Goal: Task Accomplishment & Management: Use online tool/utility

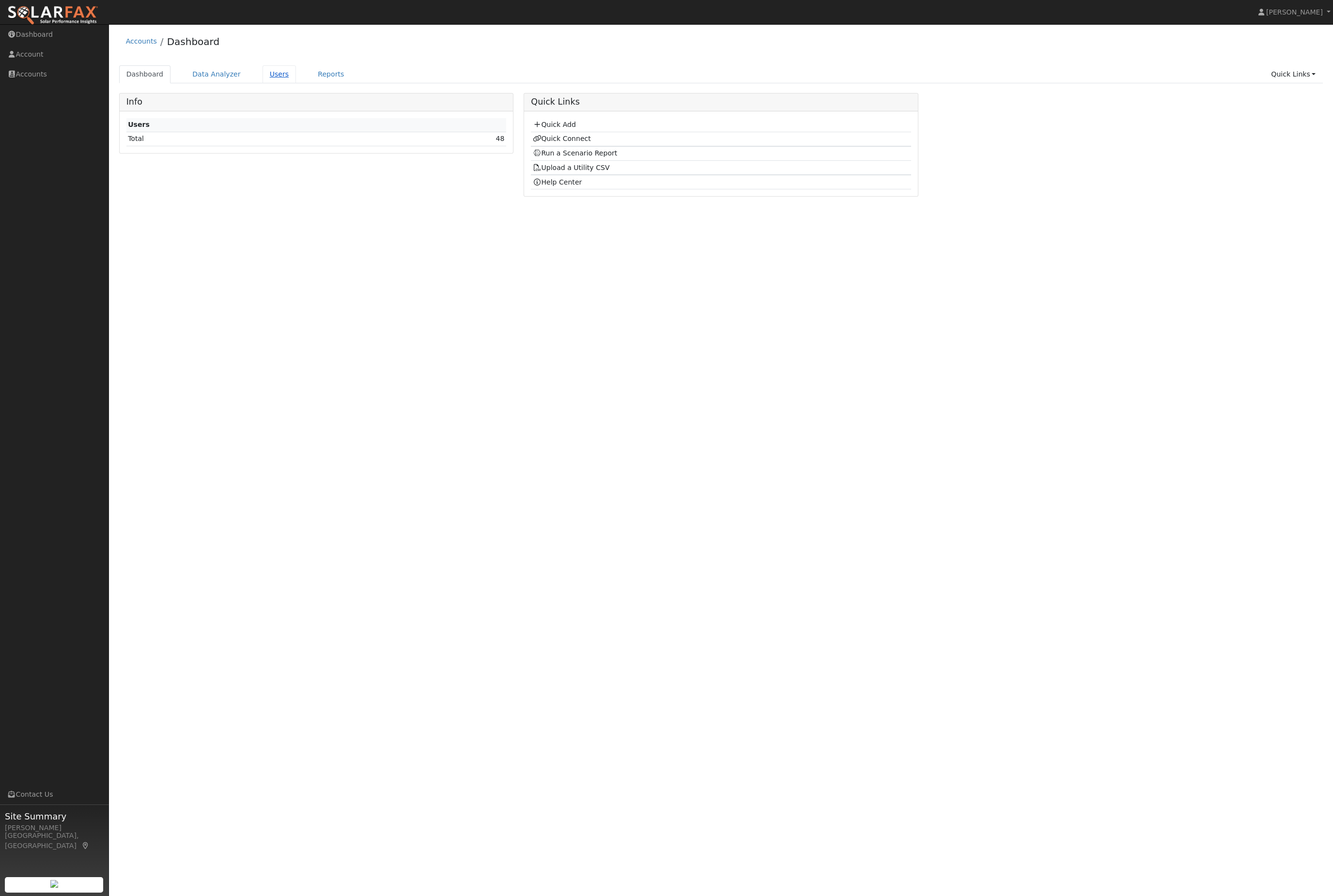
click at [296, 75] on link "Users" at bounding box center [279, 74] width 34 height 18
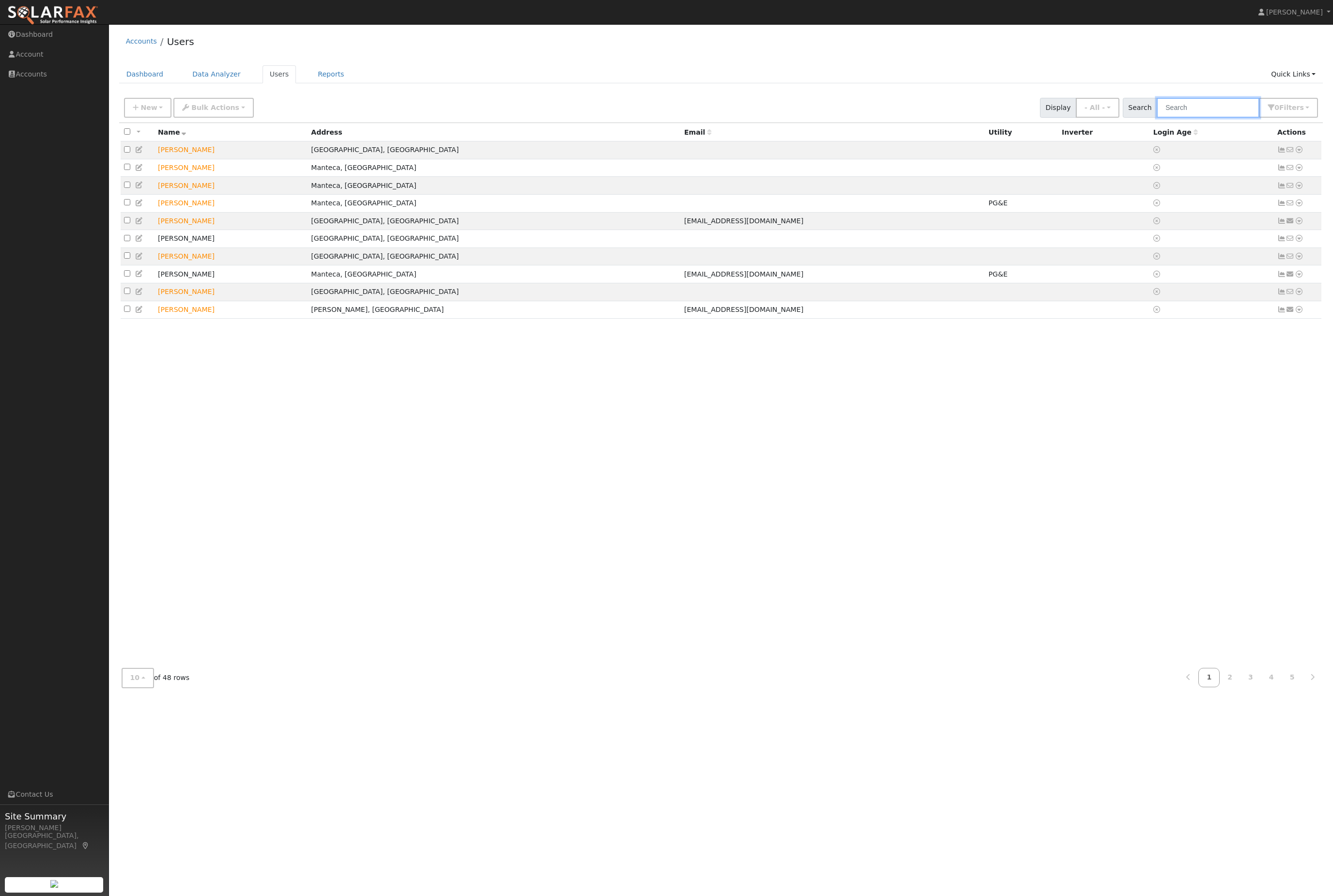
click at [1231, 109] on input "text" at bounding box center [1208, 107] width 102 height 20
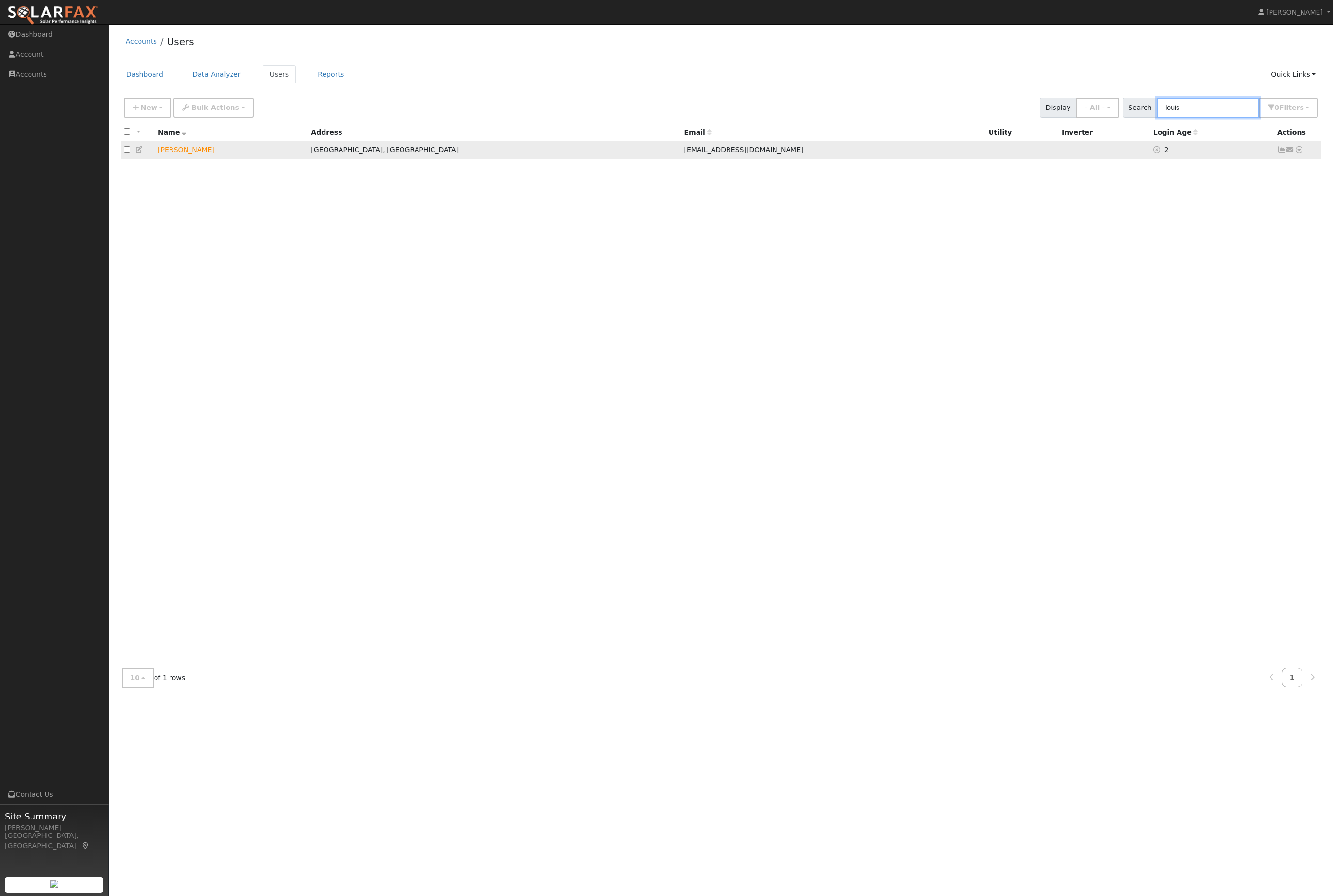
type input "louis"
click at [1295, 153] on icon at bounding box center [1291, 150] width 9 height 7
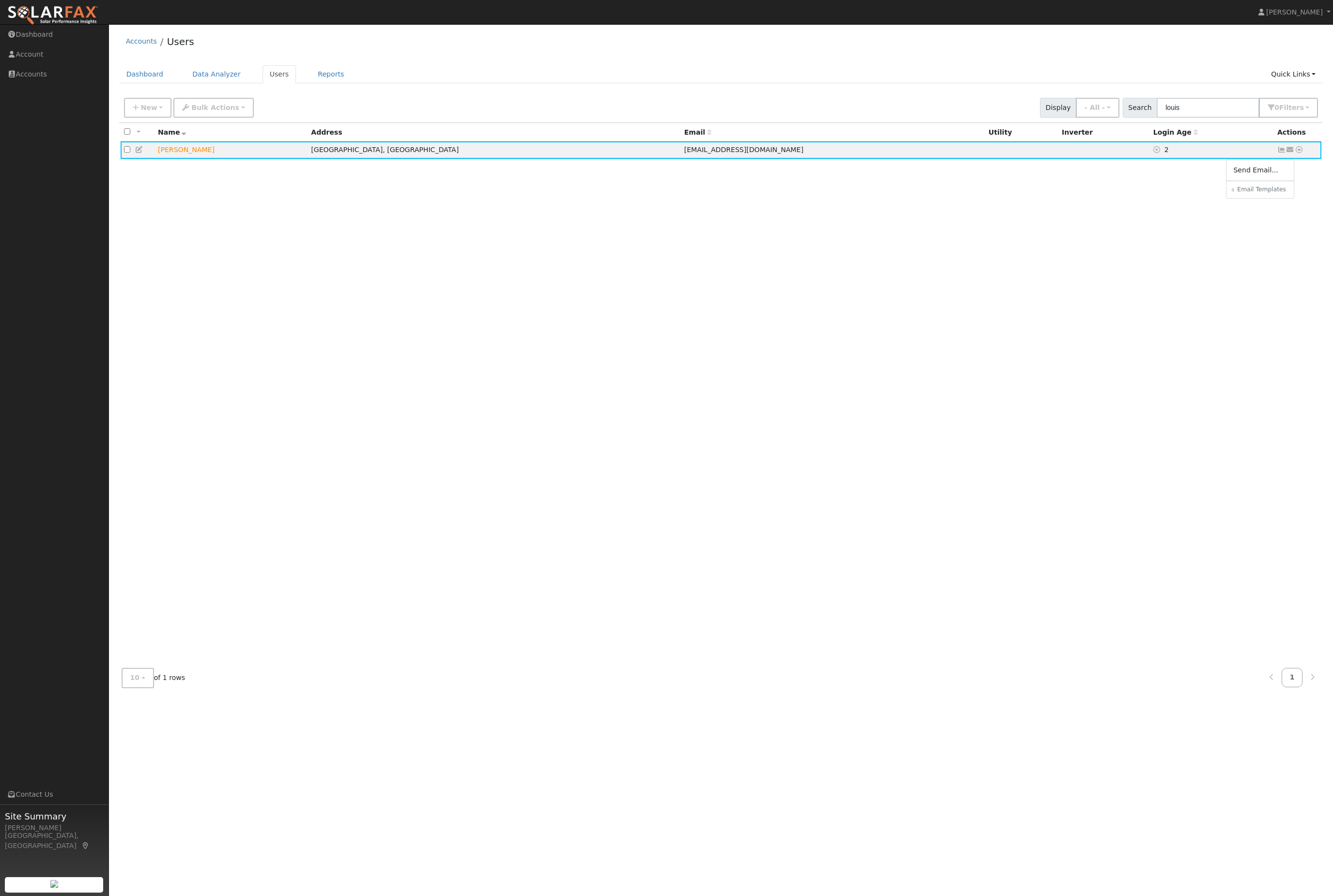
click at [1284, 276] on div "All None All on page None on page Name Address Email Utility Inverter Login Age…" at bounding box center [721, 392] width 1204 height 538
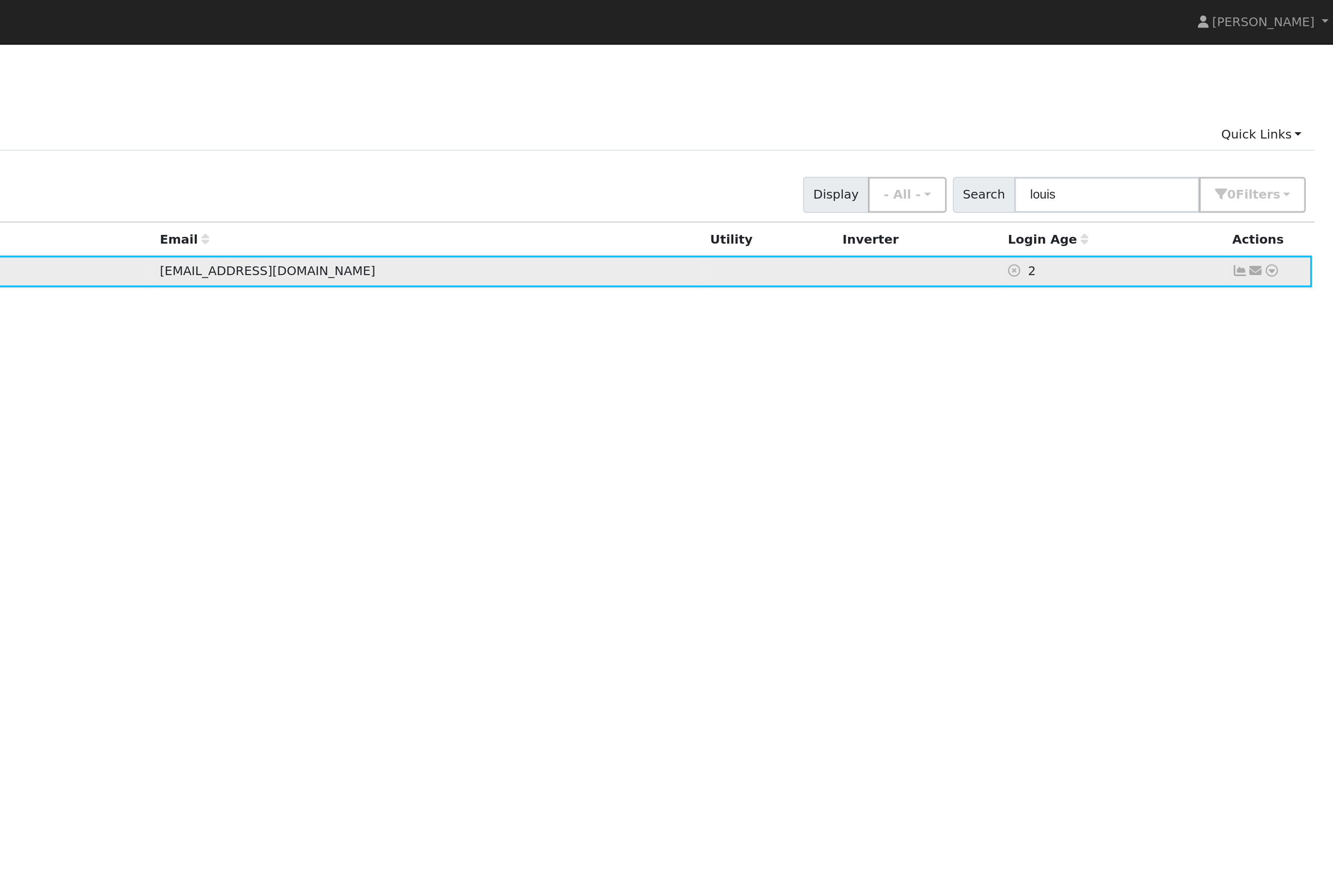
click at [1295, 155] on link at bounding box center [1299, 150] width 9 height 10
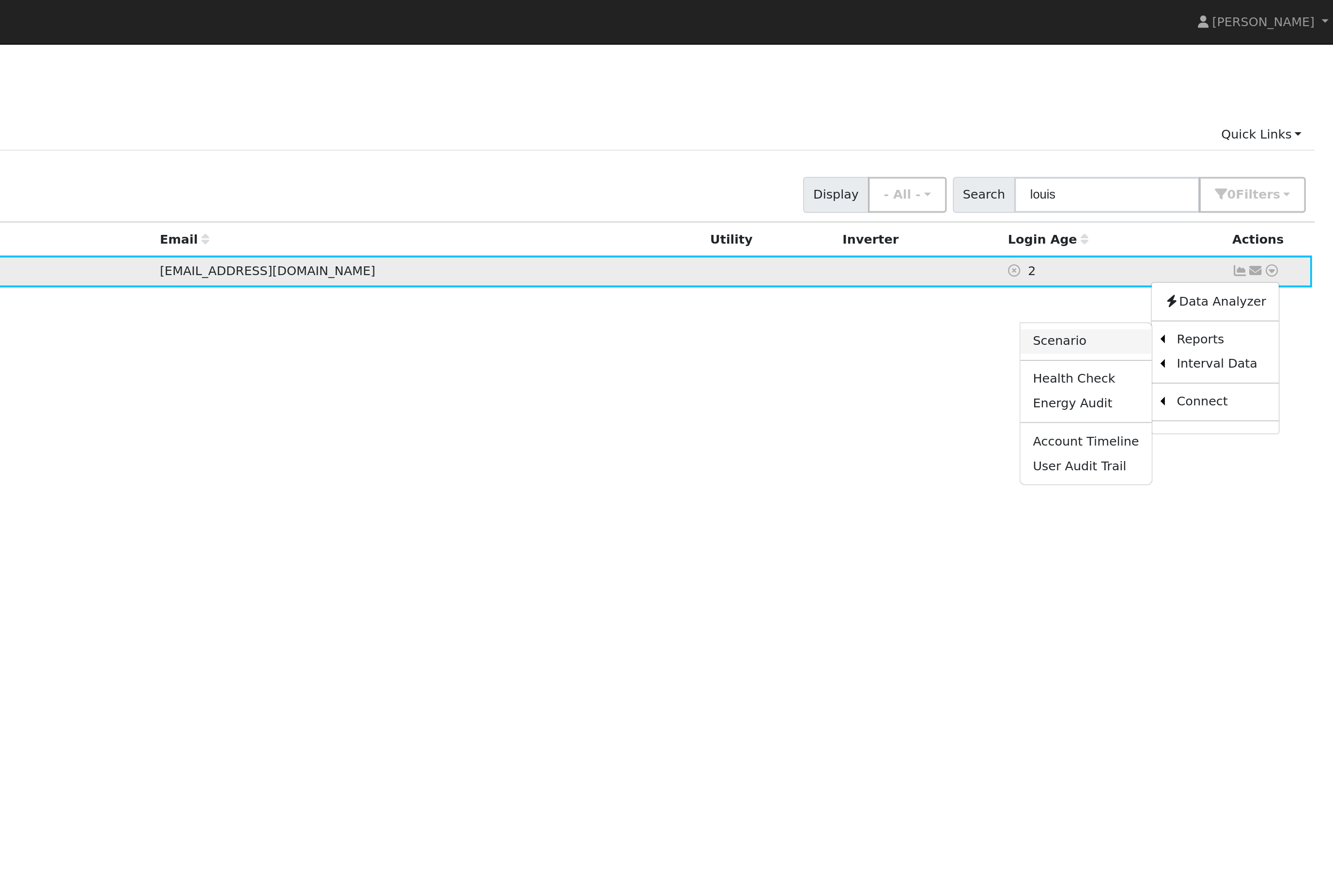
click at [1161, 196] on link "Scenario" at bounding box center [1197, 189] width 72 height 14
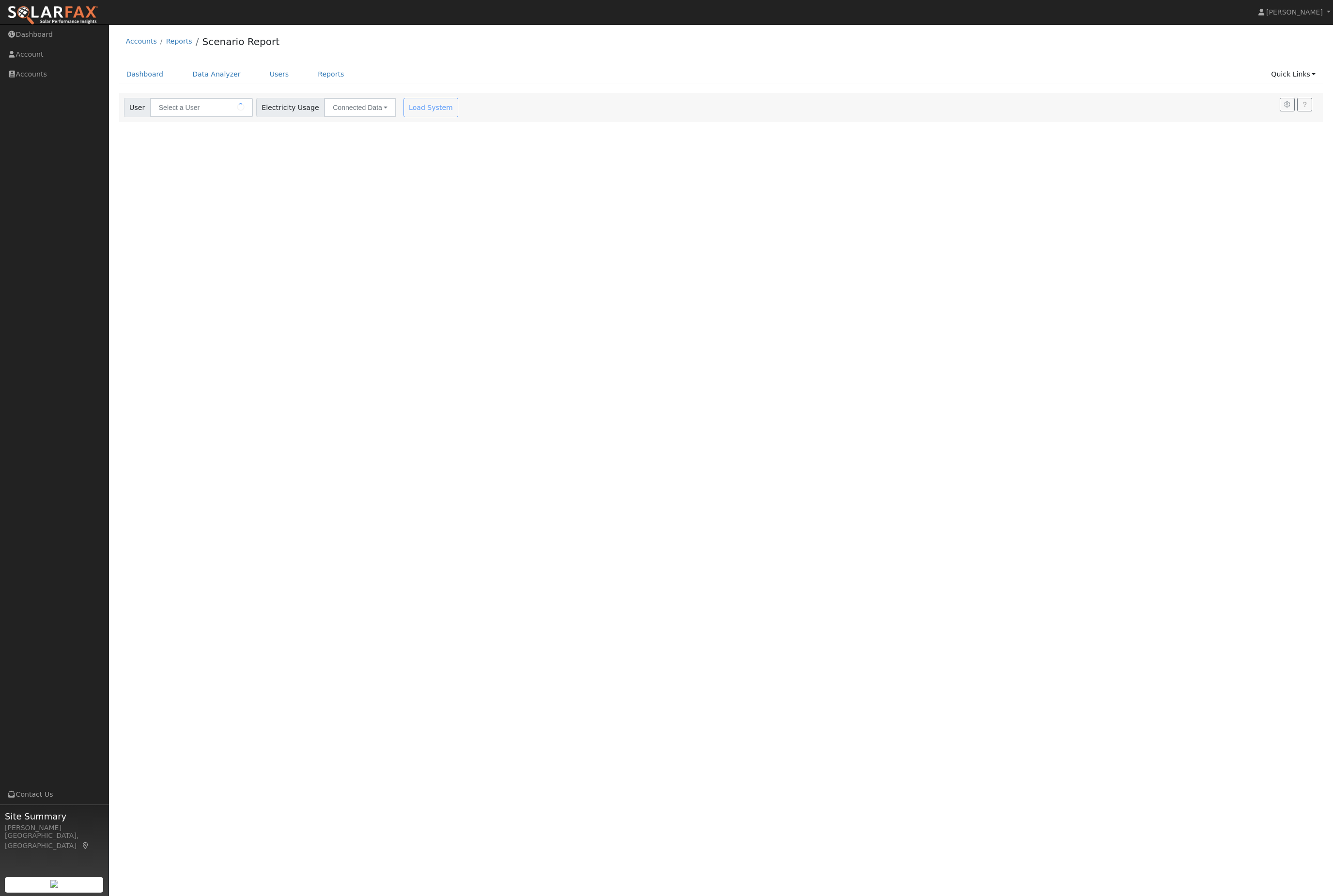
type input "[PERSON_NAME]"
type input "10434"
click at [454, 108] on button "Monthly Bill" at bounding box center [427, 107] width 58 height 19
click at [446, 117] on button "Monthly Bill" at bounding box center [427, 107] width 58 height 19
click at [456, 117] on button "Monthly Bill" at bounding box center [427, 107] width 58 height 19
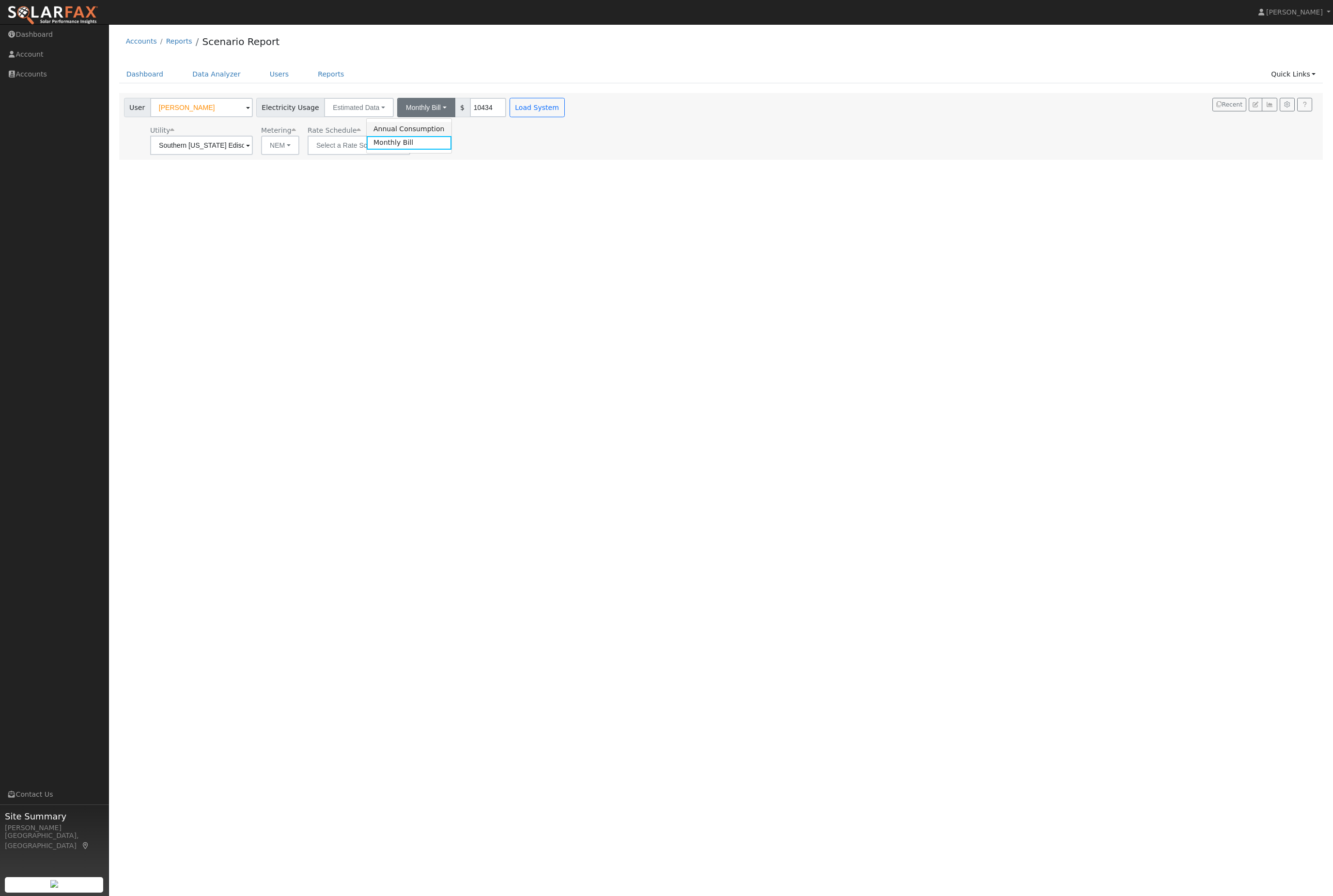
click at [451, 136] on link "Annual Consumption" at bounding box center [409, 129] width 84 height 14
click at [604, 117] on button "Load System" at bounding box center [576, 107] width 55 height 19
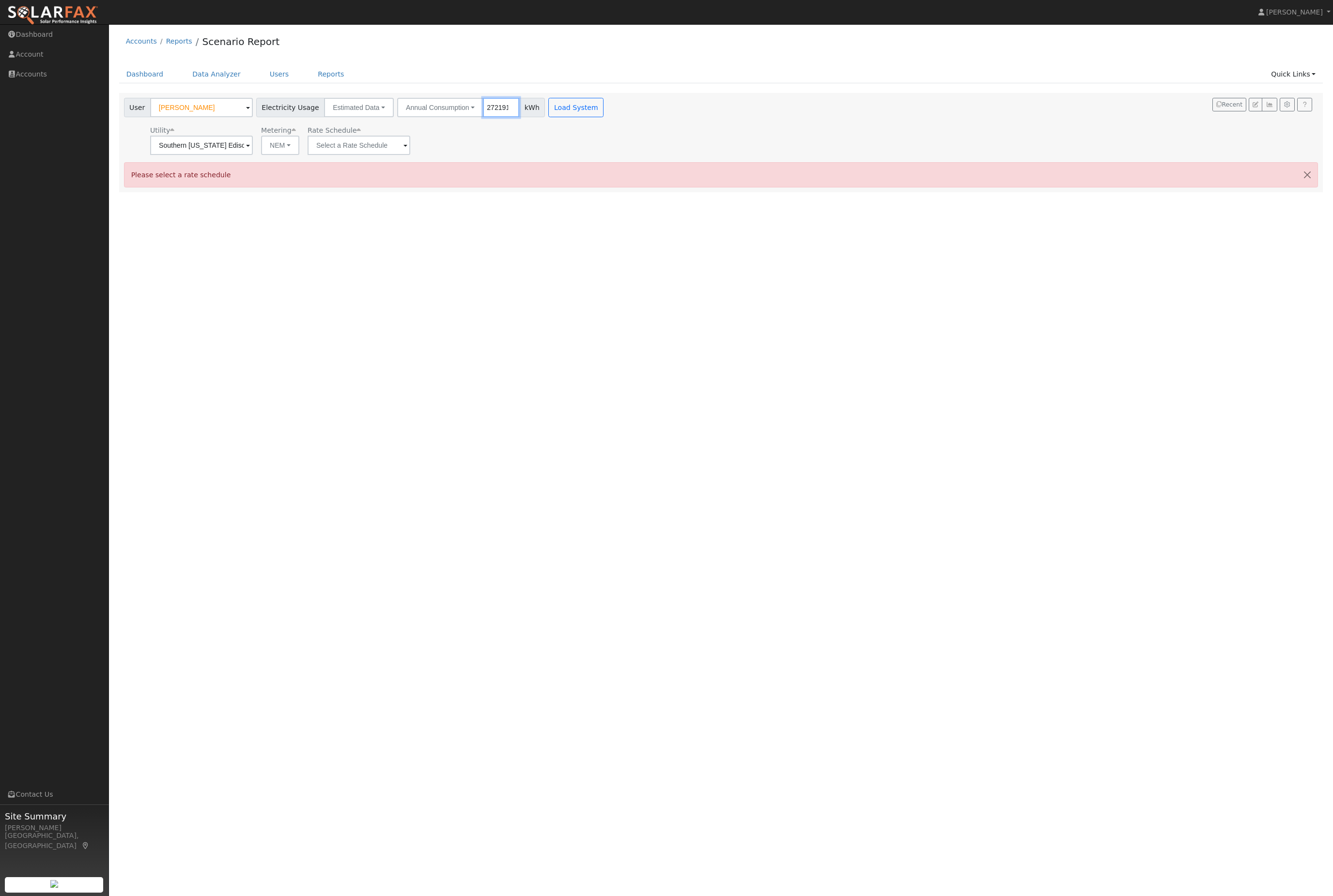
click at [519, 117] on input "272191" at bounding box center [501, 107] width 36 height 19
type input "10434"
click at [604, 113] on button "Load System" at bounding box center [576, 107] width 55 height 19
click at [604, 116] on button "Load System" at bounding box center [576, 107] width 55 height 19
click at [604, 111] on button "Load System" at bounding box center [576, 107] width 55 height 19
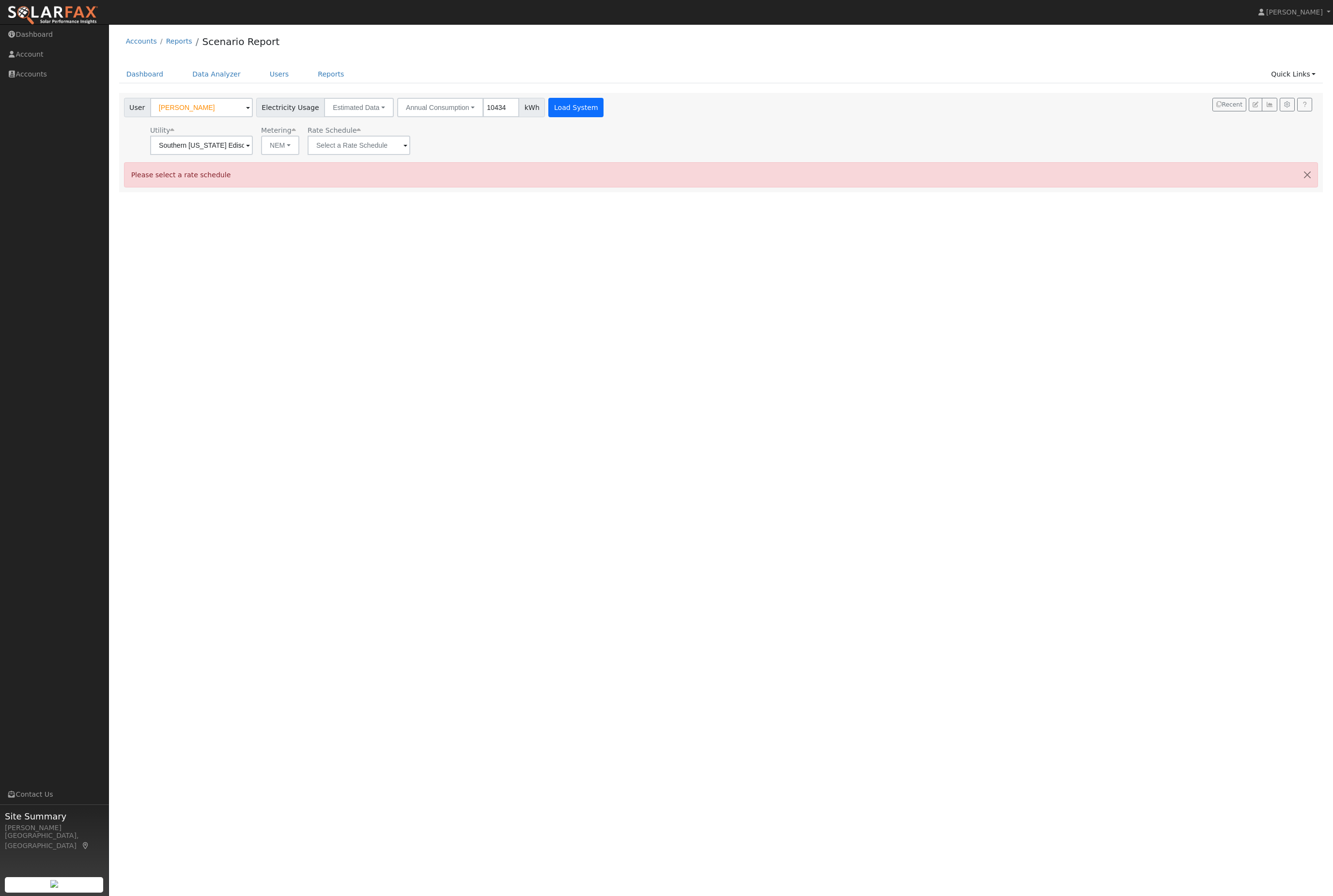
click at [604, 117] on button "Load System" at bounding box center [576, 107] width 55 height 19
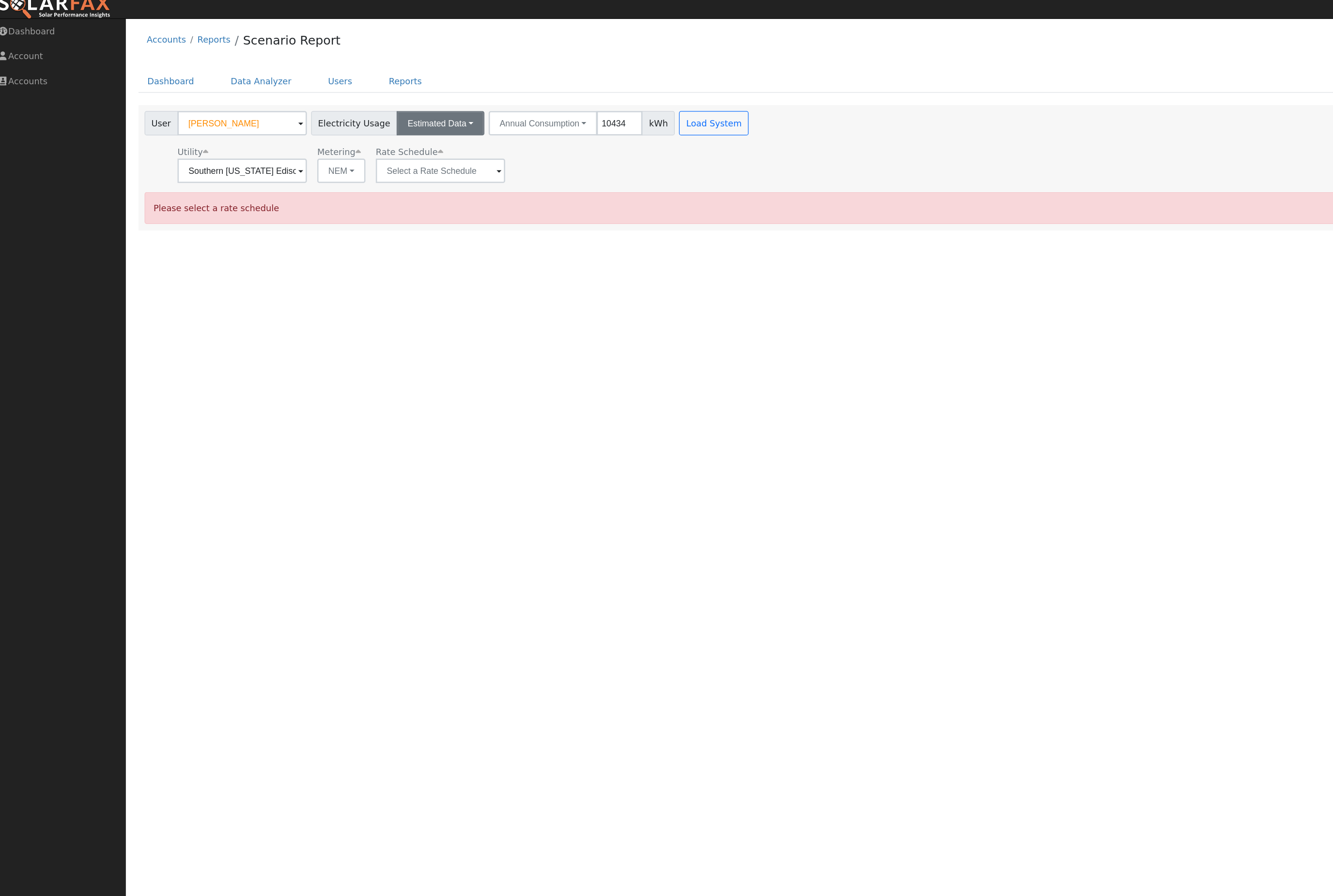
click at [389, 103] on button "Estimated Data" at bounding box center [359, 107] width 70 height 19
click at [483, 150] on div "Utility Southern California Edison Metering NEM NEM NBT Rate Schedule" at bounding box center [365, 138] width 486 height 33
click at [604, 105] on button "Load System" at bounding box center [576, 107] width 55 height 19
click at [261, 154] on button "NEM" at bounding box center [280, 145] width 38 height 19
click at [253, 148] on input "text" at bounding box center [202, 145] width 102 height 19
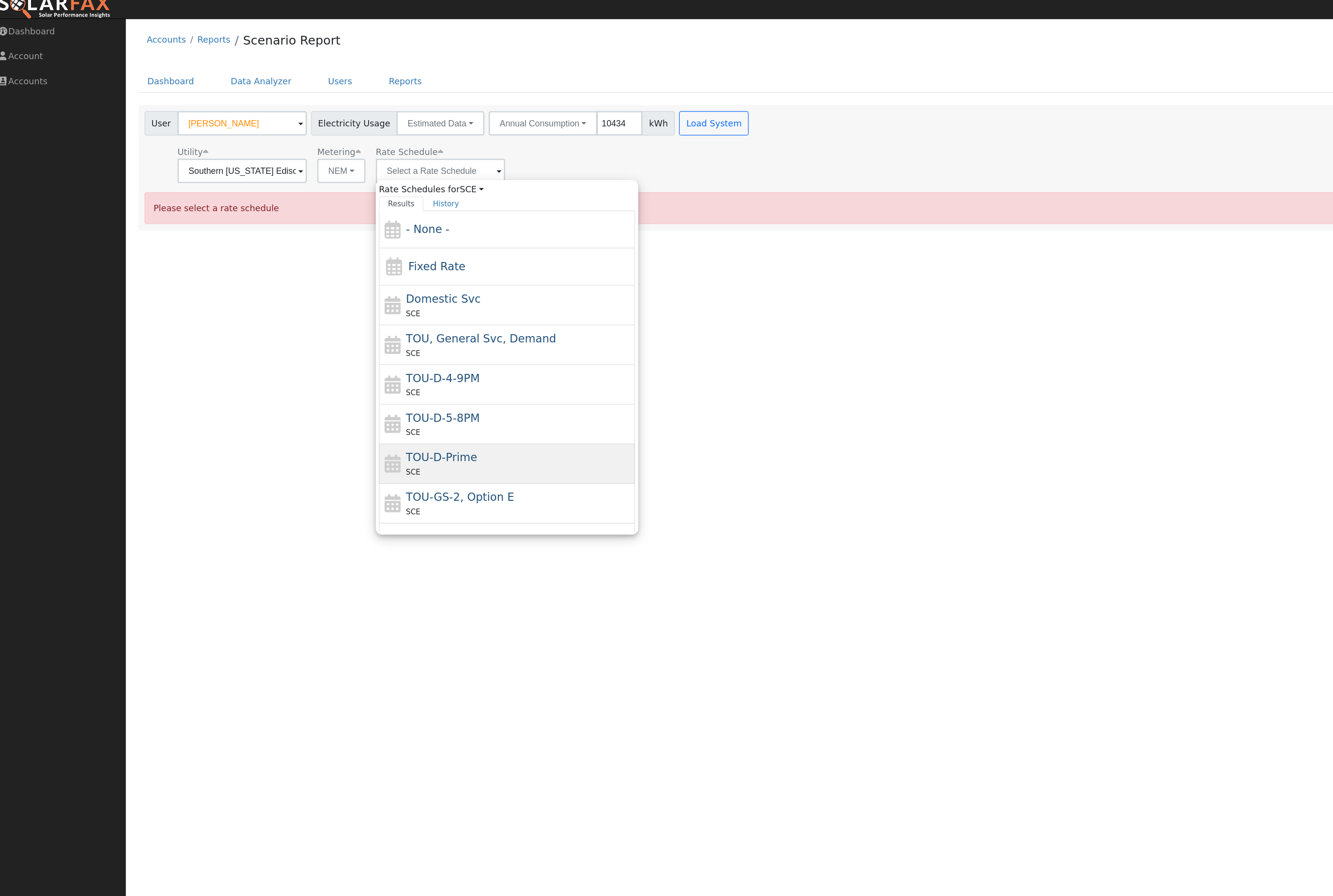
click at [405, 394] on div "TOU-D-Prime SCE" at bounding box center [412, 409] width 204 height 31
type input "TOU-D-Prime"
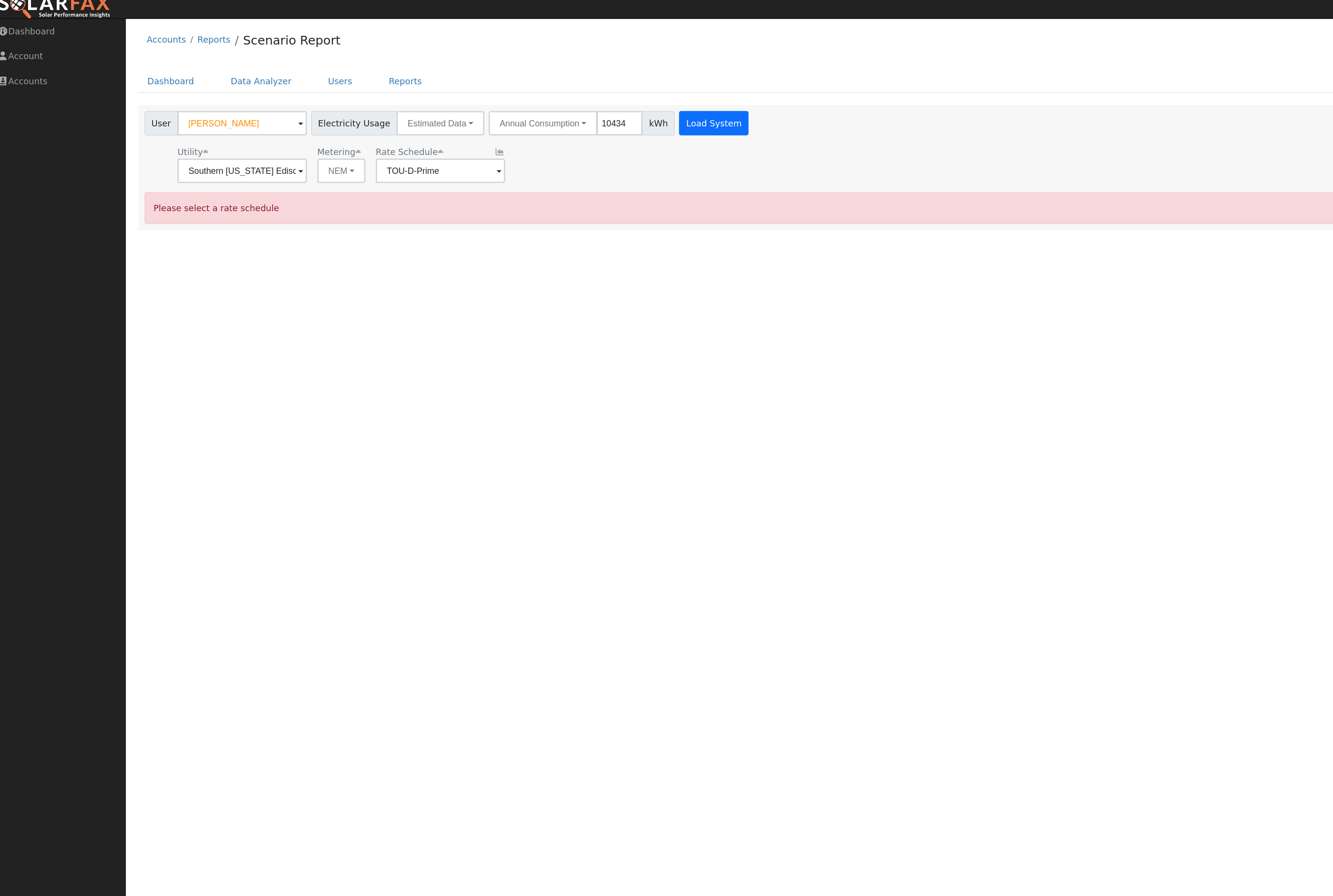
click at [604, 112] on button "Load System" at bounding box center [576, 107] width 55 height 19
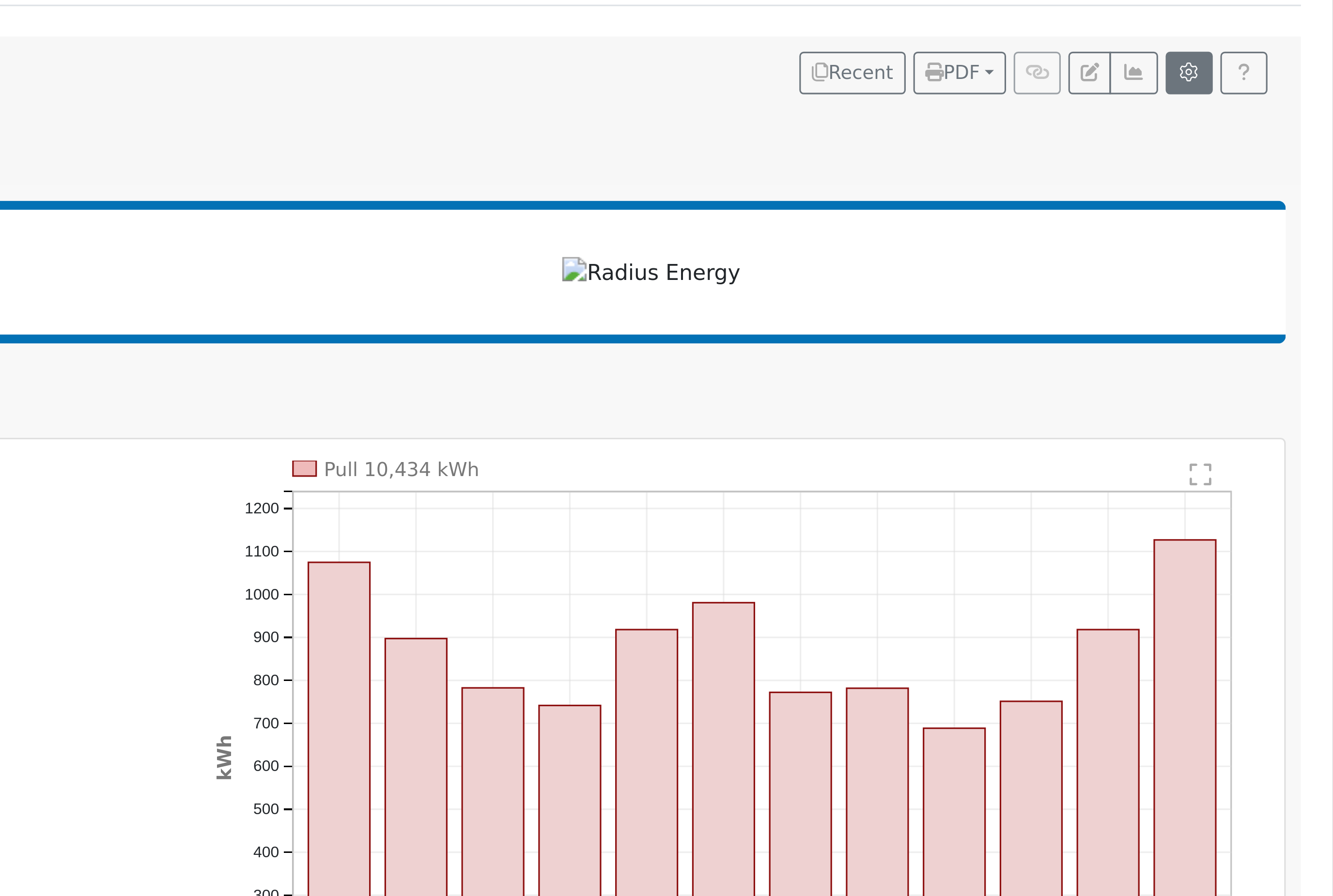
click at [1280, 98] on button "button" at bounding box center [1287, 105] width 15 height 14
type input "130"
type input "150"
type input "200"
type input "15"
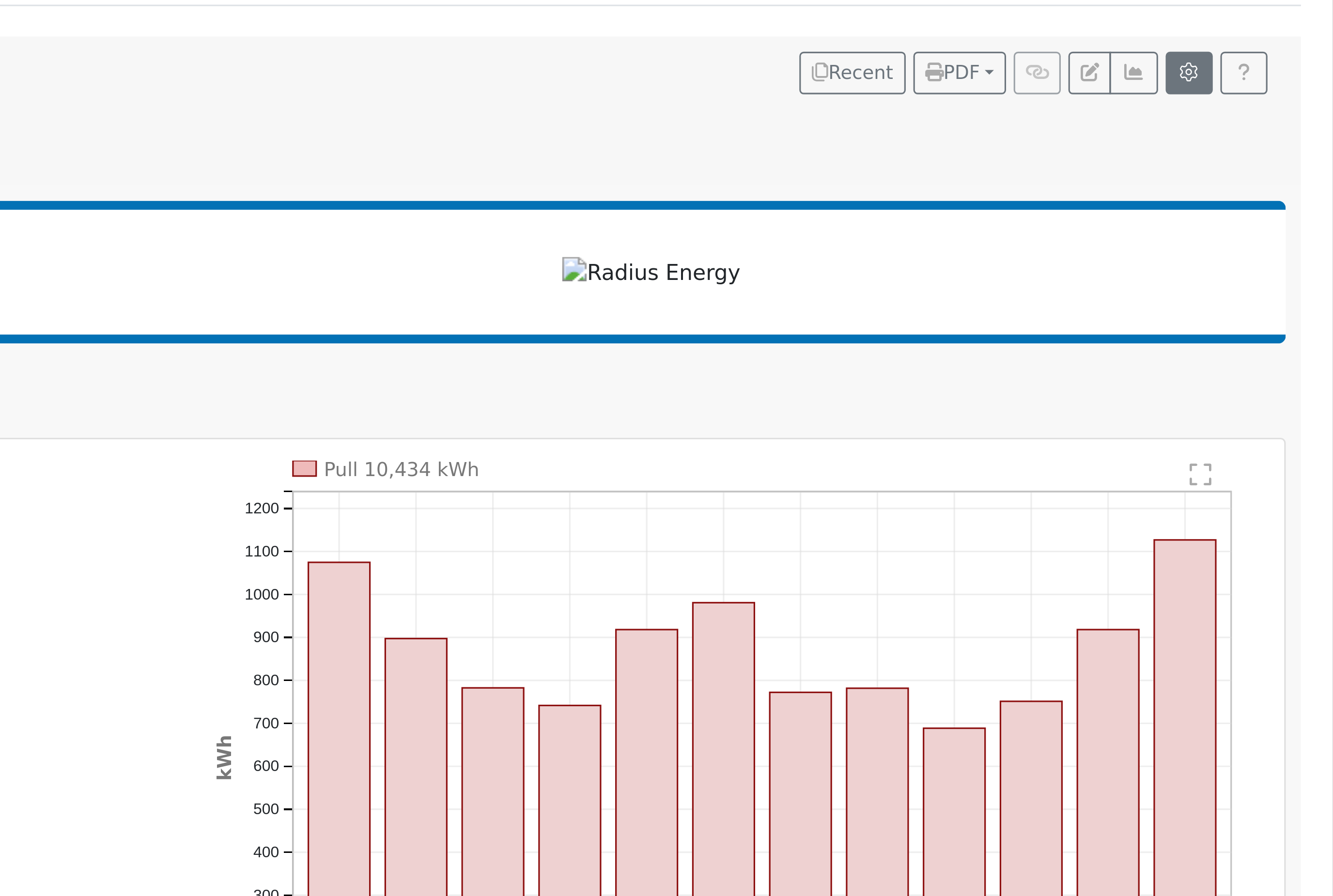
type input "30"
type input "5"
type input "6.6"
type input "3.44"
type input "15500"
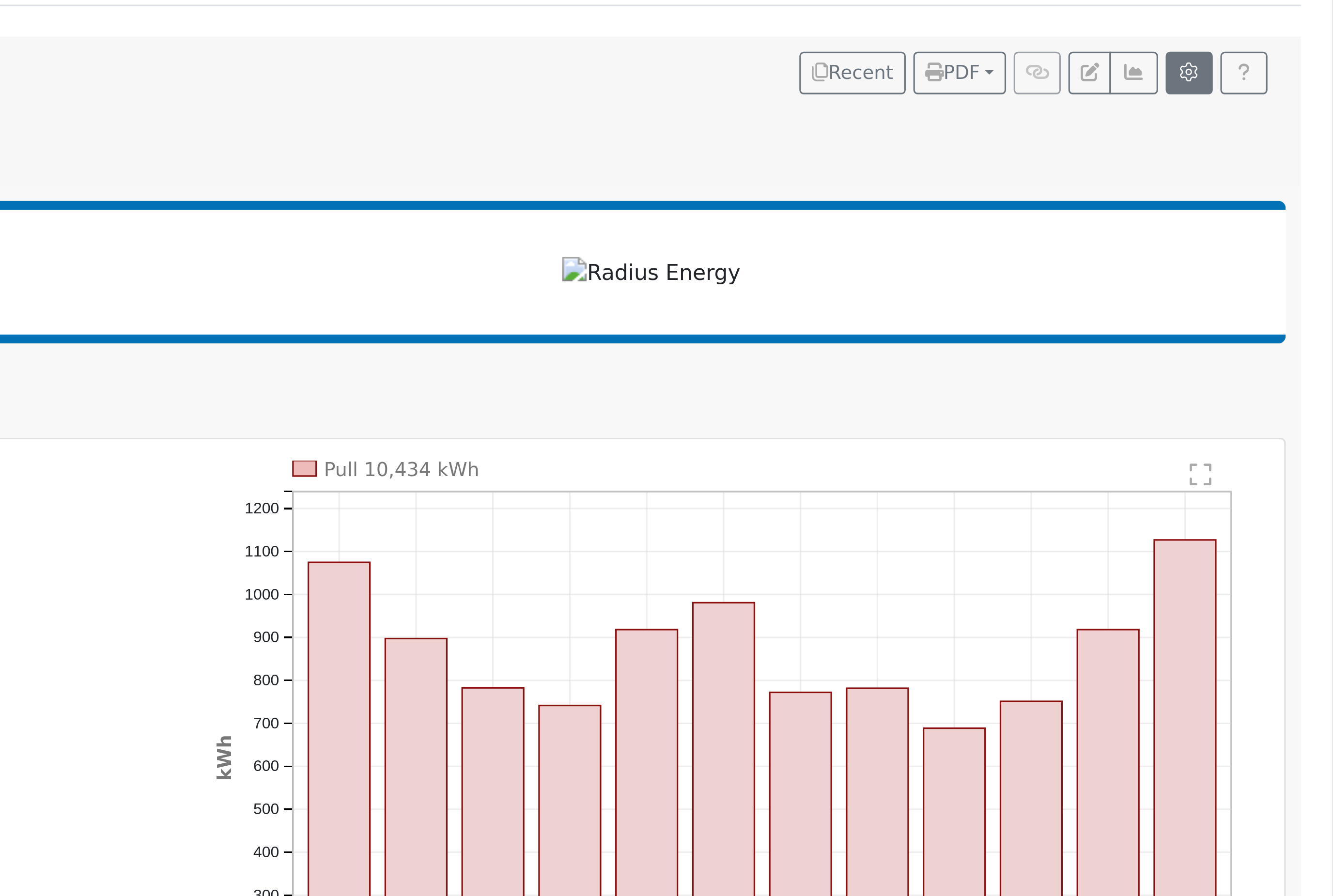
type input "15"
type input "0"
type input "350"
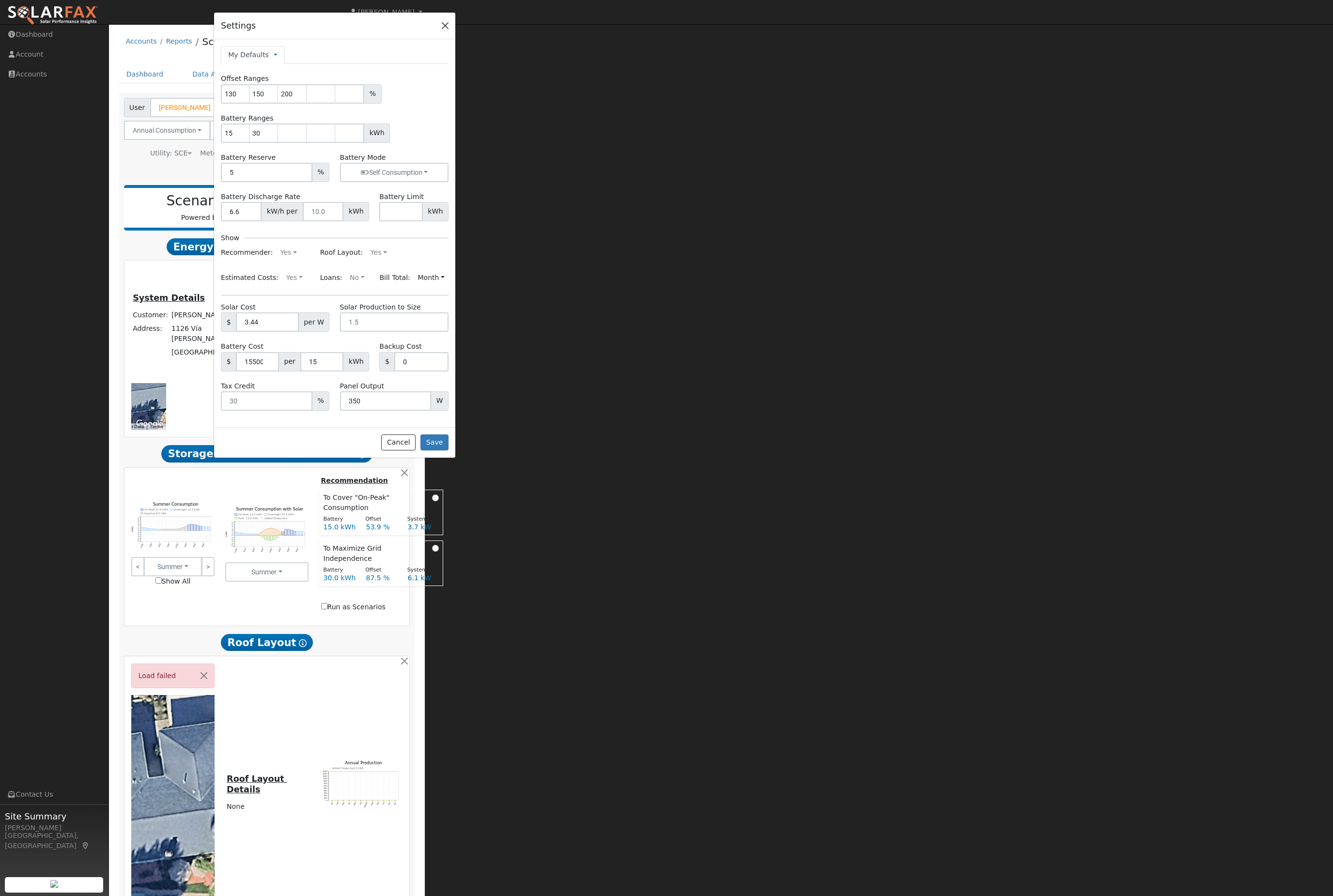
click at [441, 33] on button "button" at bounding box center [445, 26] width 14 height 14
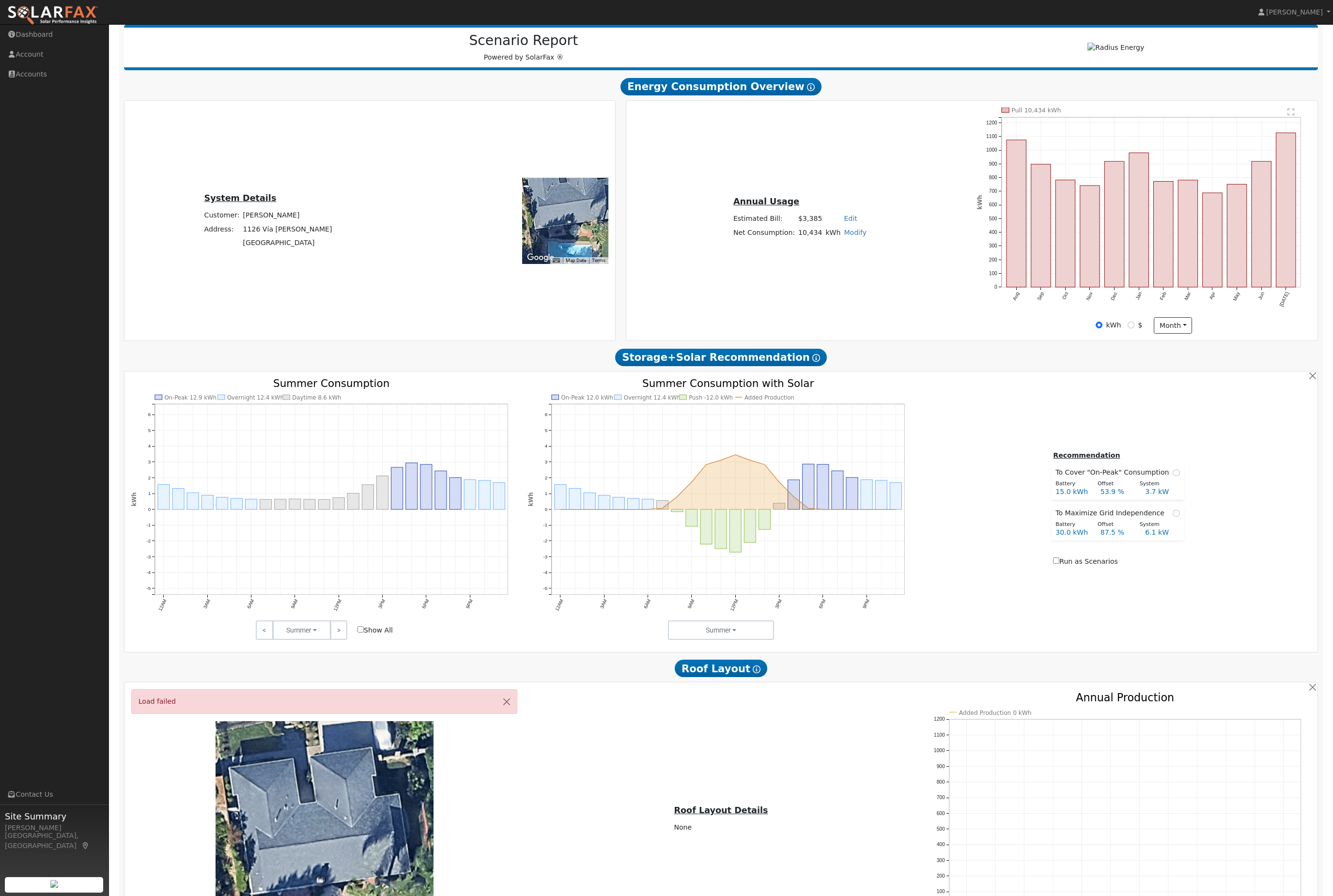
scroll to position [264, 0]
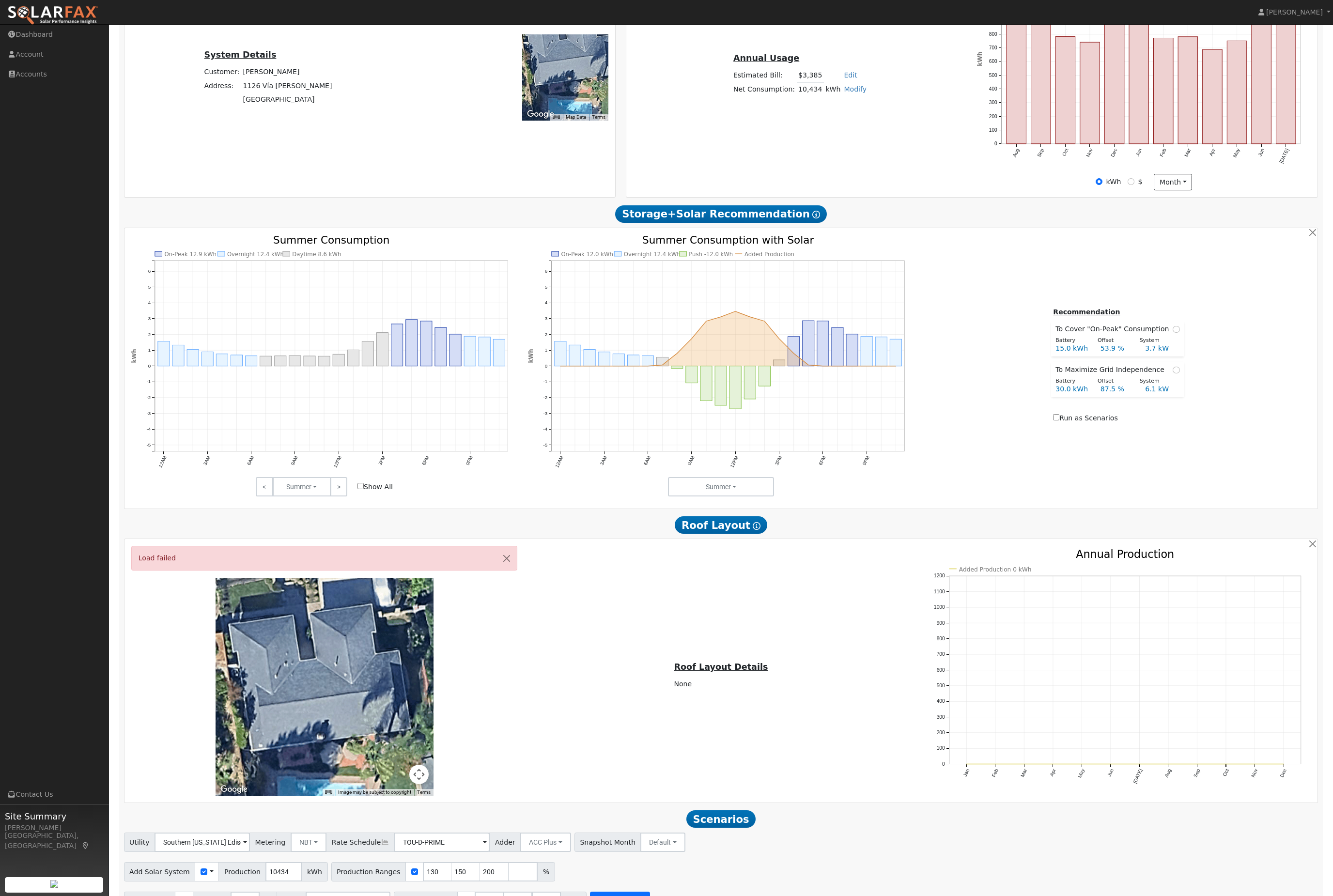
click at [650, 896] on button "Run Scenarios" at bounding box center [620, 902] width 60 height 19
click at [801, 852] on span "×" at bounding box center [798, 848] width 7 height 10
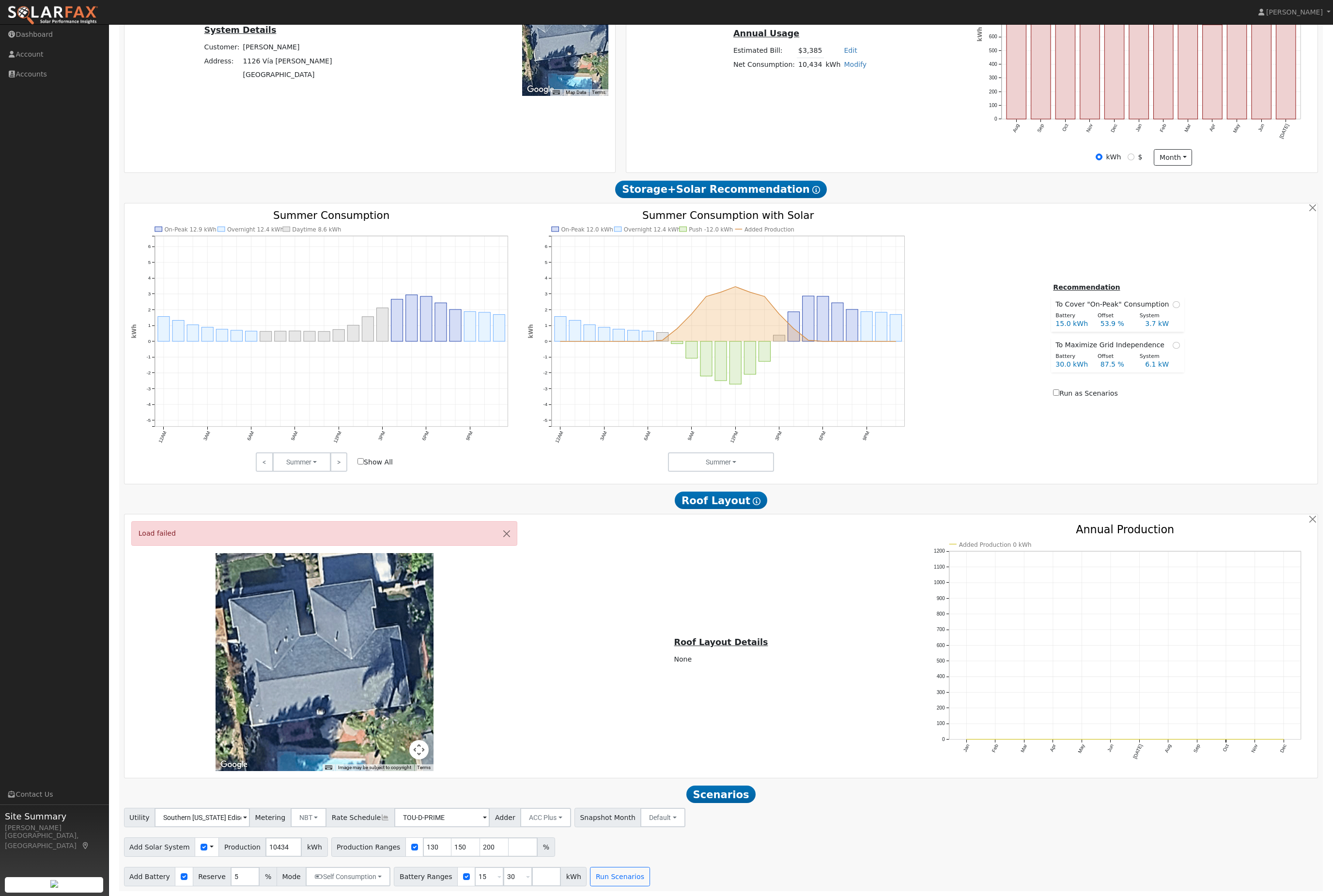
scroll to position [326, 0]
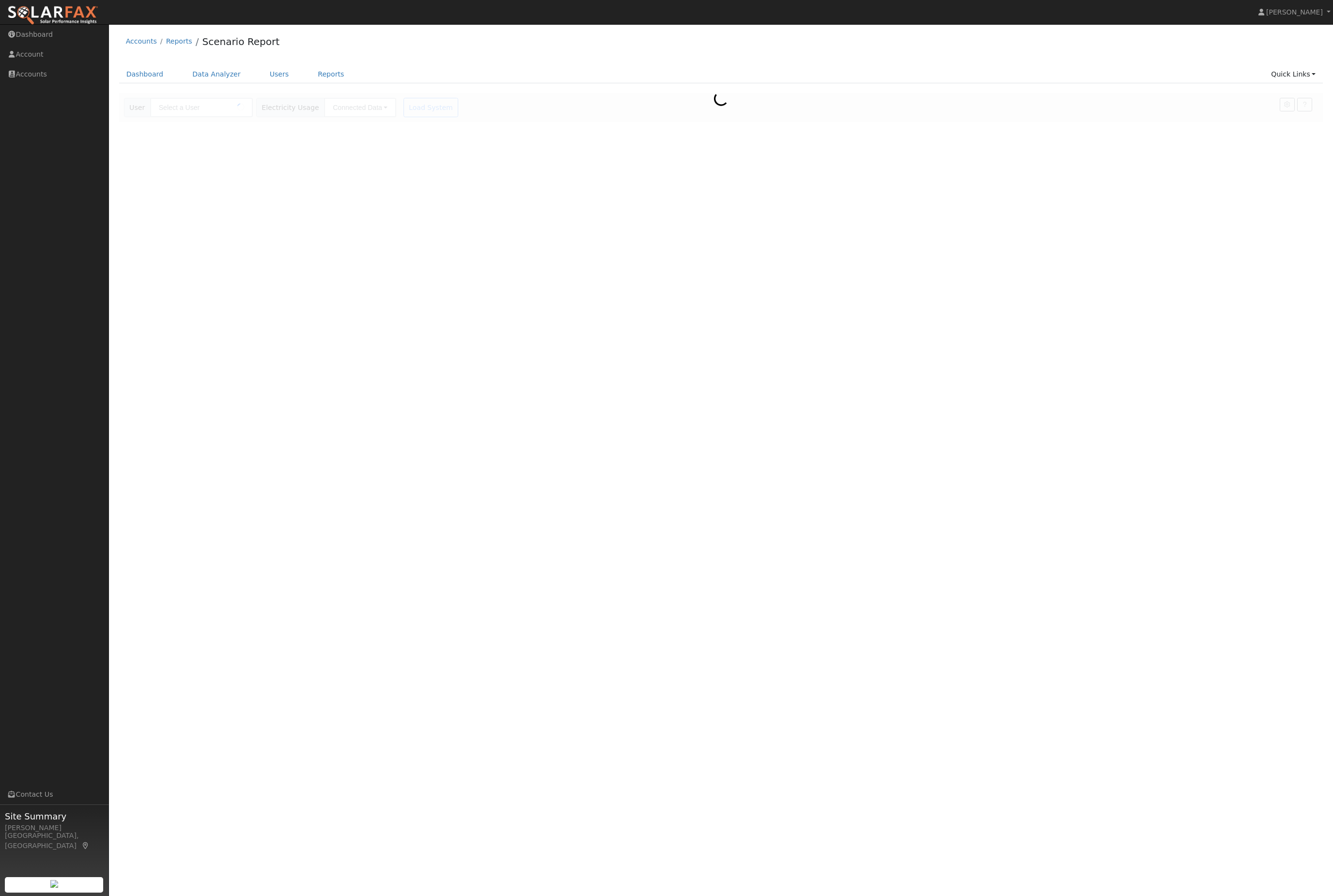
type input "[PERSON_NAME]"
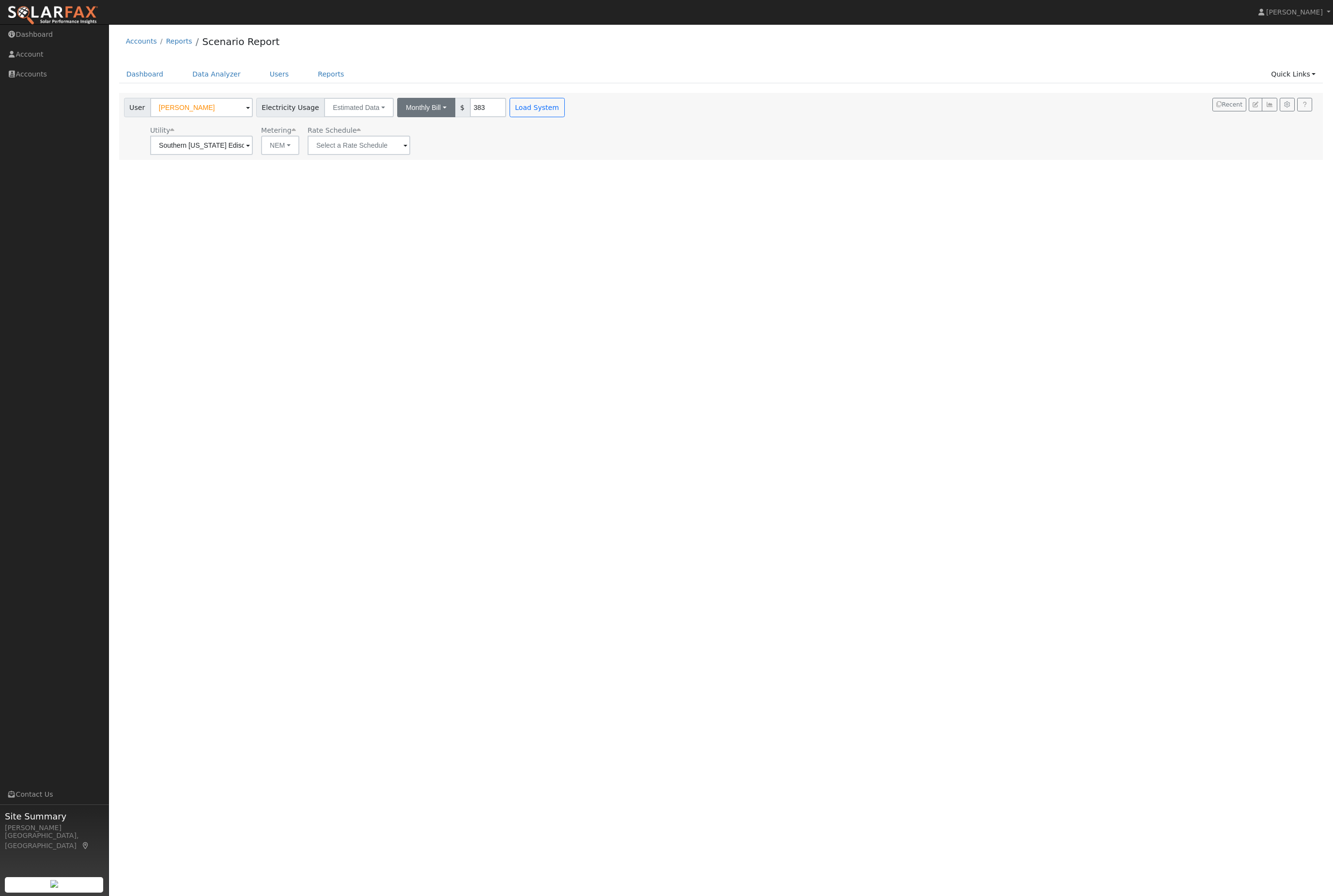
click at [440, 117] on button "Monthly Bill" at bounding box center [427, 107] width 58 height 19
click at [451, 132] on link "Annual Consumption" at bounding box center [409, 129] width 84 height 14
click at [604, 111] on button "Load System" at bounding box center [576, 107] width 55 height 19
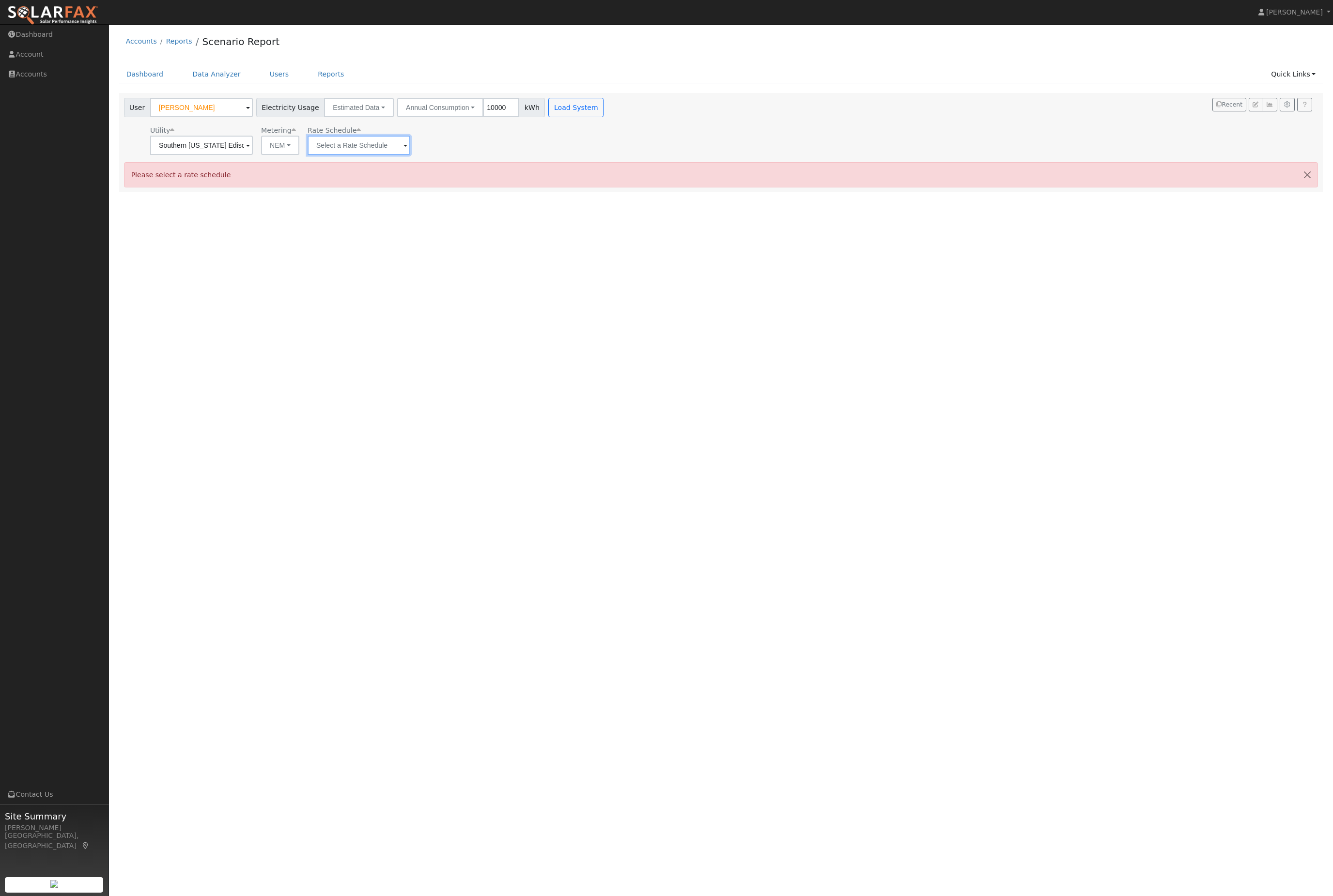
click at [253, 155] on input "text" at bounding box center [202, 145] width 102 height 19
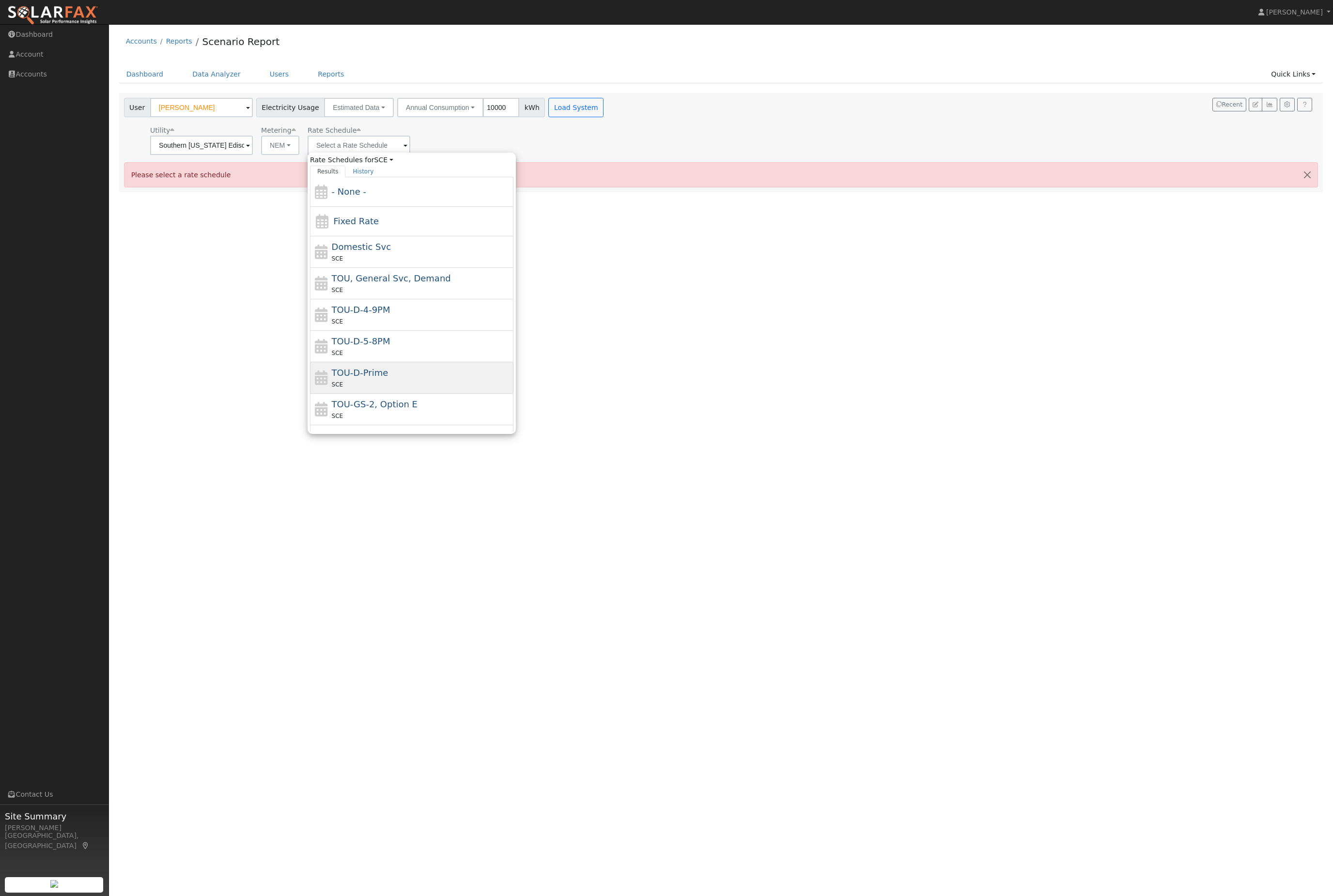
click at [396, 390] on div "SCE" at bounding box center [422, 384] width 180 height 10
type input "TOU-D-Prime"
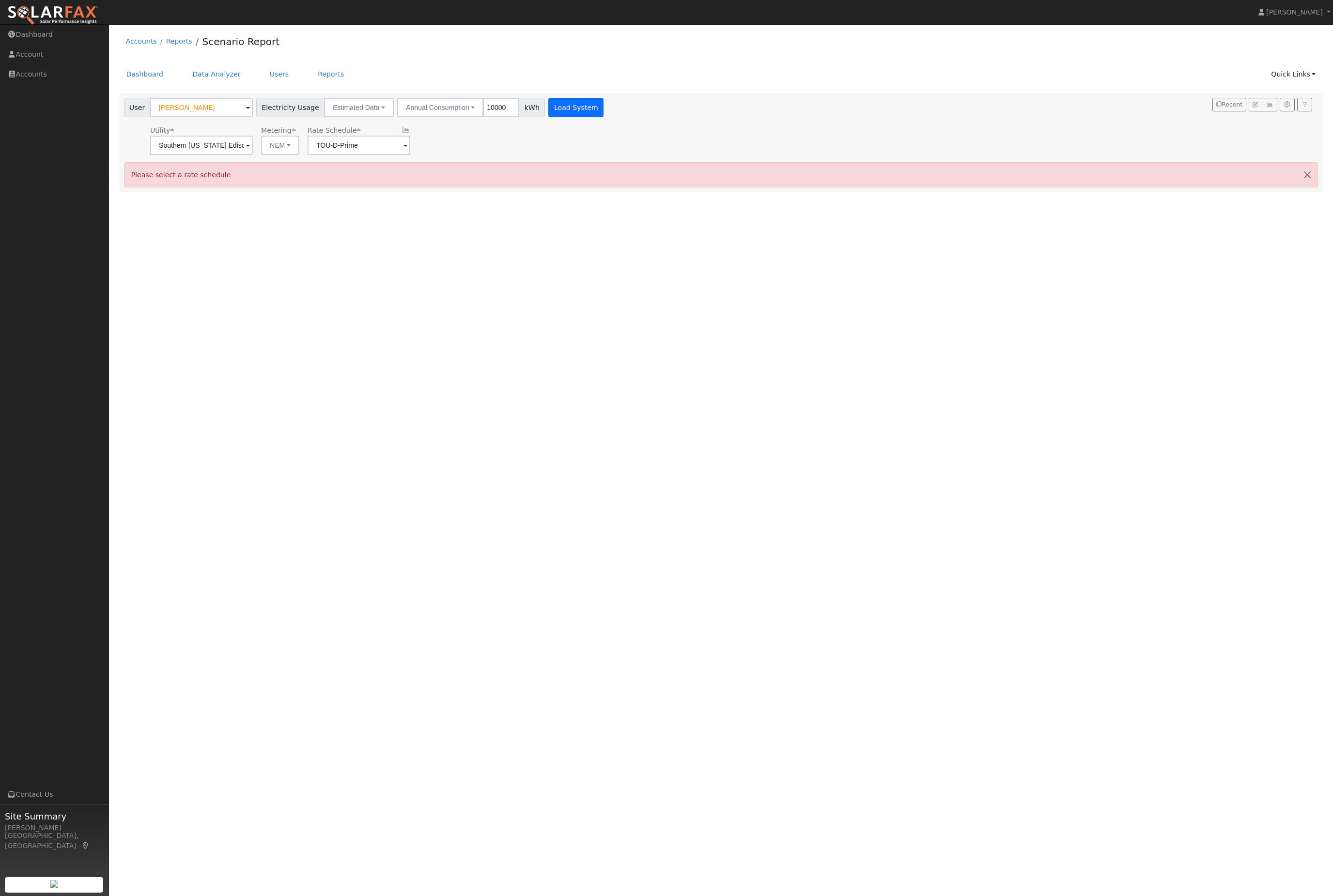
click at [604, 112] on button "Load System" at bounding box center [576, 107] width 55 height 19
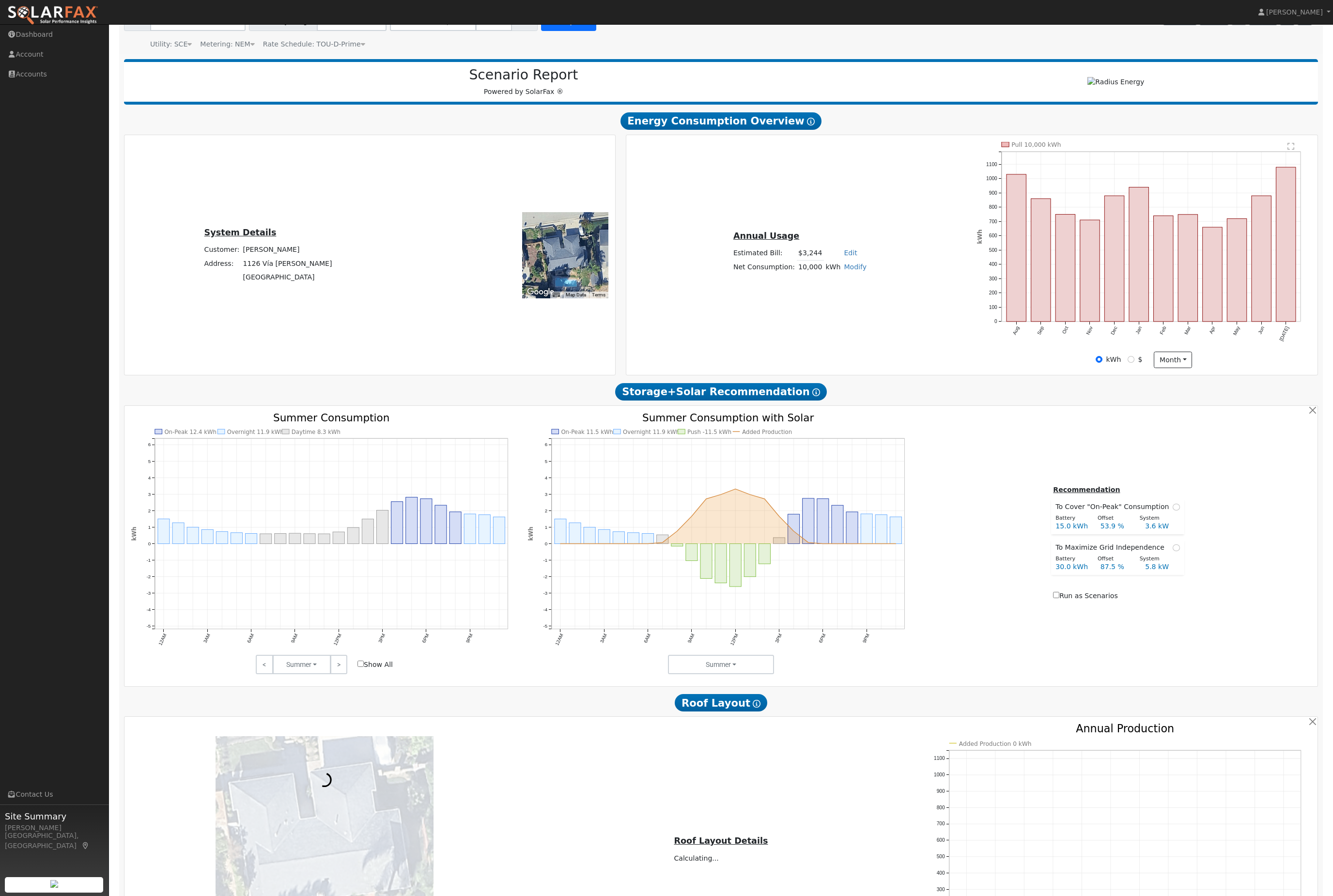
scroll to position [247, 0]
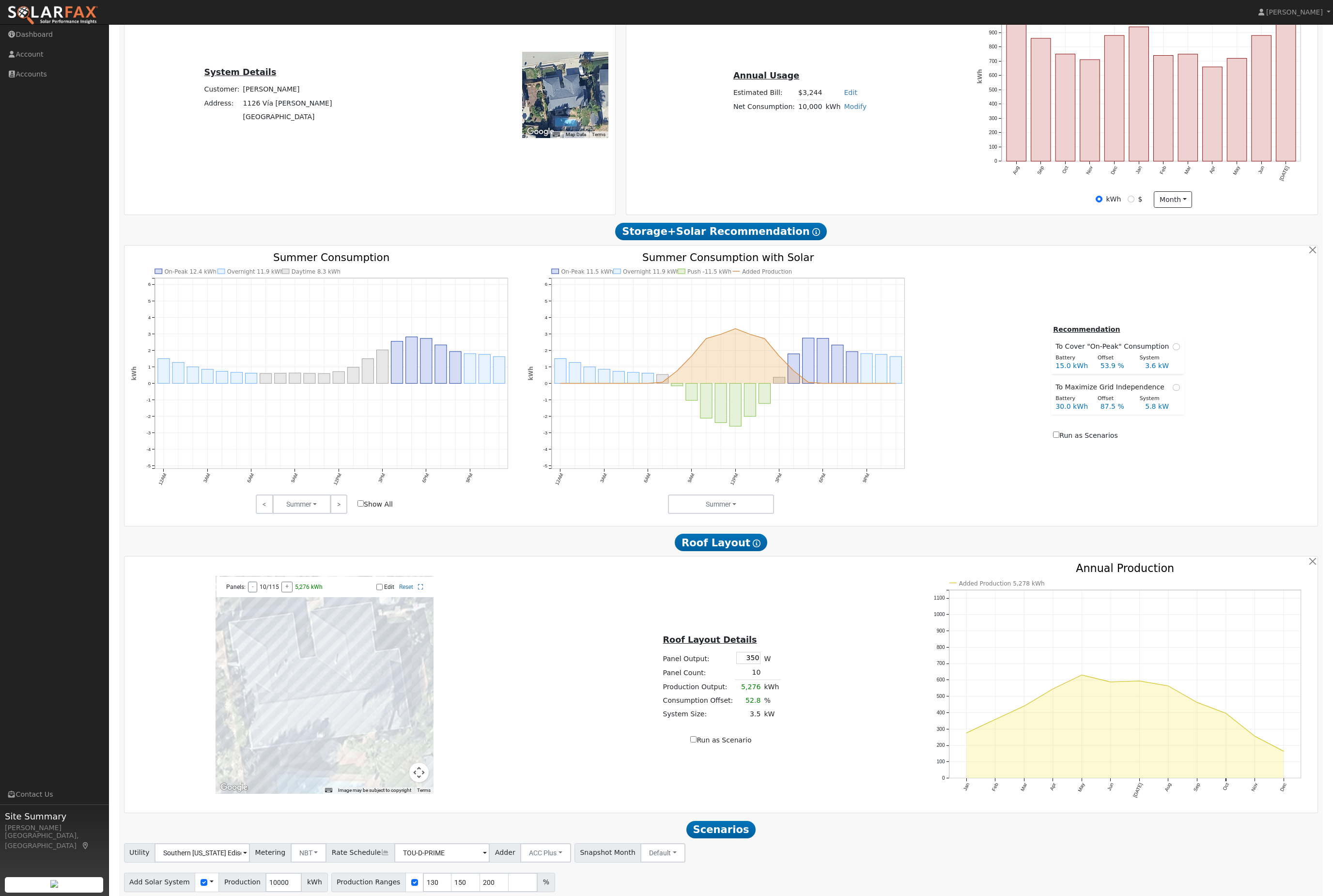
click at [650, 896] on button "Run Scenarios" at bounding box center [620, 912] width 60 height 19
type input "10.0"
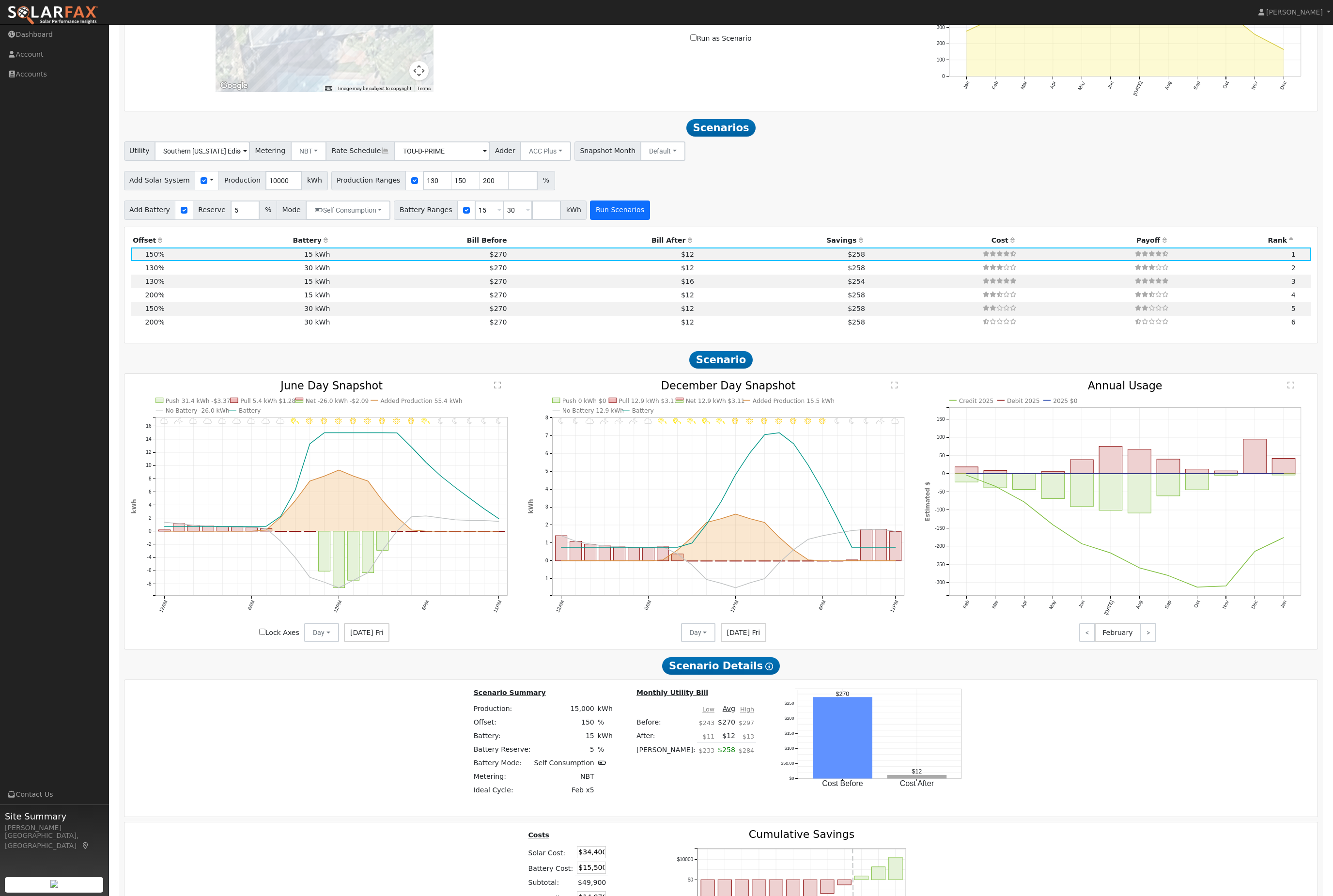
scroll to position [1057, 0]
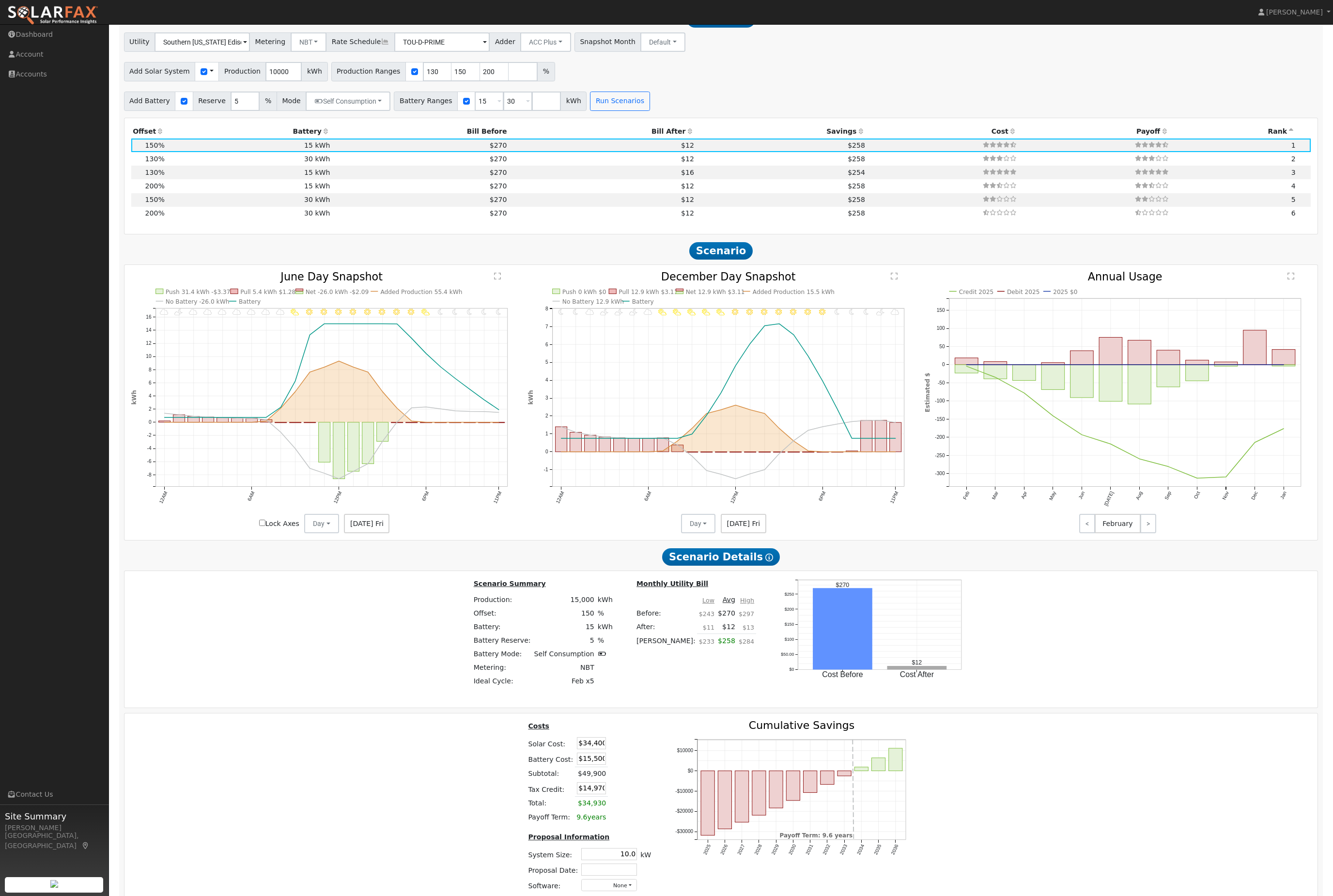
click at [671, 138] on th "Bill After" at bounding box center [602, 132] width 187 height 14
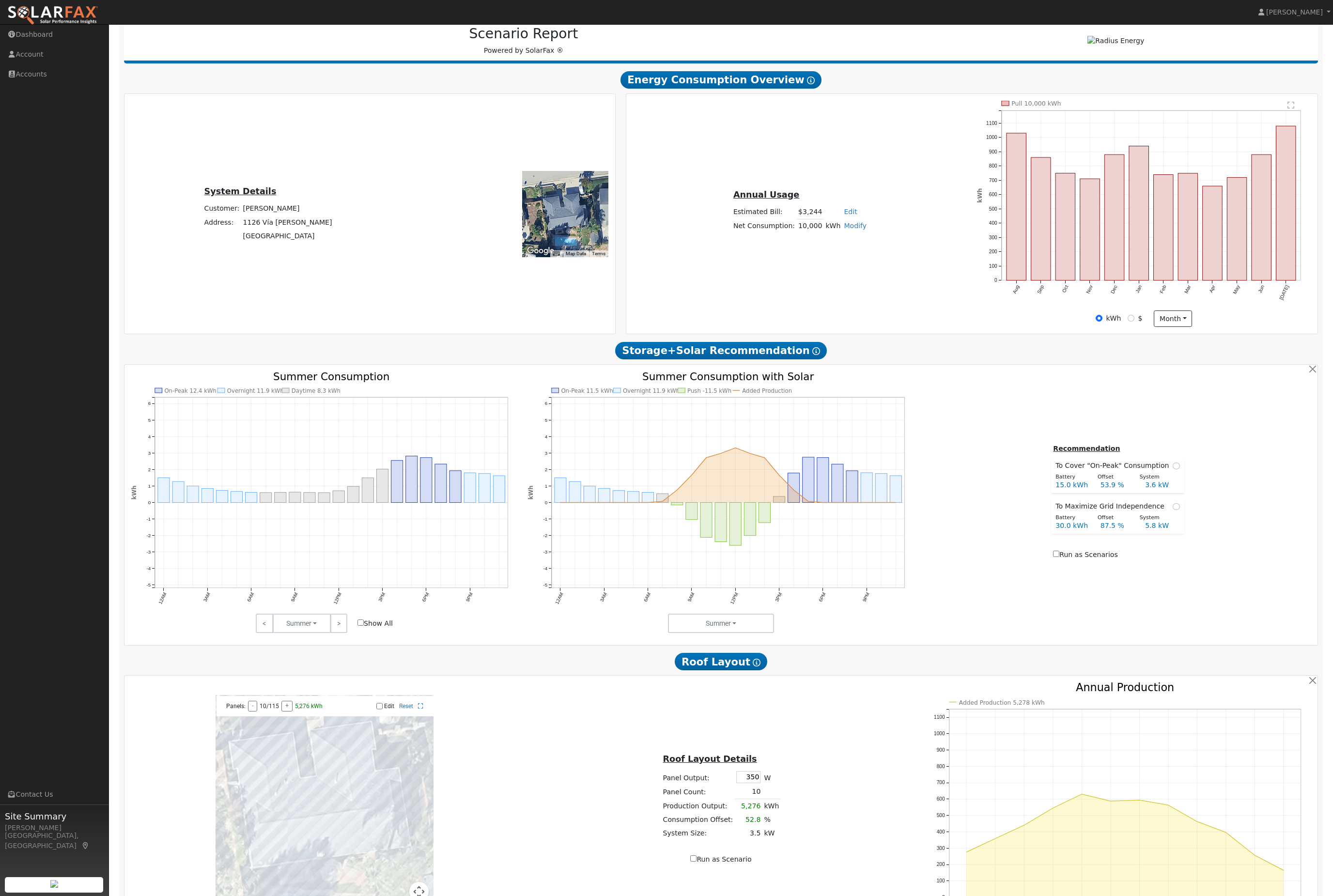
scroll to position [0, 0]
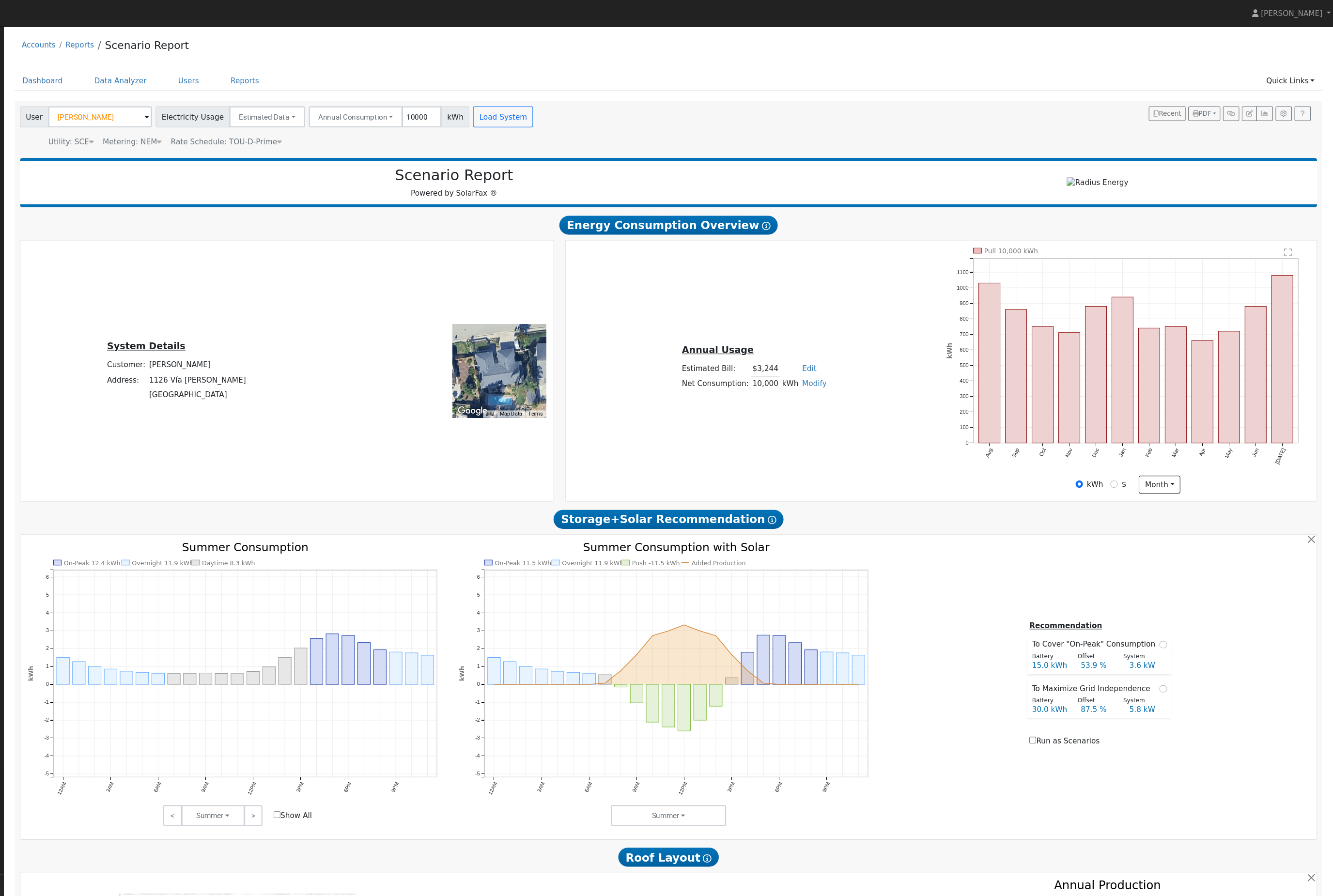
click at [262, 82] on link "Users" at bounding box center [279, 74] width 34 height 18
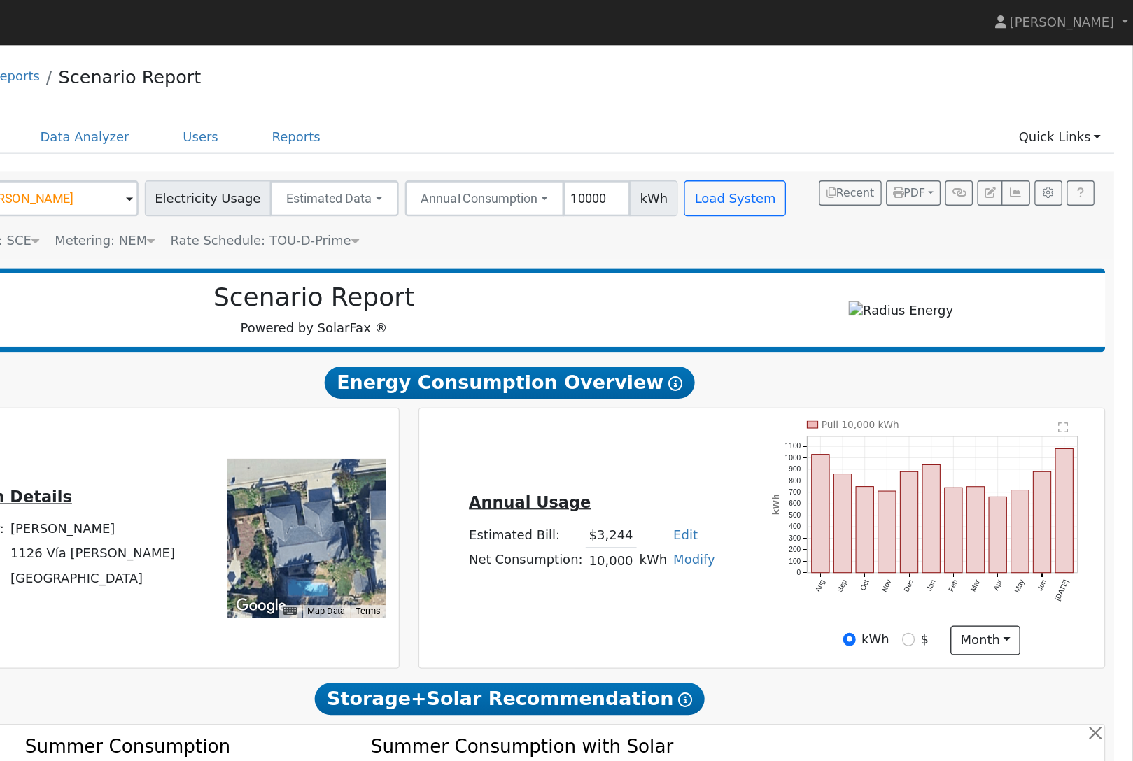
click at [379, 111] on link "Users" at bounding box center [403, 107] width 49 height 26
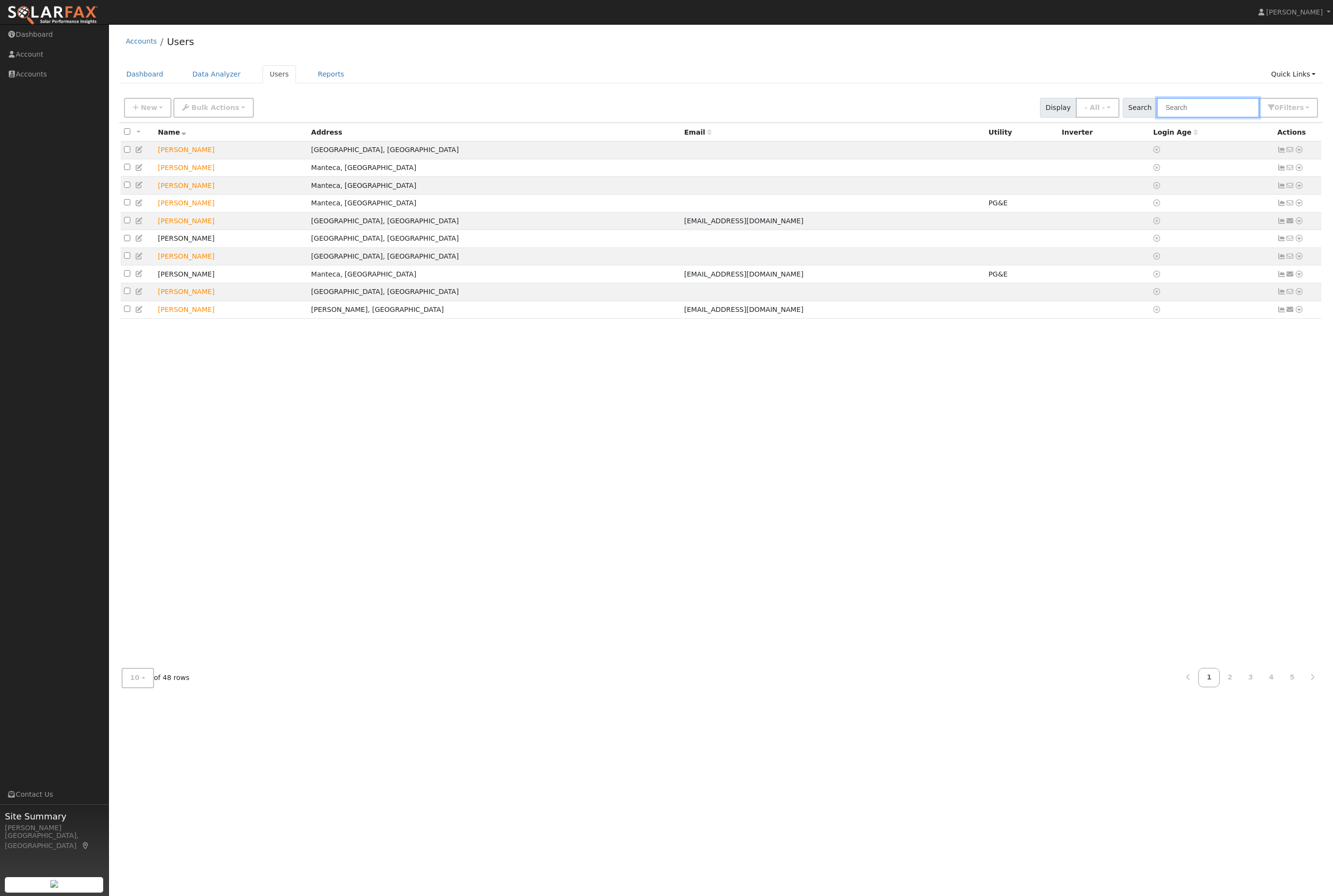
click at [1215, 118] on input "text" at bounding box center [1208, 107] width 102 height 20
type input "louis"
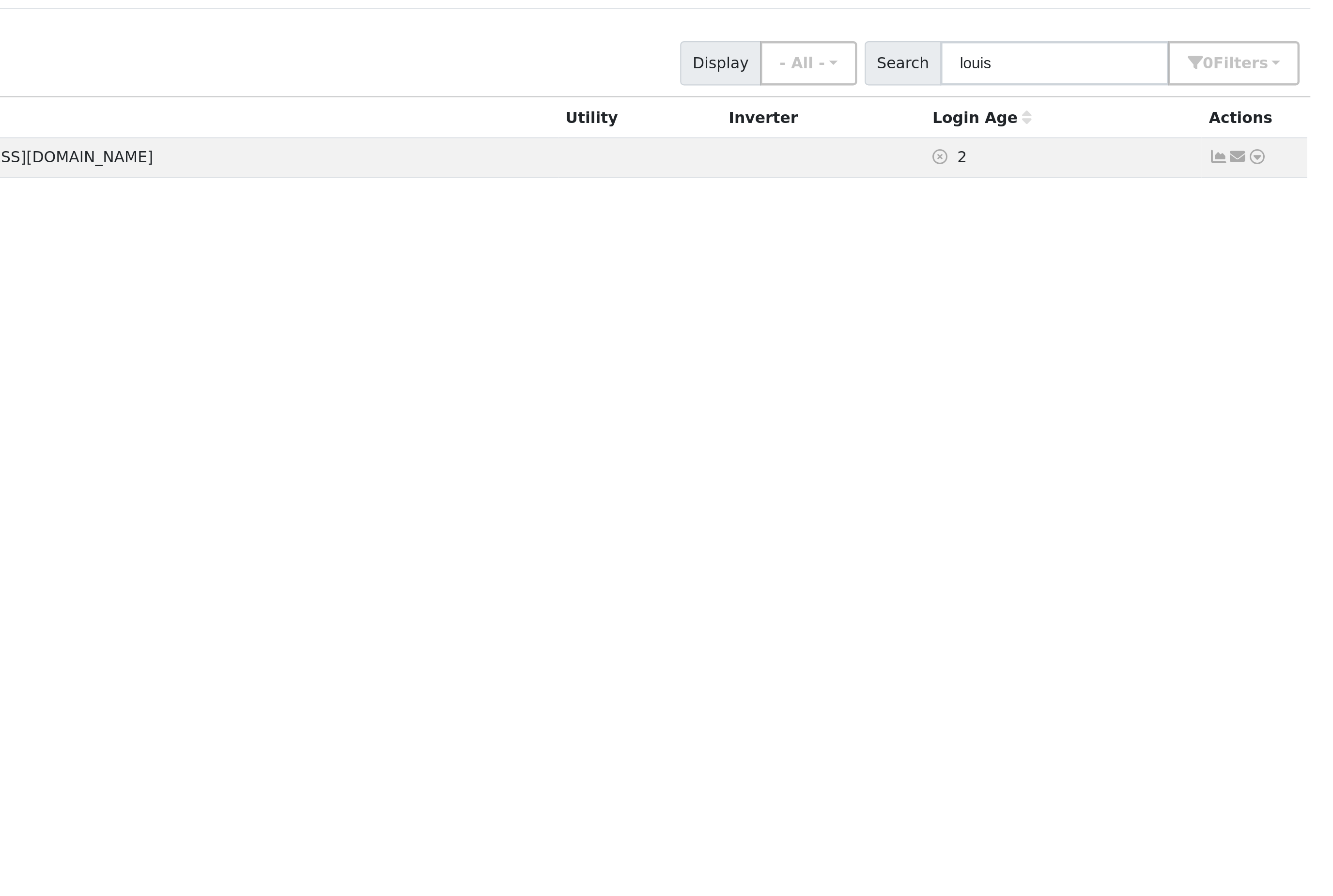
click at [1287, 146] on icon at bounding box center [1291, 150] width 9 height 7
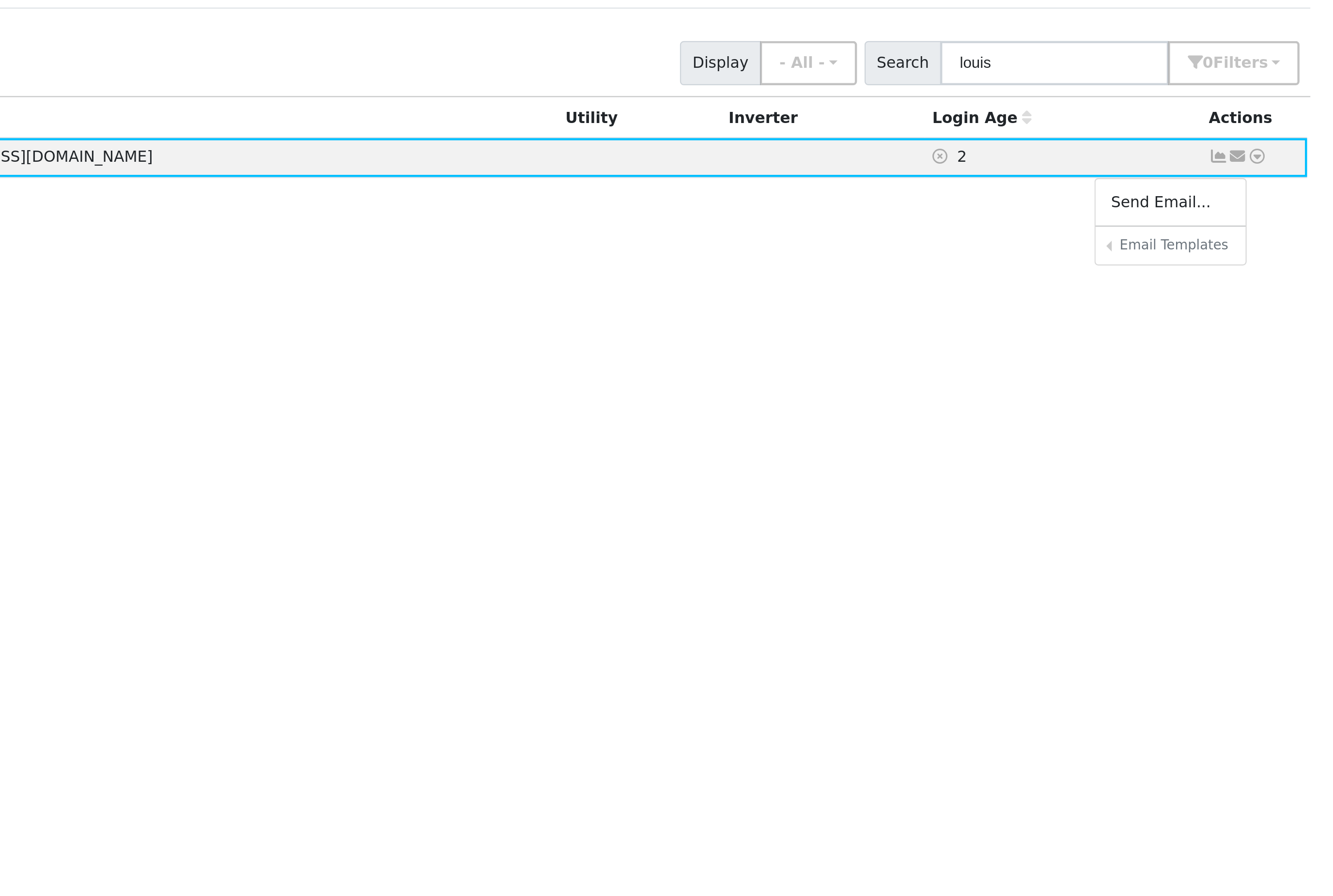
click at [0, 0] on link "Sharing Data for Solar / Battery Proposal" at bounding box center [0, 0] width 0 height 0
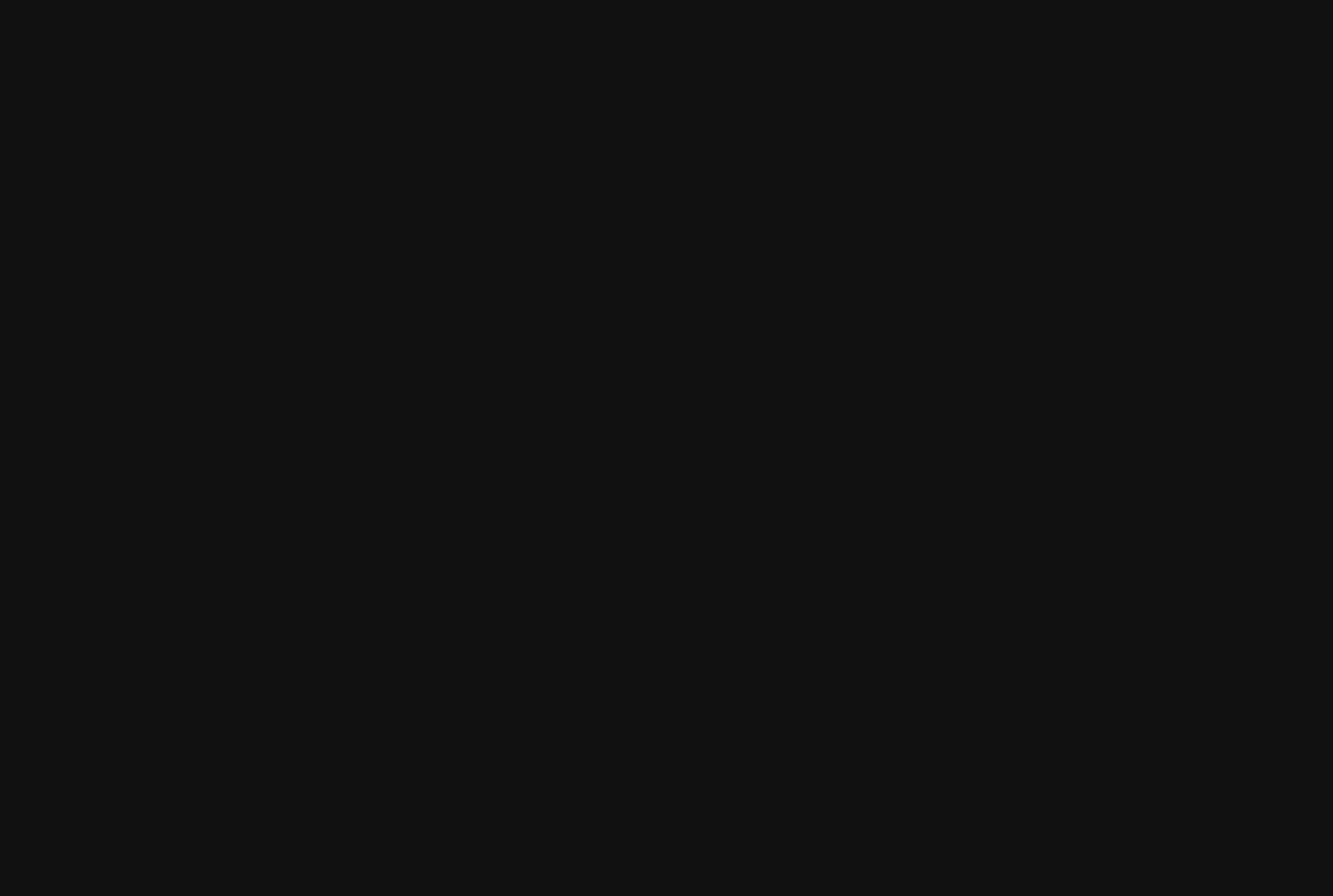
click at [501, 175] on div "Send to '[PERSON_NAME]'? Sharing Data for Solar / Battery Proposal Sharing Data…" at bounding box center [666, 448] width 1333 height 896
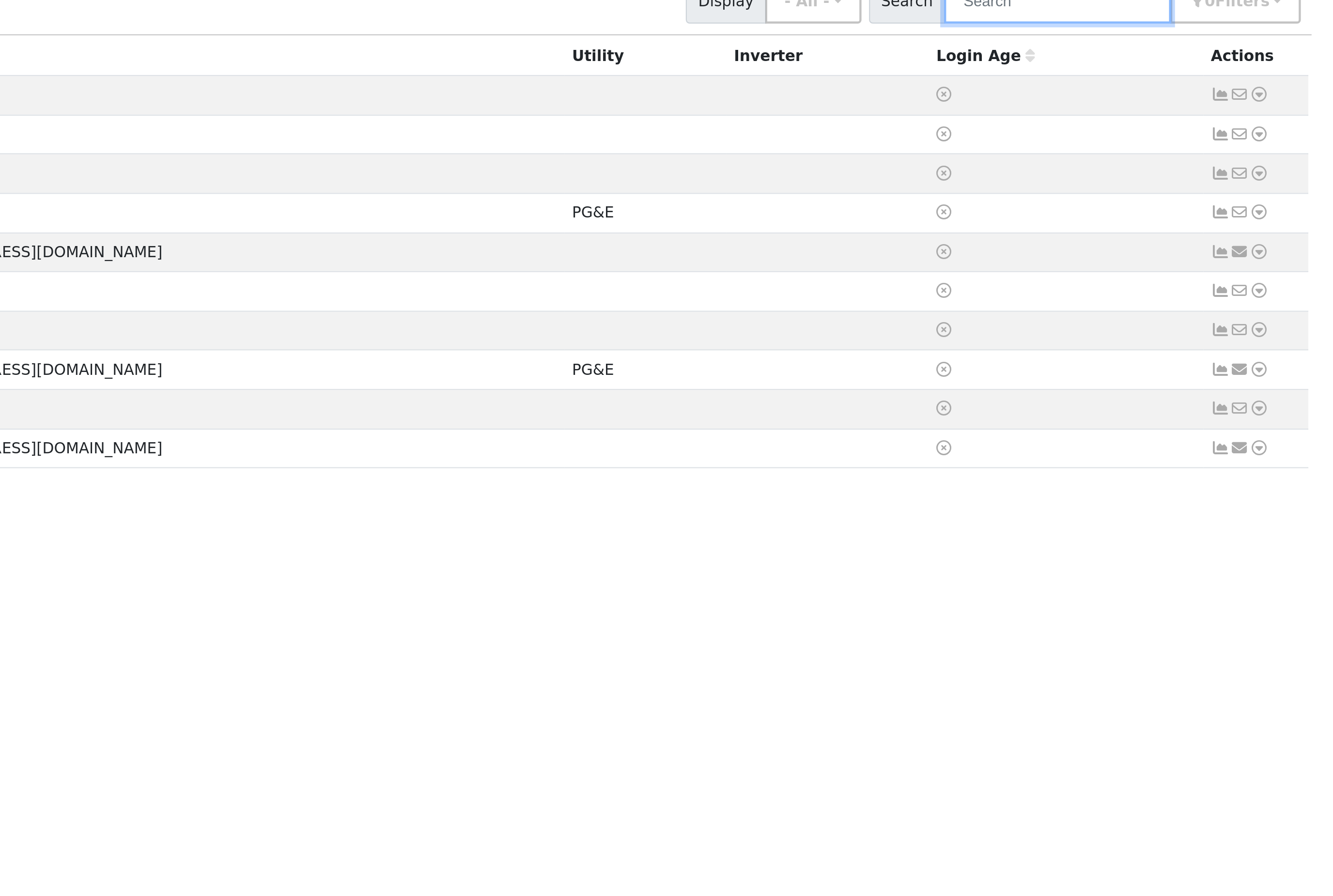
click at [1157, 98] on input "text" at bounding box center [1208, 107] width 102 height 20
type input "[PERSON_NAME]"
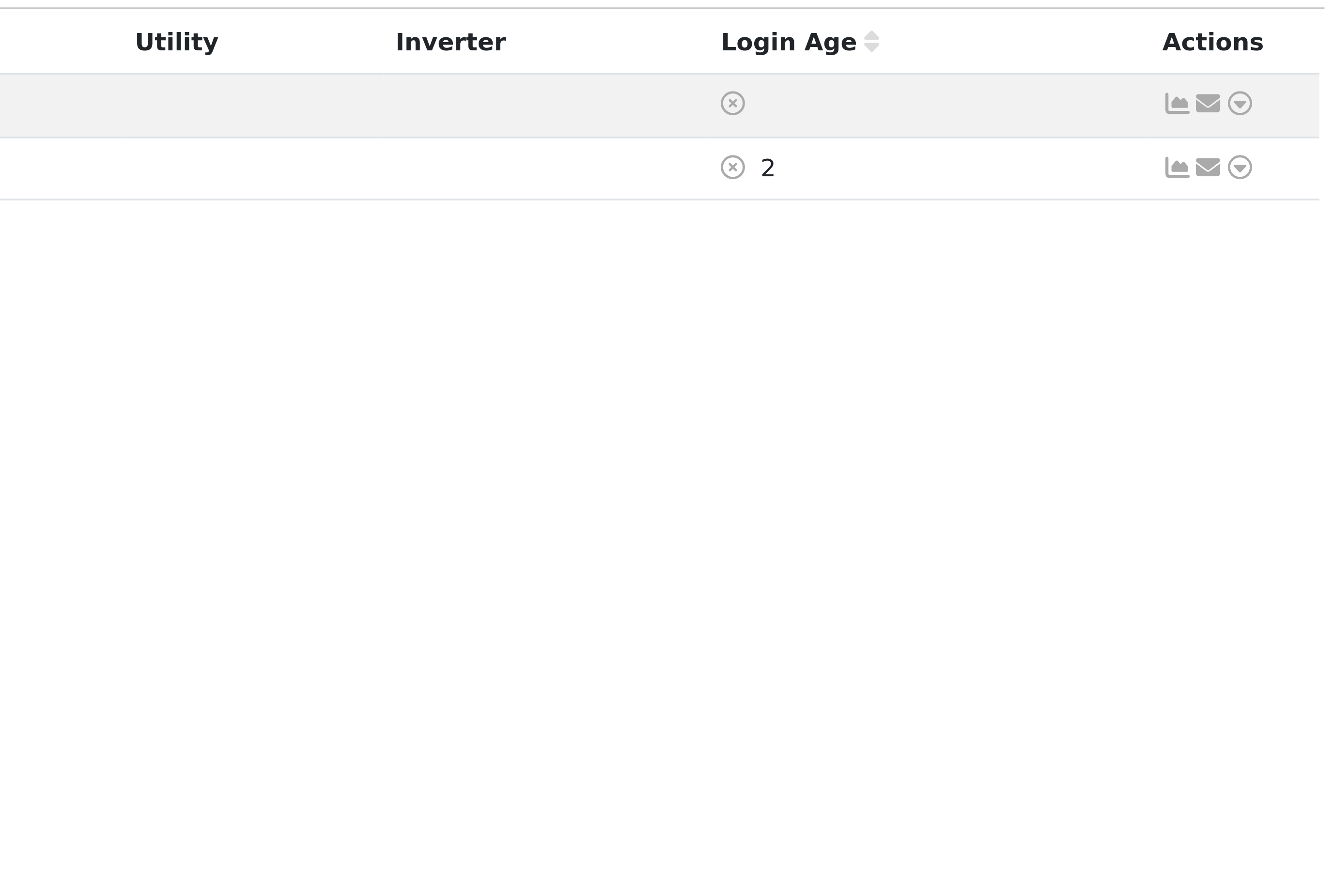
click at [1287, 164] on icon at bounding box center [1291, 168] width 9 height 7
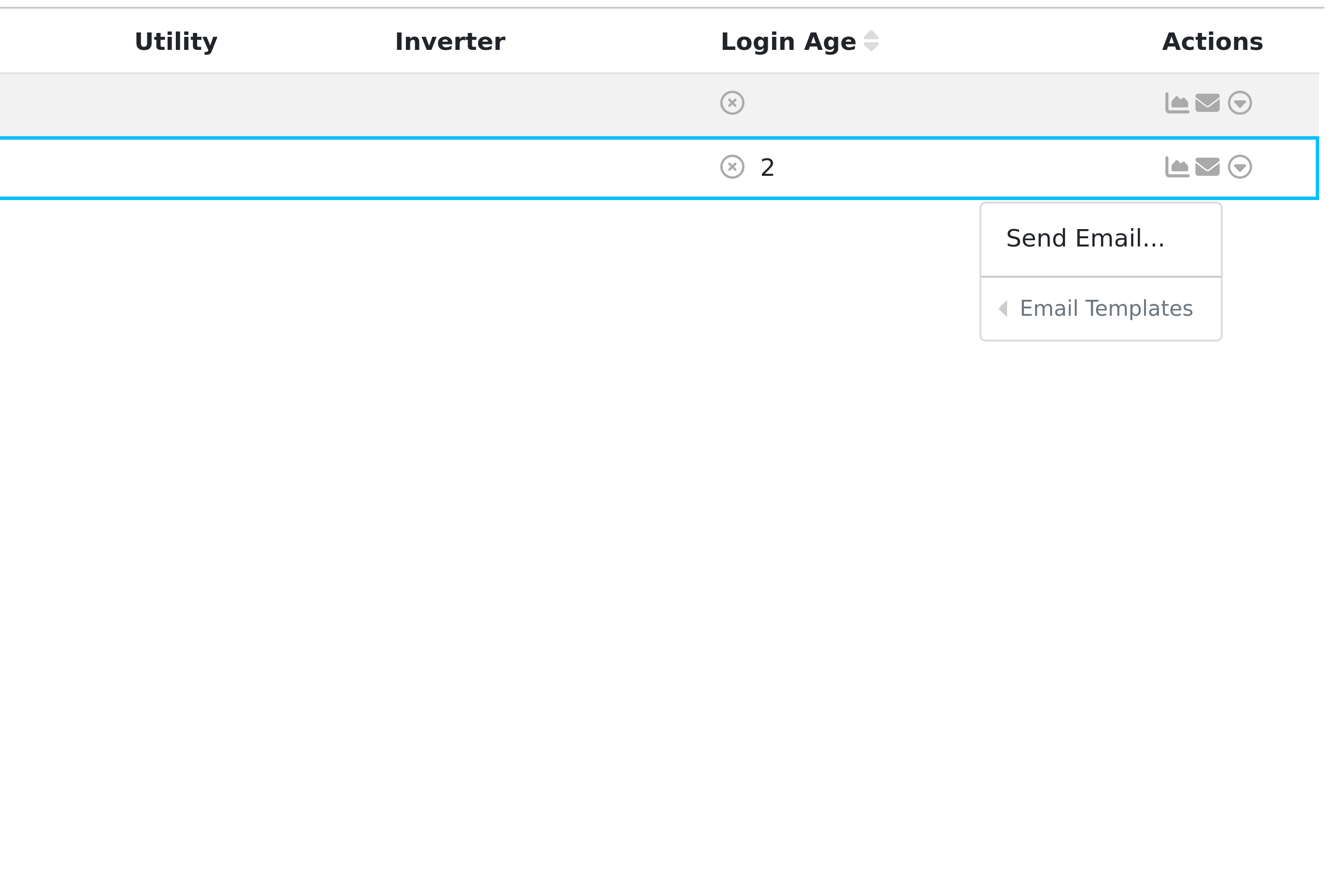
click at [0, 0] on link "Sharing Data for Solar / Battery Proposal" at bounding box center [0, 0] width 0 height 0
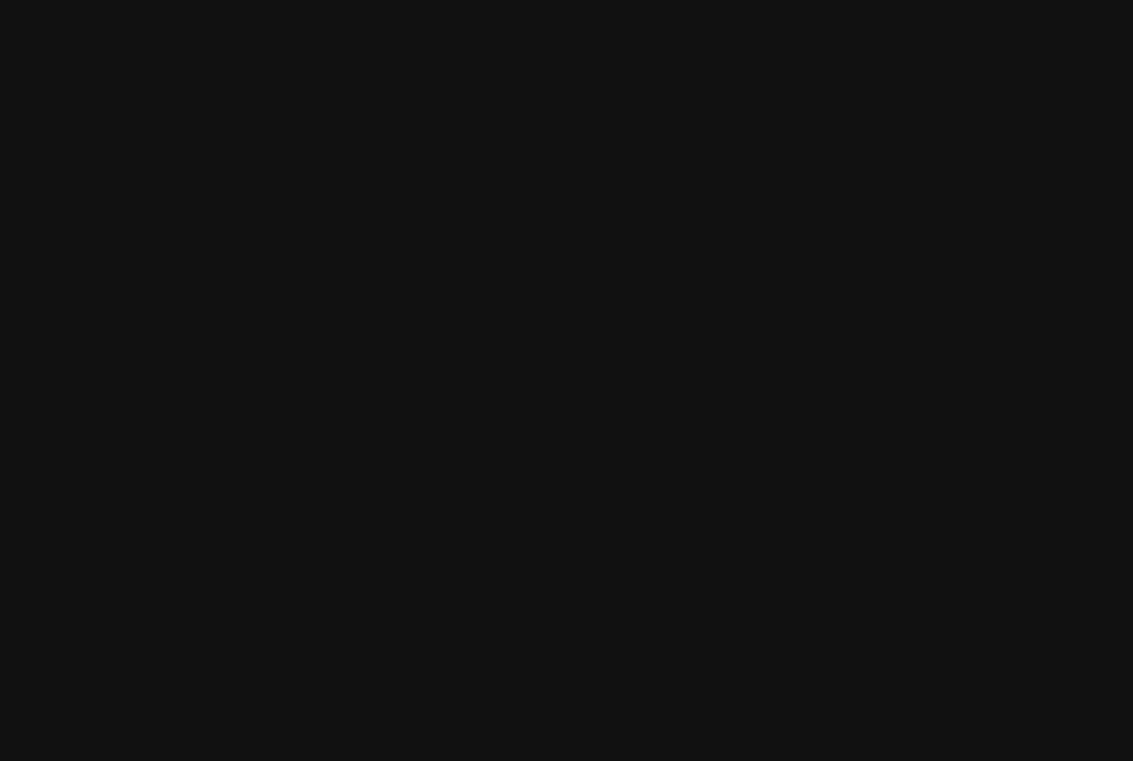
scroll to position [0, 252]
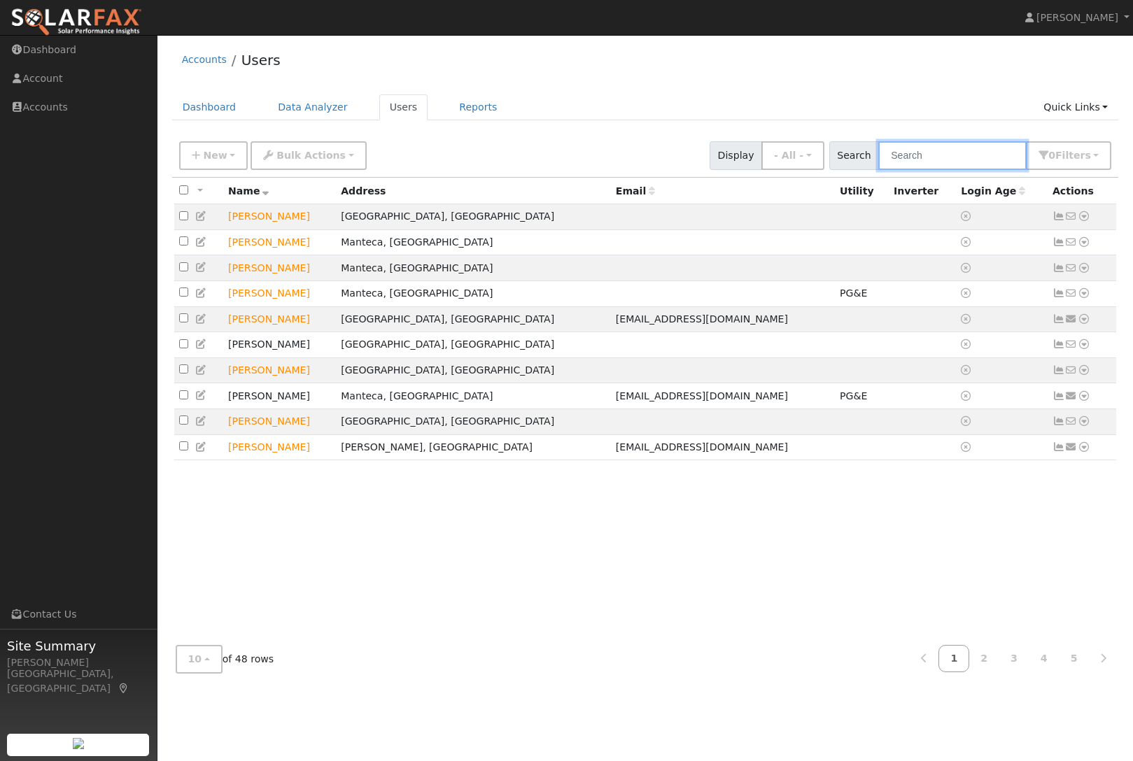
click at [1002, 155] on input "text" at bounding box center [952, 155] width 148 height 29
type input "[PERSON_NAME]"
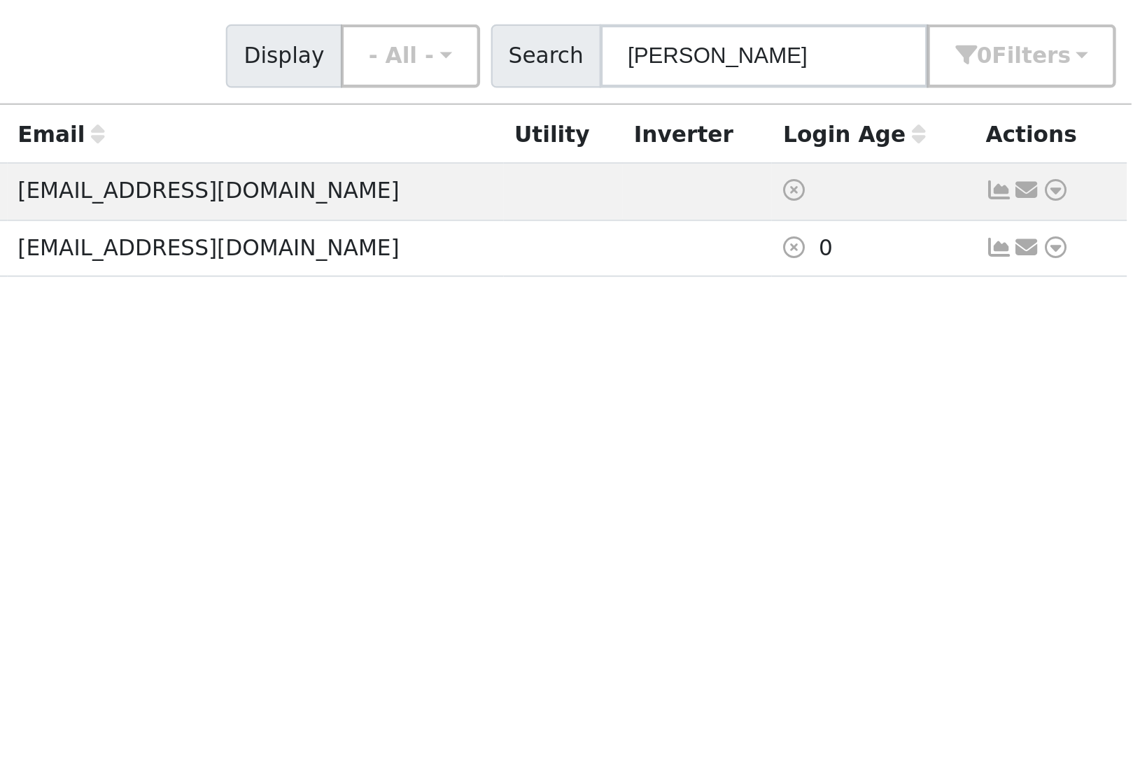
click at [1065, 237] on icon at bounding box center [1071, 242] width 13 height 10
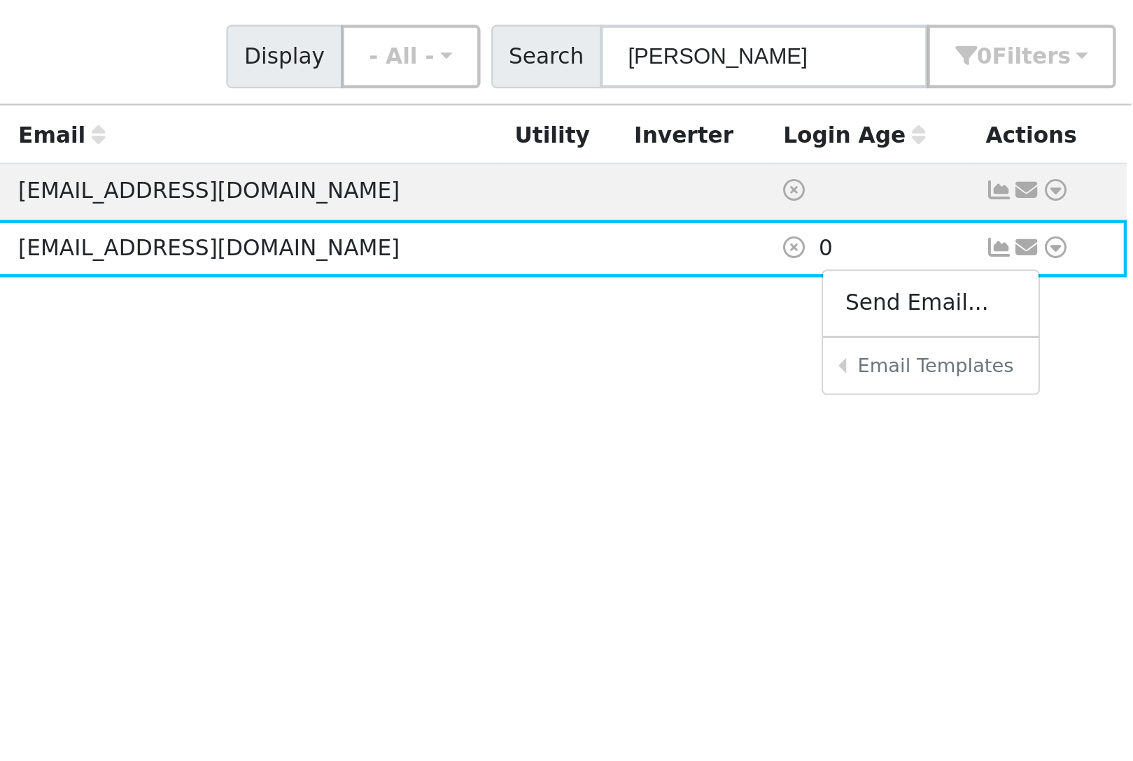
click at [0, 0] on link "Sharing Data for Solar / Battery Proposal" at bounding box center [0, 0] width 0 height 0
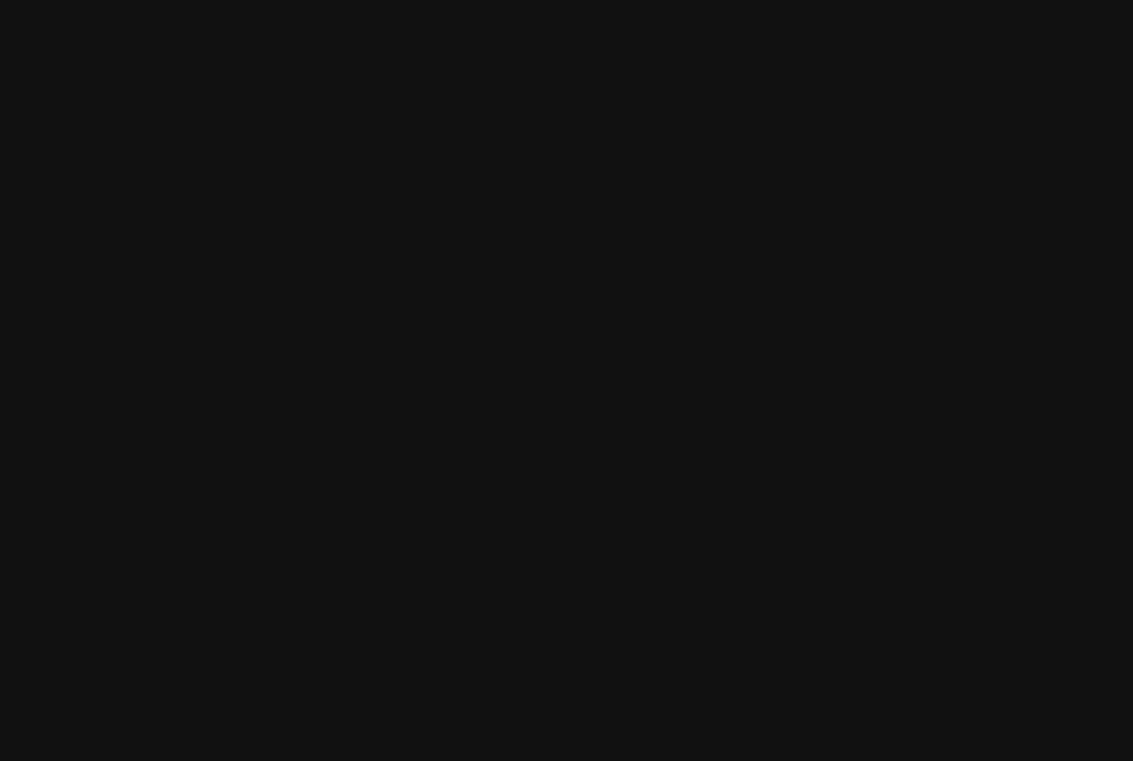
click at [501, 63] on div "Send to 'Louis Lopez'? Sharing Data for Solar / Battery Proposal Sharing Data f…" at bounding box center [566, 380] width 1133 height 761
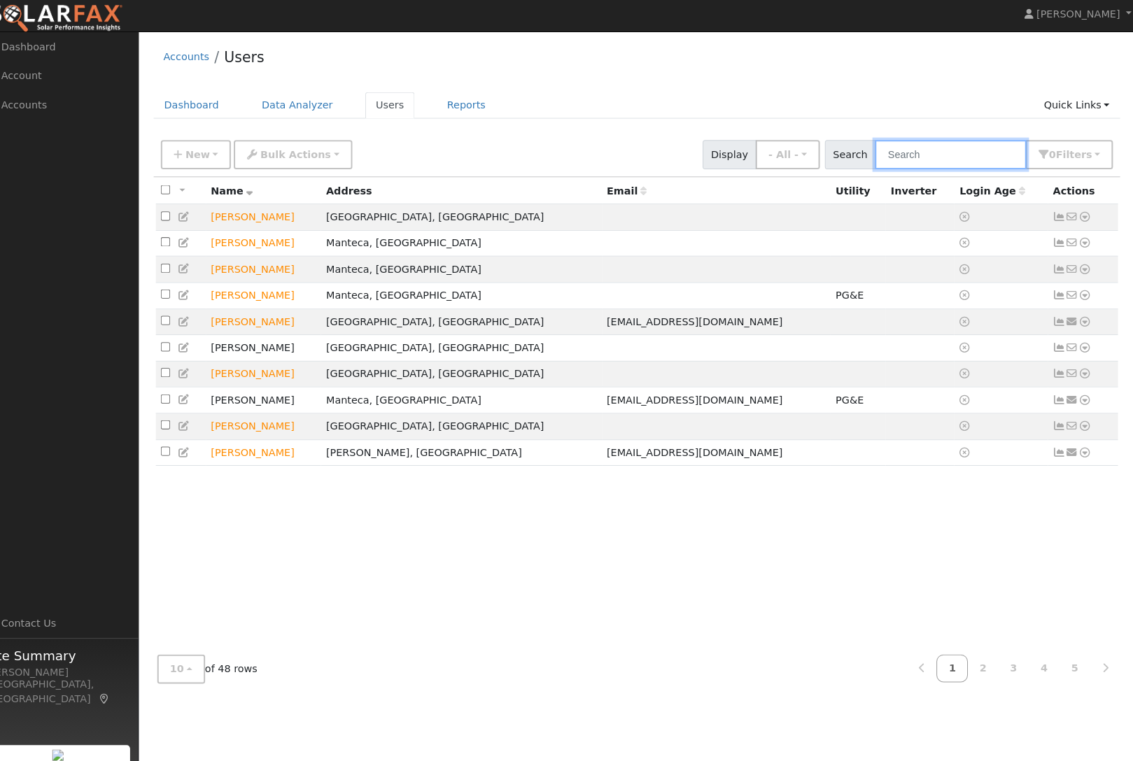
click at [910, 156] on input "text" at bounding box center [952, 155] width 148 height 29
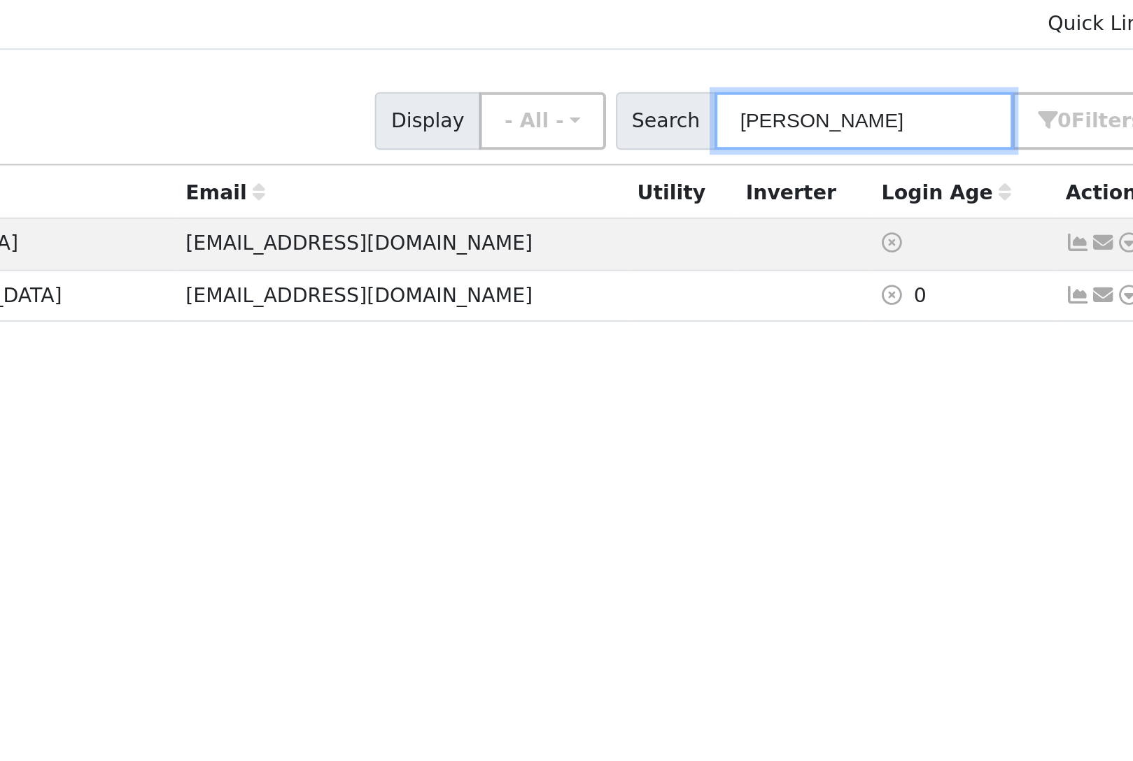
type input "[PERSON_NAME]"
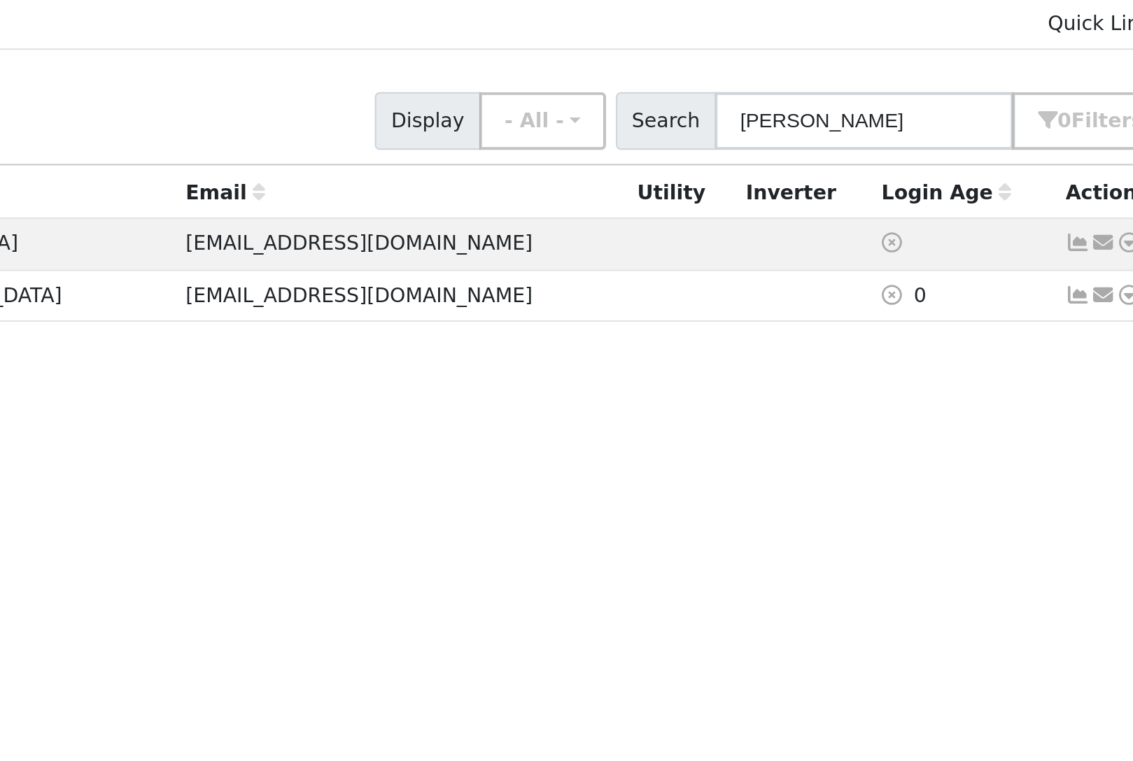
click at [1065, 237] on icon at bounding box center [1071, 242] width 13 height 10
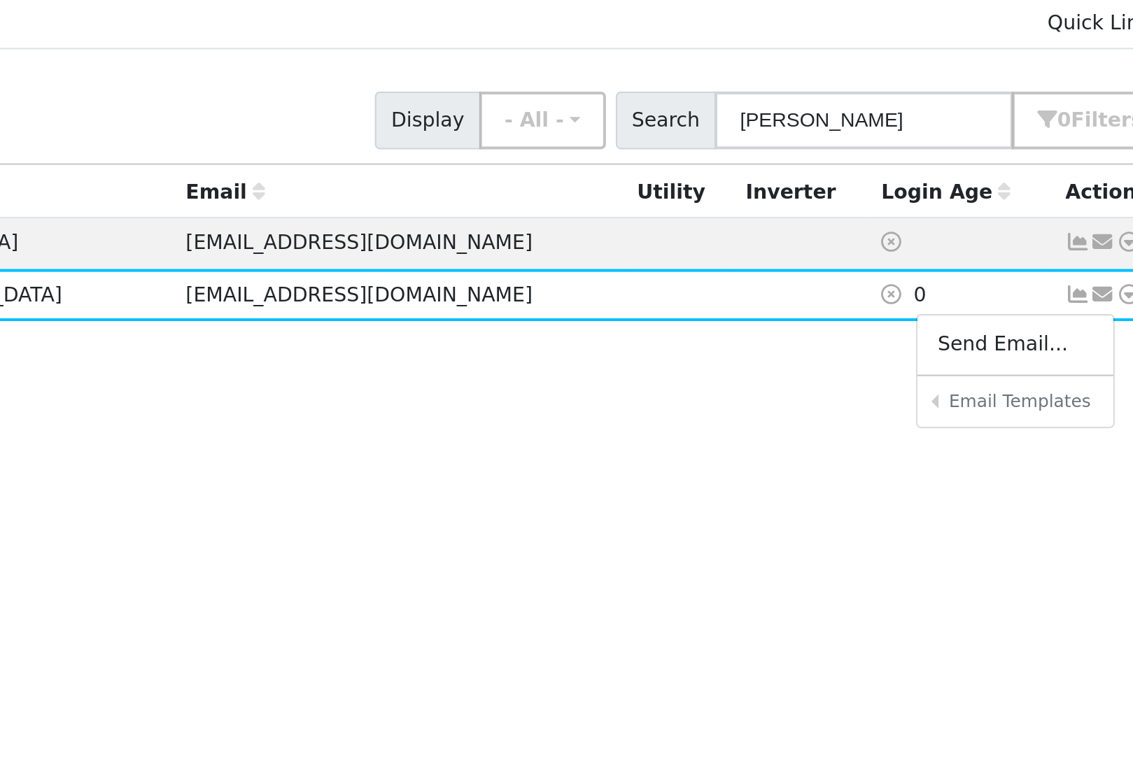
click at [979, 257] on link "Send Email..." at bounding box center [1027, 267] width 97 height 20
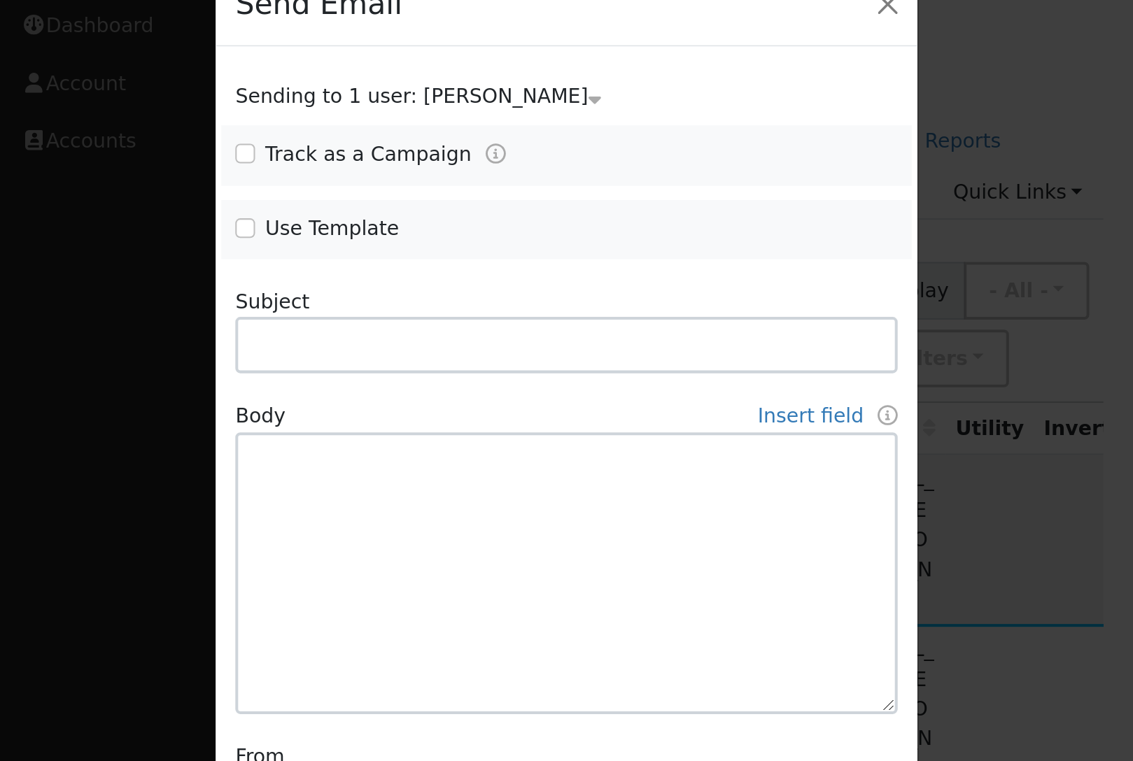
click at [435, 29] on button "button" at bounding box center [441, 39] width 20 height 20
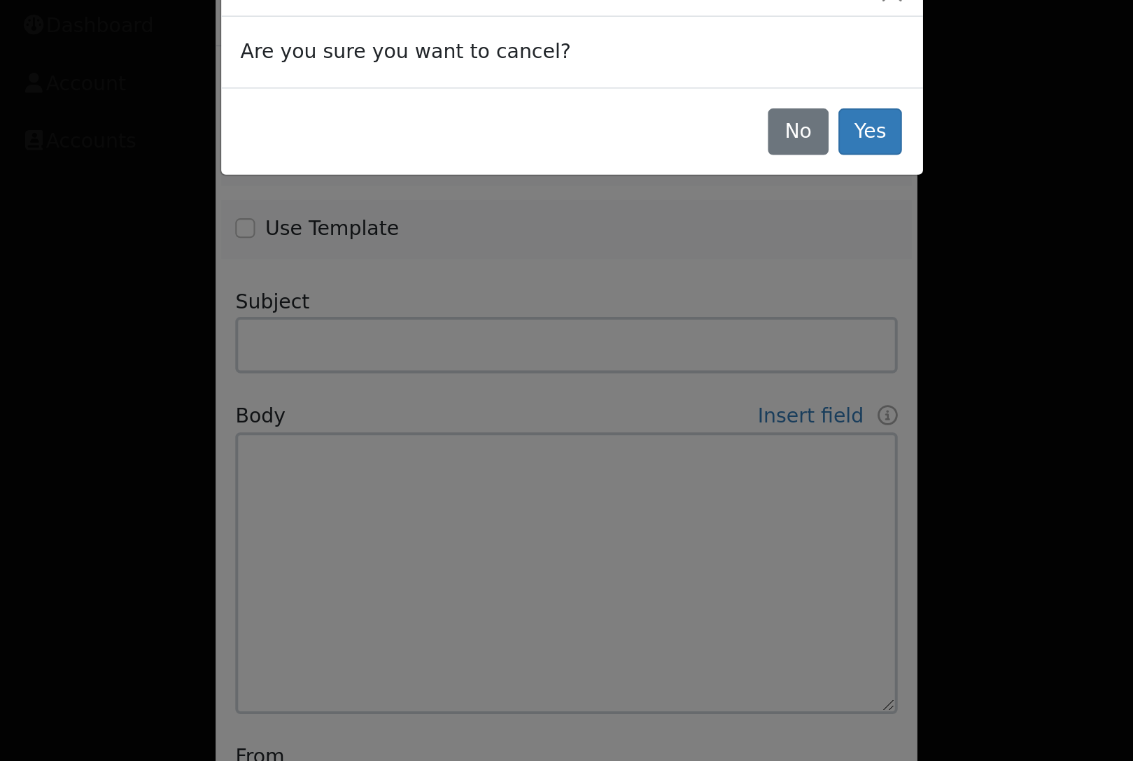
click at [397, 91] on button "No" at bounding box center [395, 103] width 29 height 24
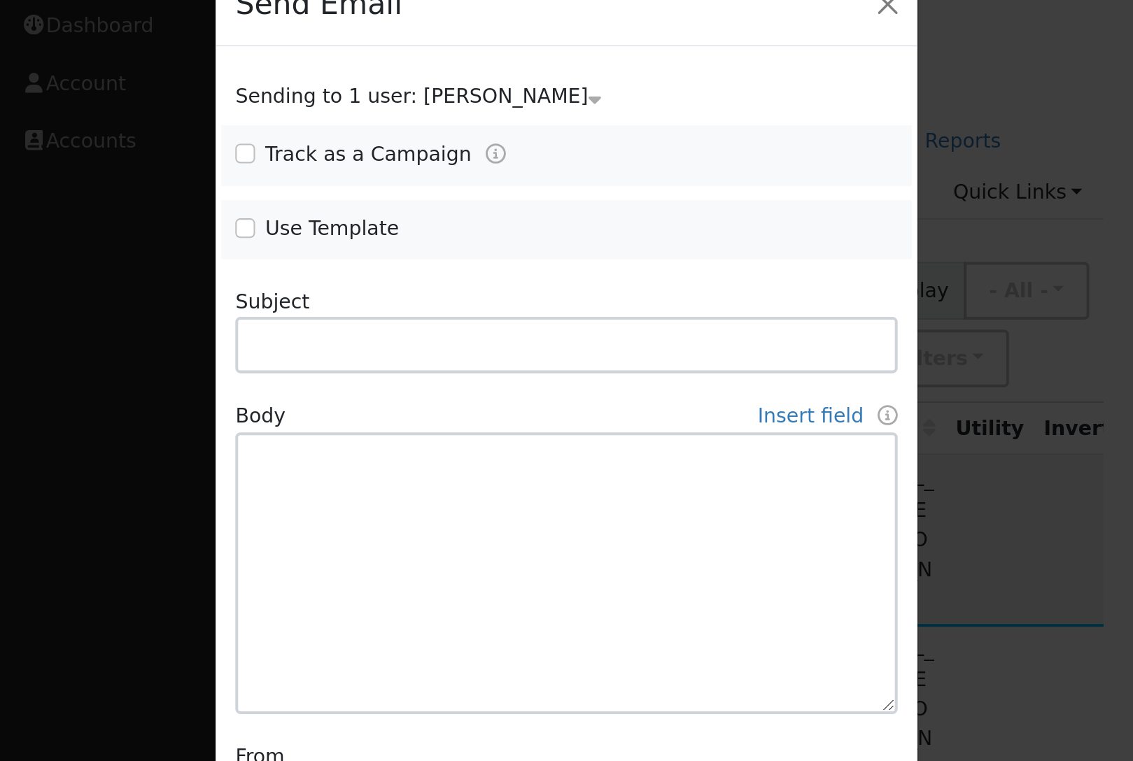
click at [443, 29] on button "button" at bounding box center [441, 39] width 20 height 20
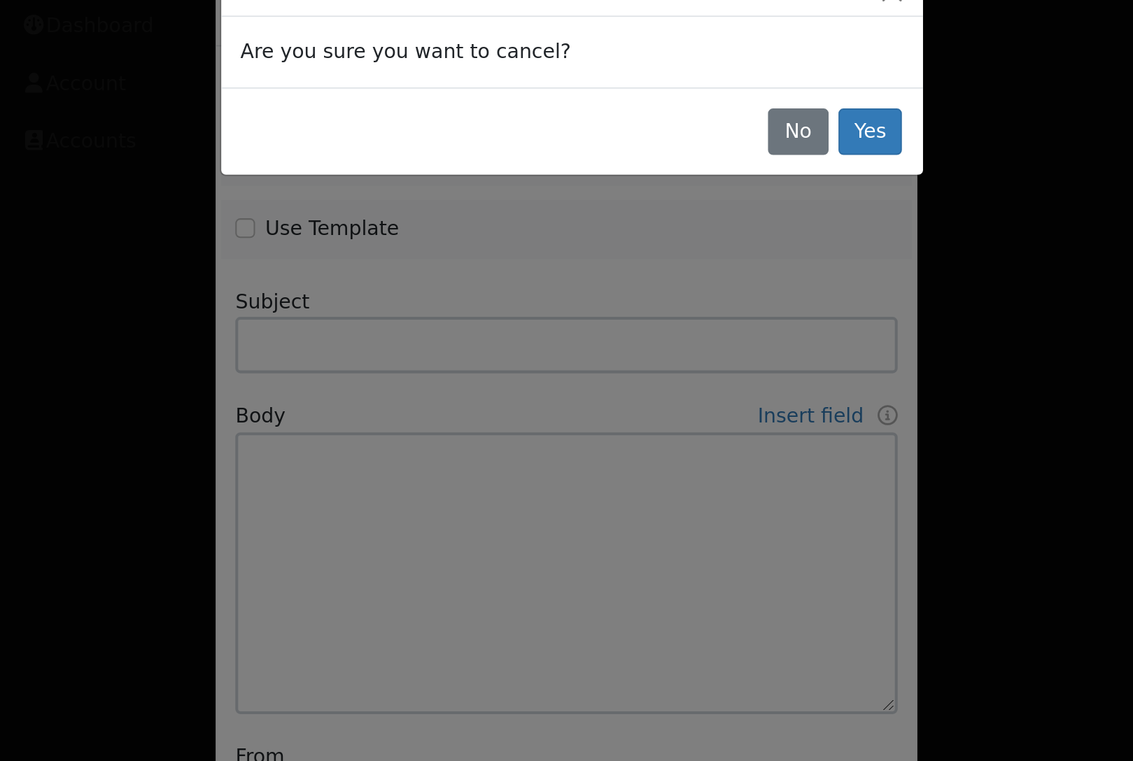
click at [424, 91] on button "Yes" at bounding box center [432, 103] width 32 height 24
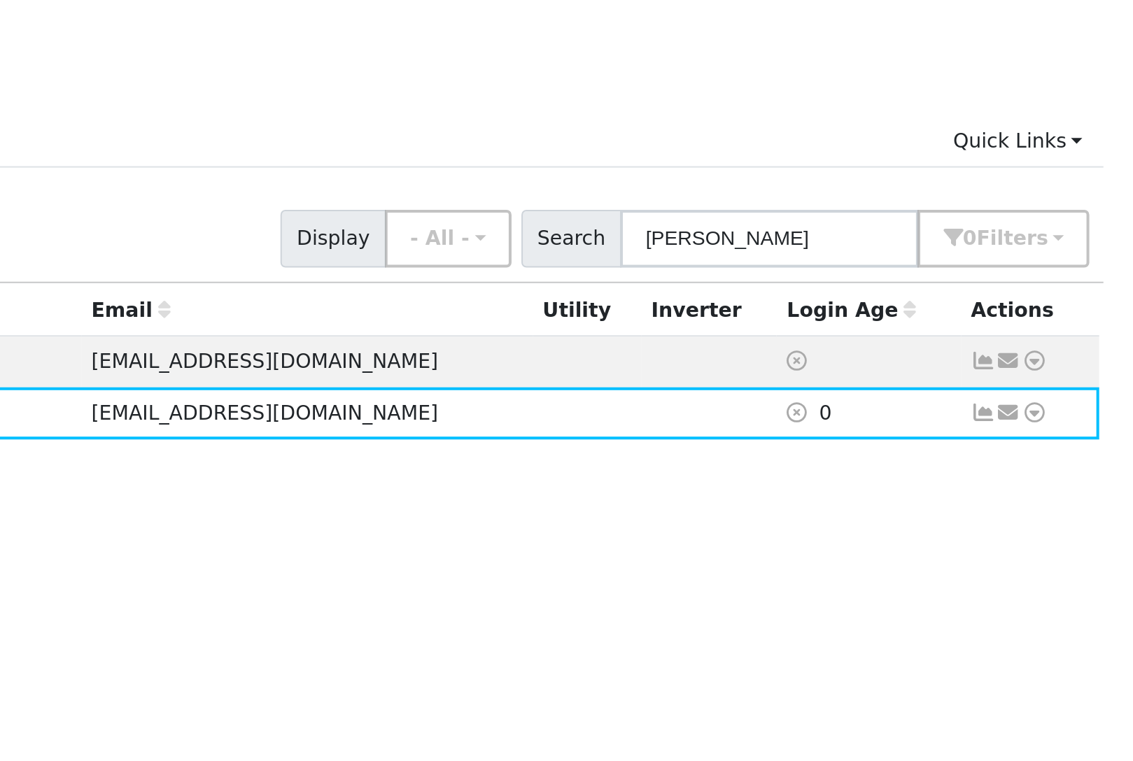
click at [1065, 237] on icon at bounding box center [1071, 242] width 13 height 10
click at [491, 249] on div "All None All on page None on page Name Address Email Utility Inverter Login Age…" at bounding box center [645, 406] width 947 height 457
click at [1065, 237] on icon at bounding box center [1071, 242] width 13 height 10
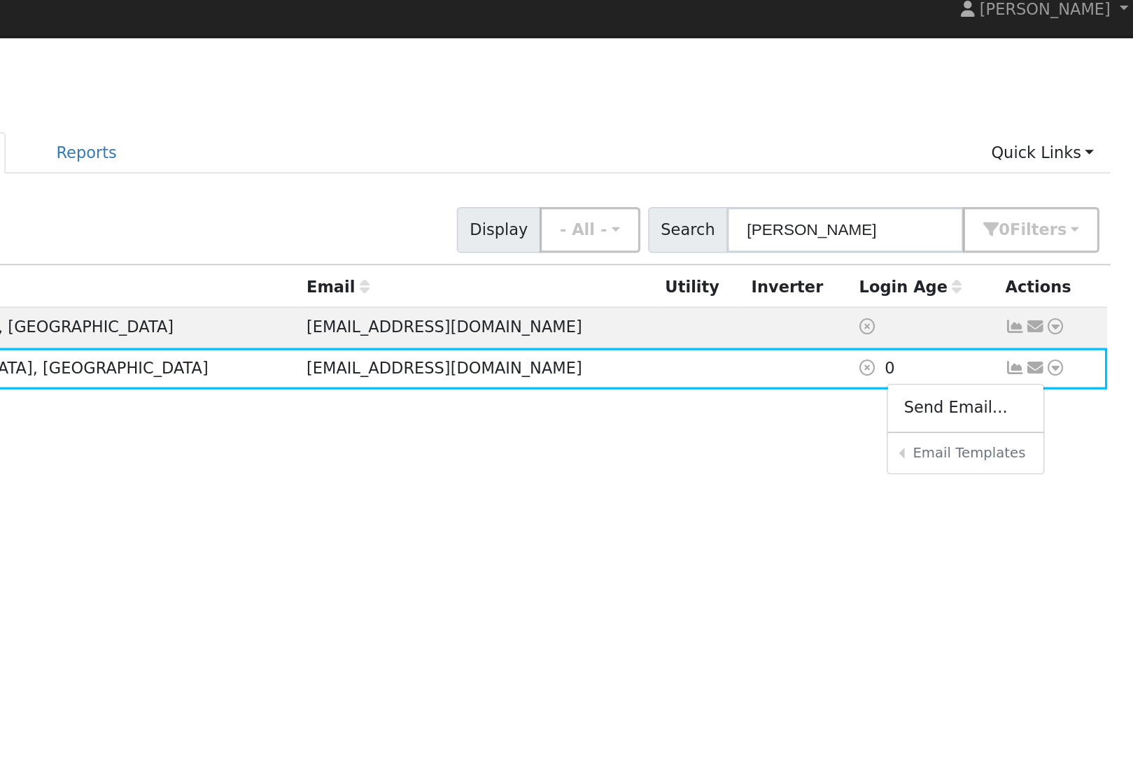
click at [0, 0] on link "Sharing Data for Solar / Battery Proposal" at bounding box center [0, 0] width 0 height 0
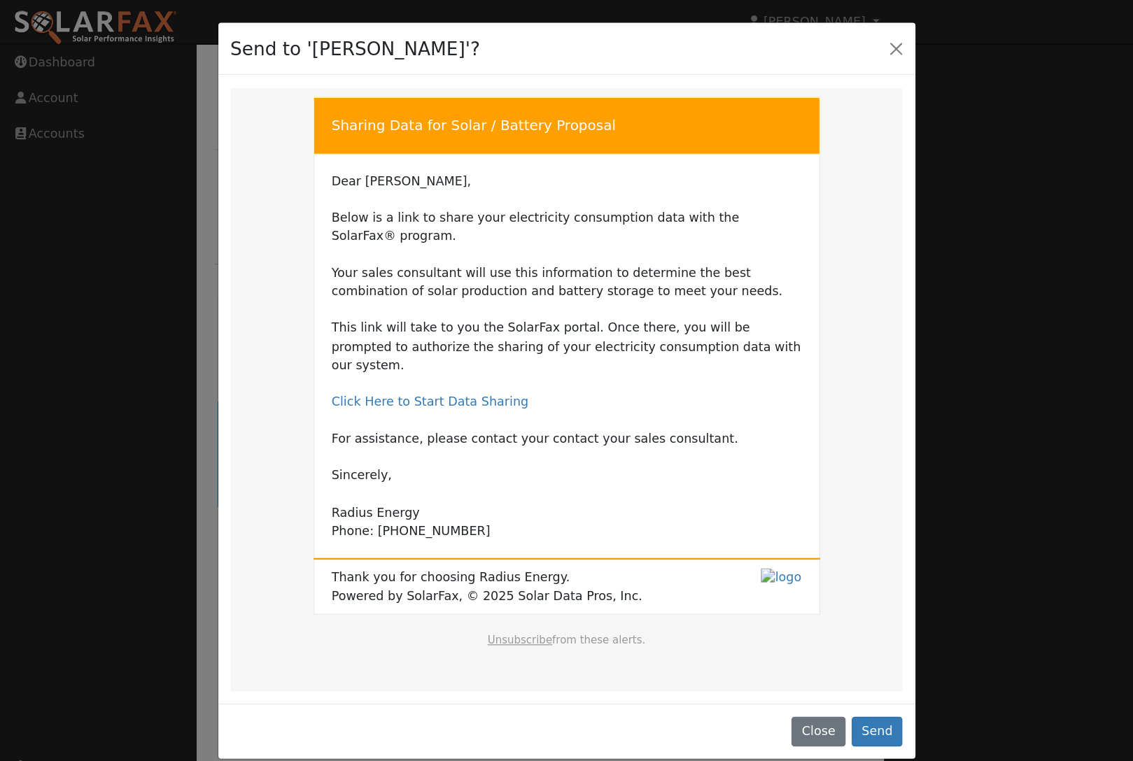
click at [707, 574] on button "Send" at bounding box center [702, 586] width 41 height 24
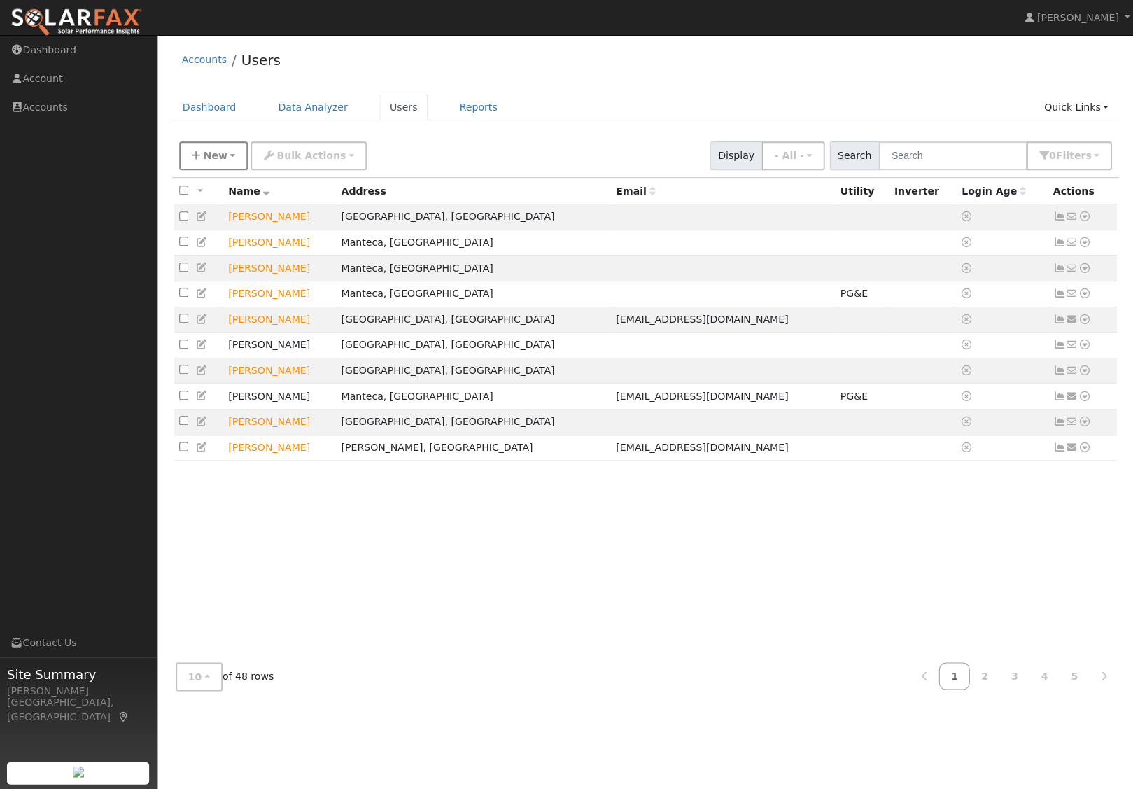
click at [210, 161] on span "New" at bounding box center [215, 155] width 24 height 11
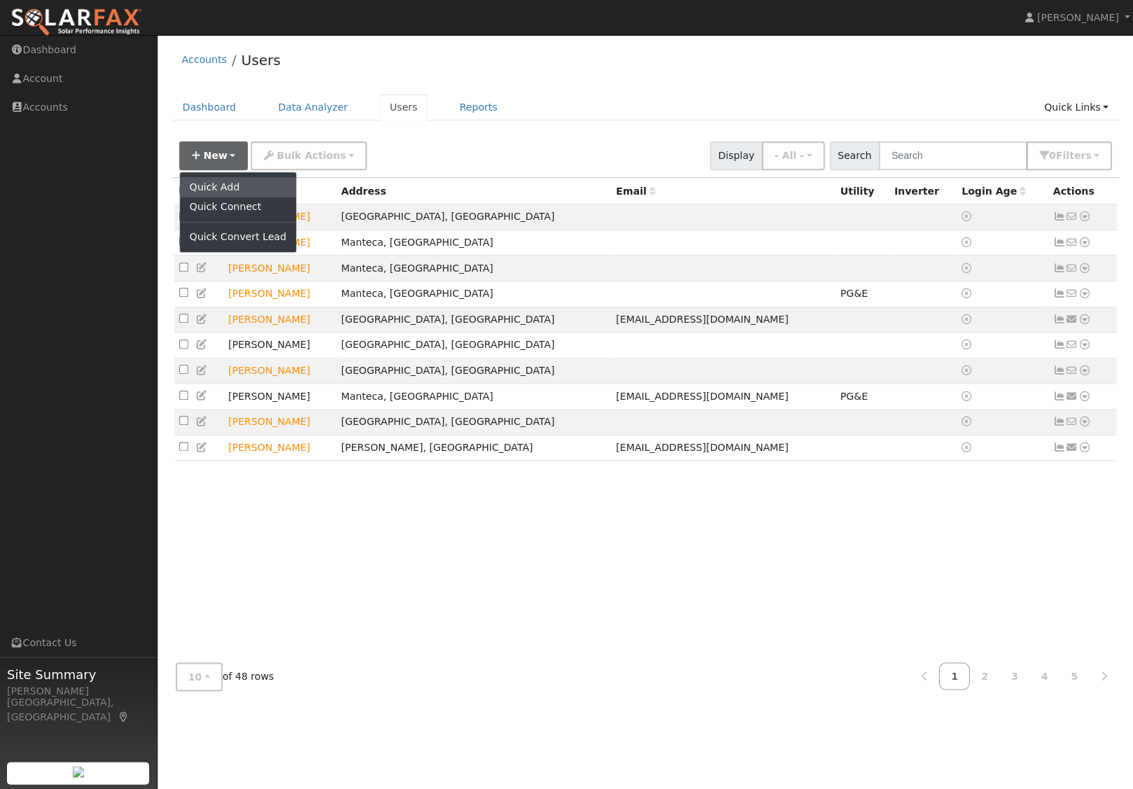
click at [220, 196] on link "Quick Add" at bounding box center [238, 187] width 116 height 20
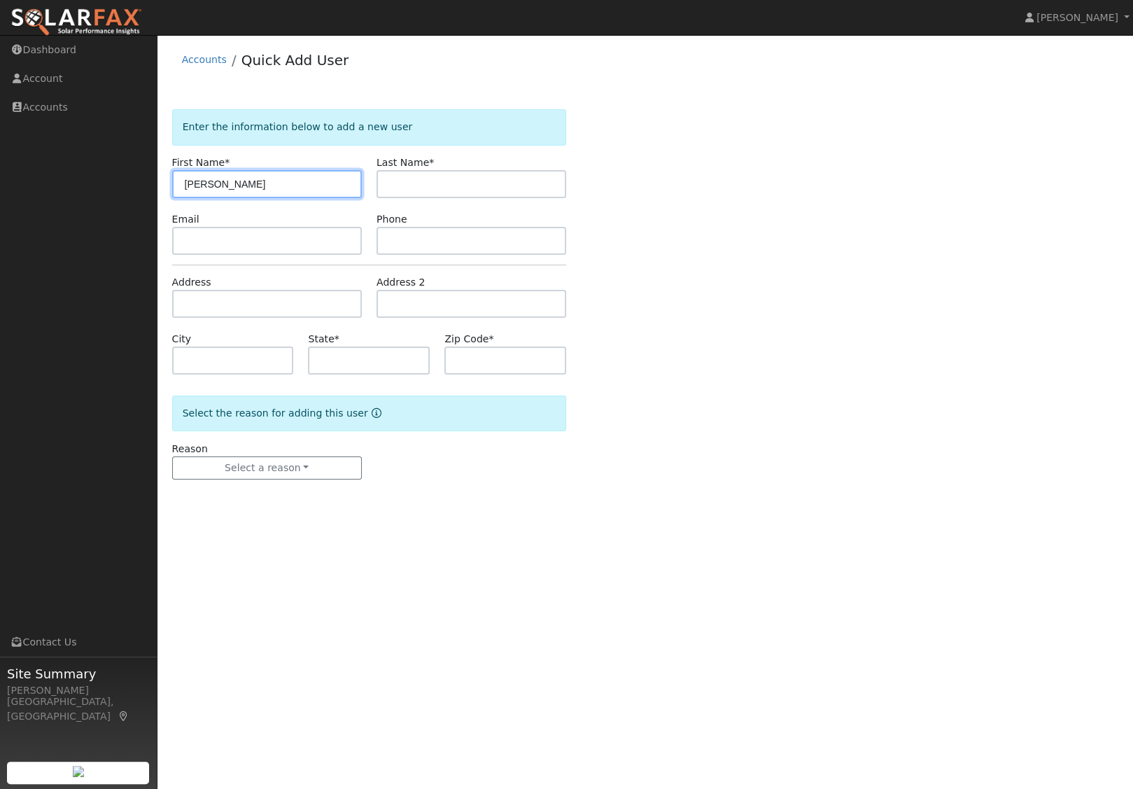
type input "[PERSON_NAME]"
click at [253, 255] on input "text" at bounding box center [267, 241] width 190 height 28
type input "[EMAIL_ADDRESS][DOMAIN_NAME]"
click at [475, 249] on input "text" at bounding box center [471, 241] width 190 height 28
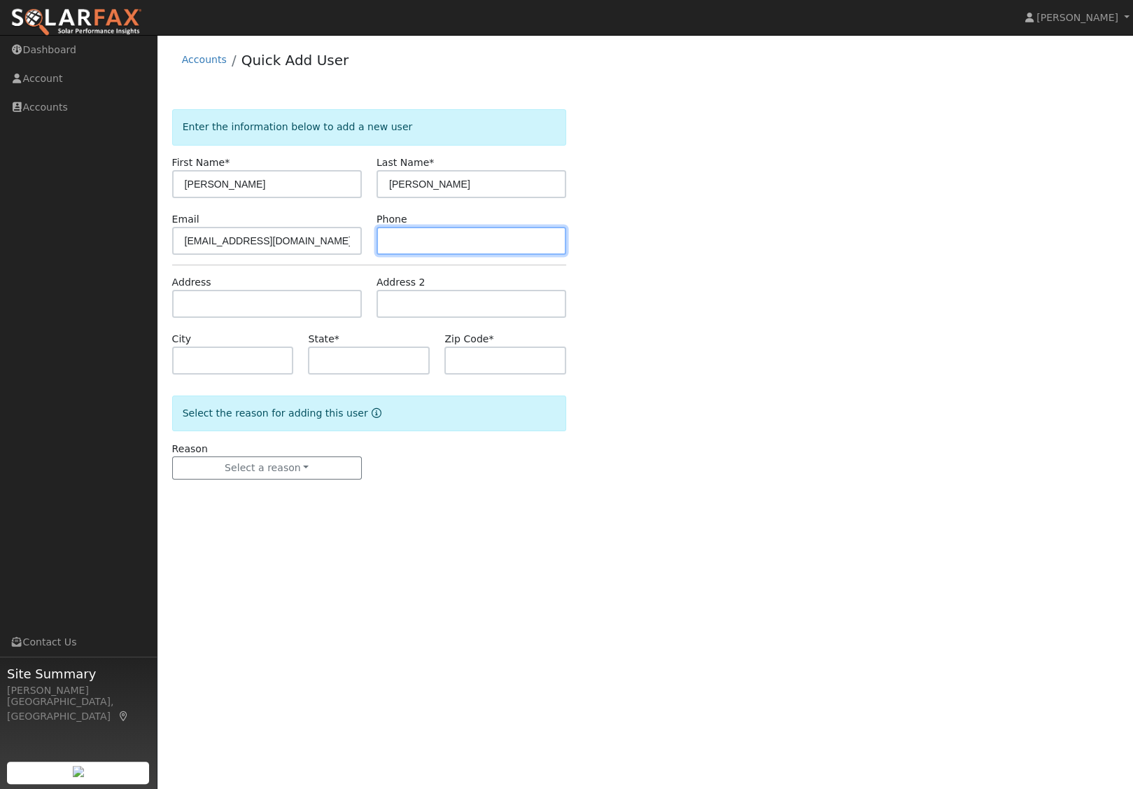
paste input "(925) 766-1768"
type input "(925) 766-1768"
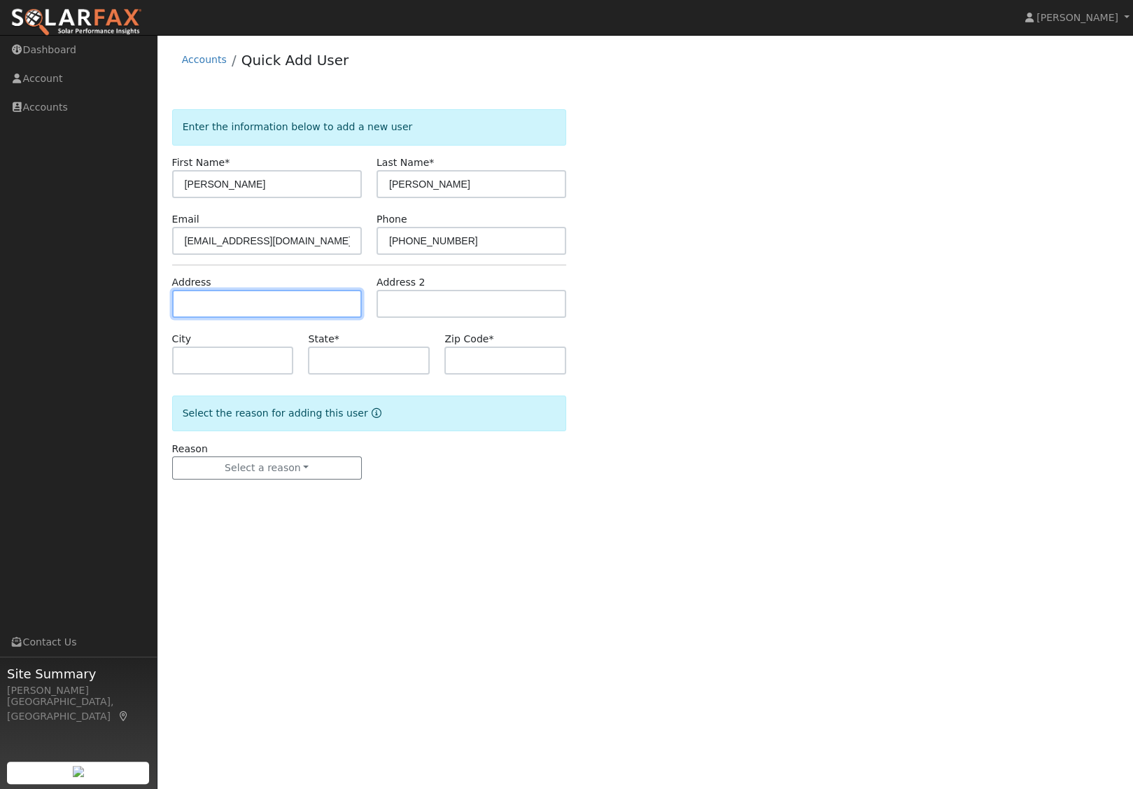
click at [278, 308] on input "text" at bounding box center [267, 304] width 190 height 28
paste input "765 Mount Rushmore ave"
type input "765 Mount Rushmore Avenue"
type input "Tracy"
type input "CA"
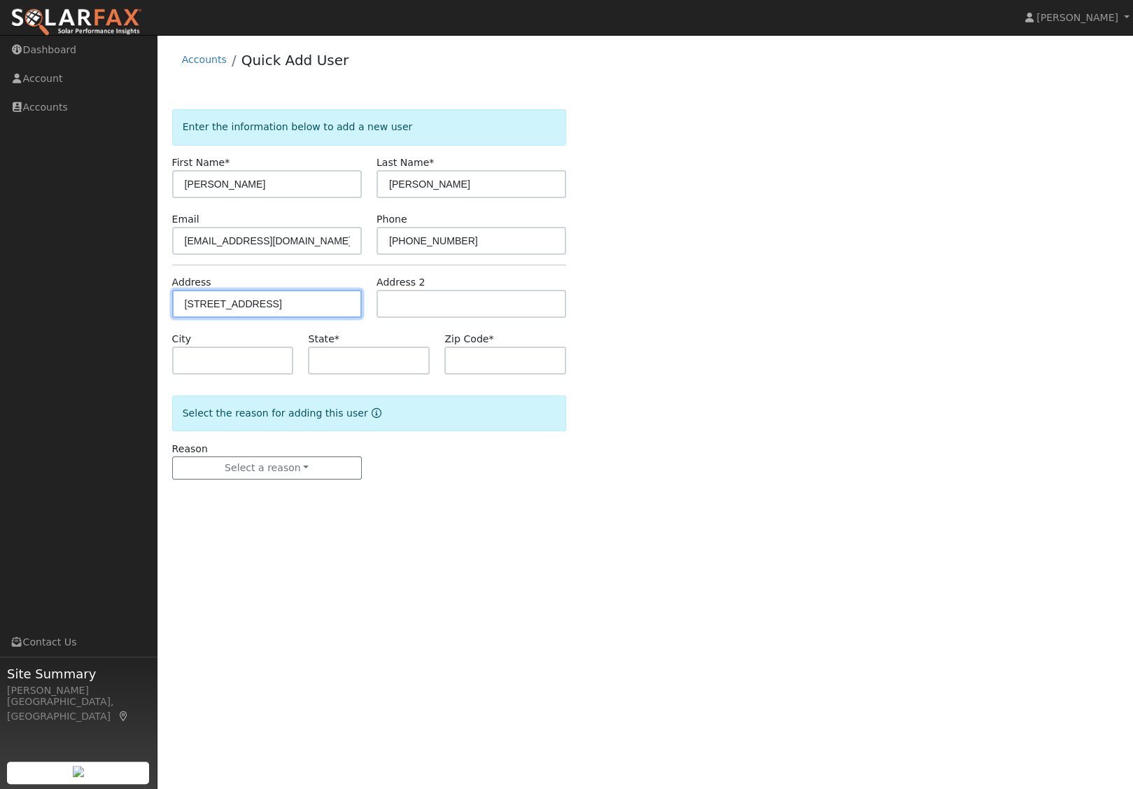
type input "95377"
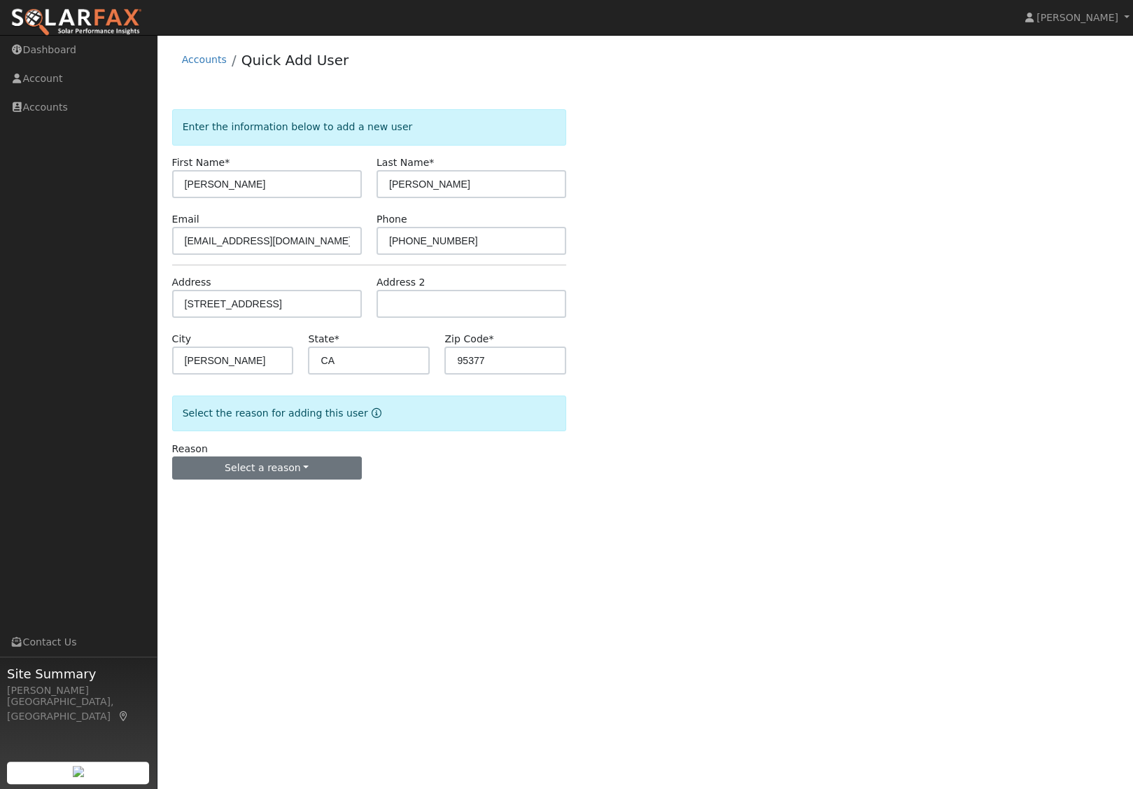
click at [269, 480] on button "Select a reason" at bounding box center [267, 468] width 190 height 24
click at [241, 500] on link "New lead" at bounding box center [250, 498] width 155 height 20
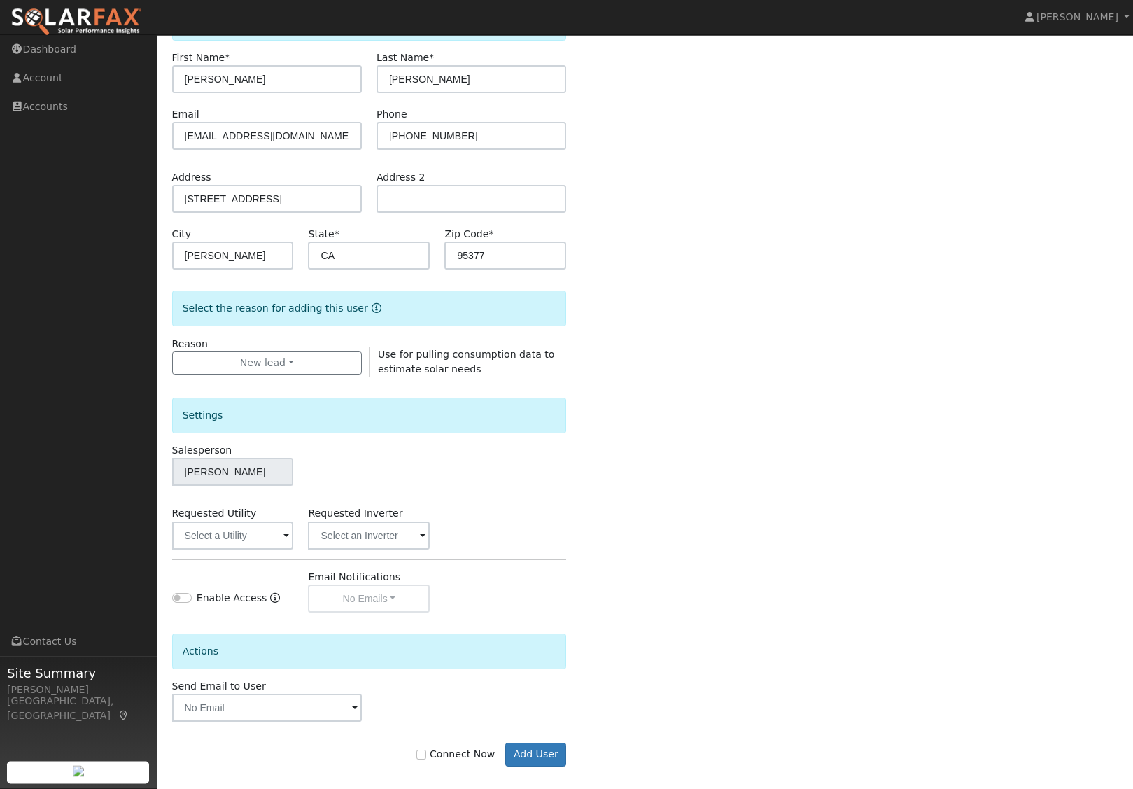
scroll to position [104, 0]
click at [225, 541] on input "text" at bounding box center [233, 536] width 122 height 28
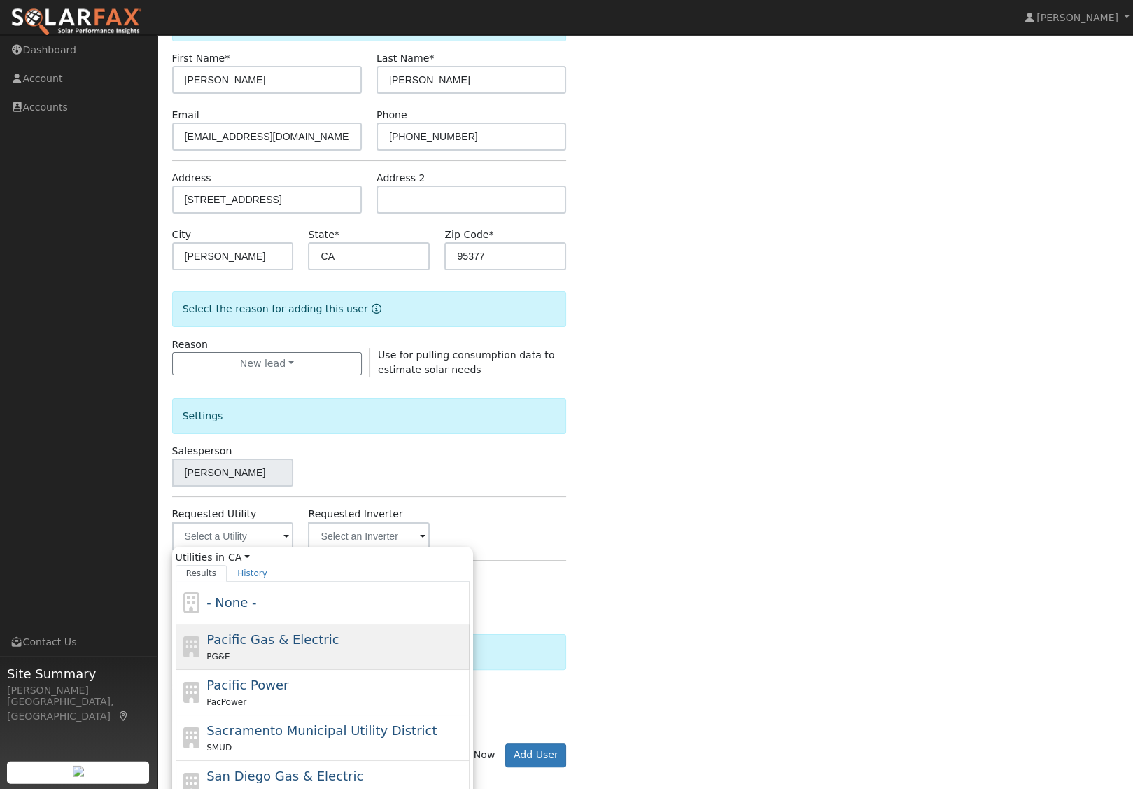
click at [309, 646] on span "Pacific Gas & Electric" at bounding box center [272, 639] width 132 height 15
type input "Pacific Gas & Electric"
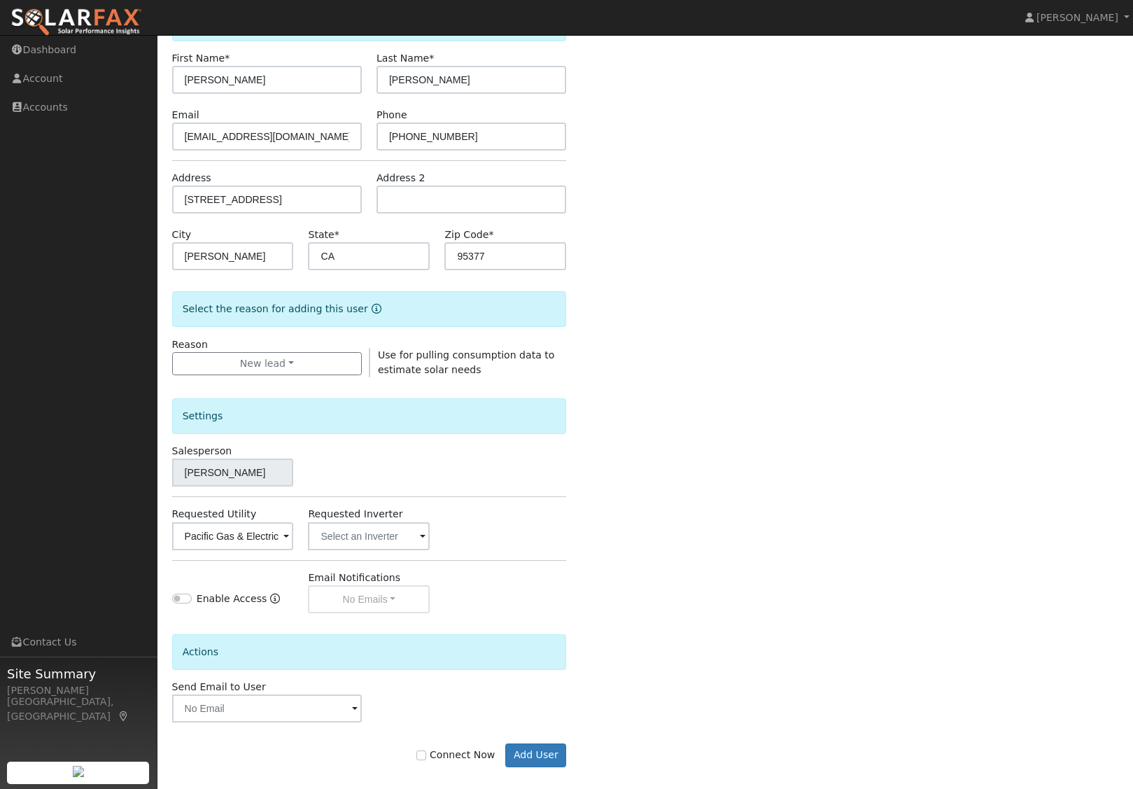
click at [426, 760] on input "Connect Now" at bounding box center [421, 755] width 10 height 10
checkbox input "true"
click at [543, 767] on button "Add User" at bounding box center [535, 755] width 61 height 24
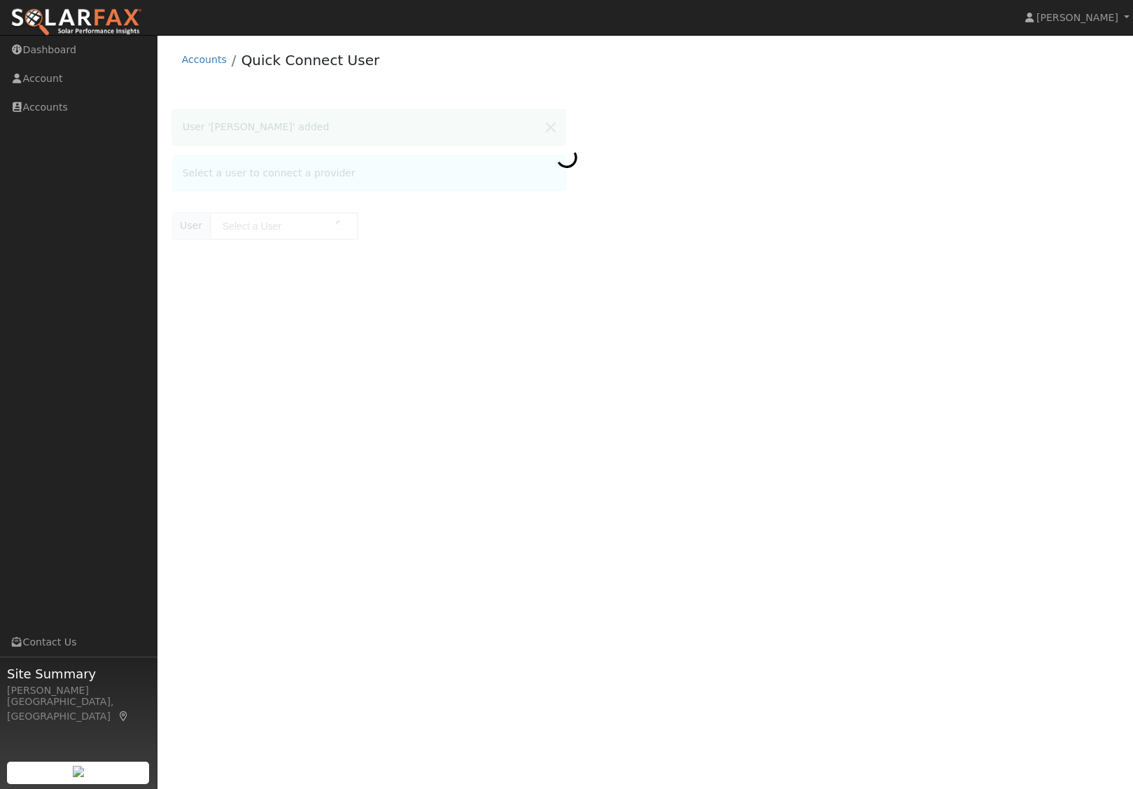
type input "[PERSON_NAME]"
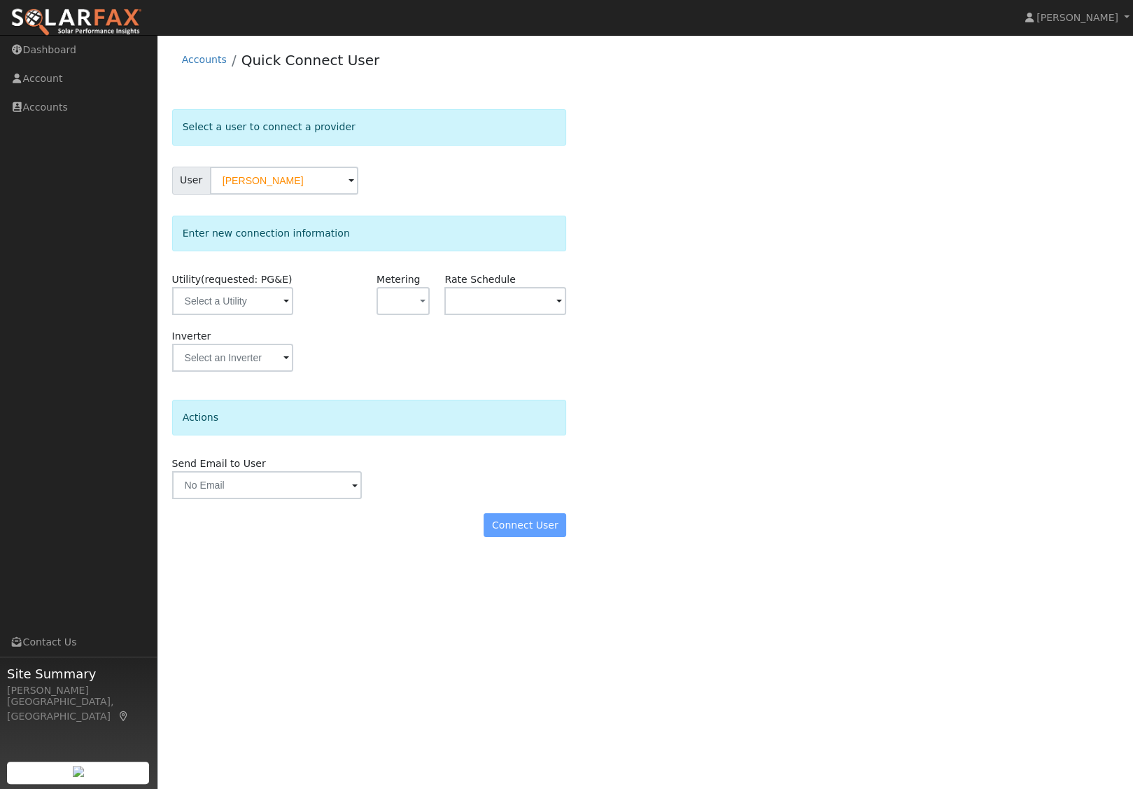
click at [529, 537] on div "Connect User" at bounding box center [368, 525] width 409 height 24
click at [239, 297] on input "text" at bounding box center [233, 301] width 122 height 28
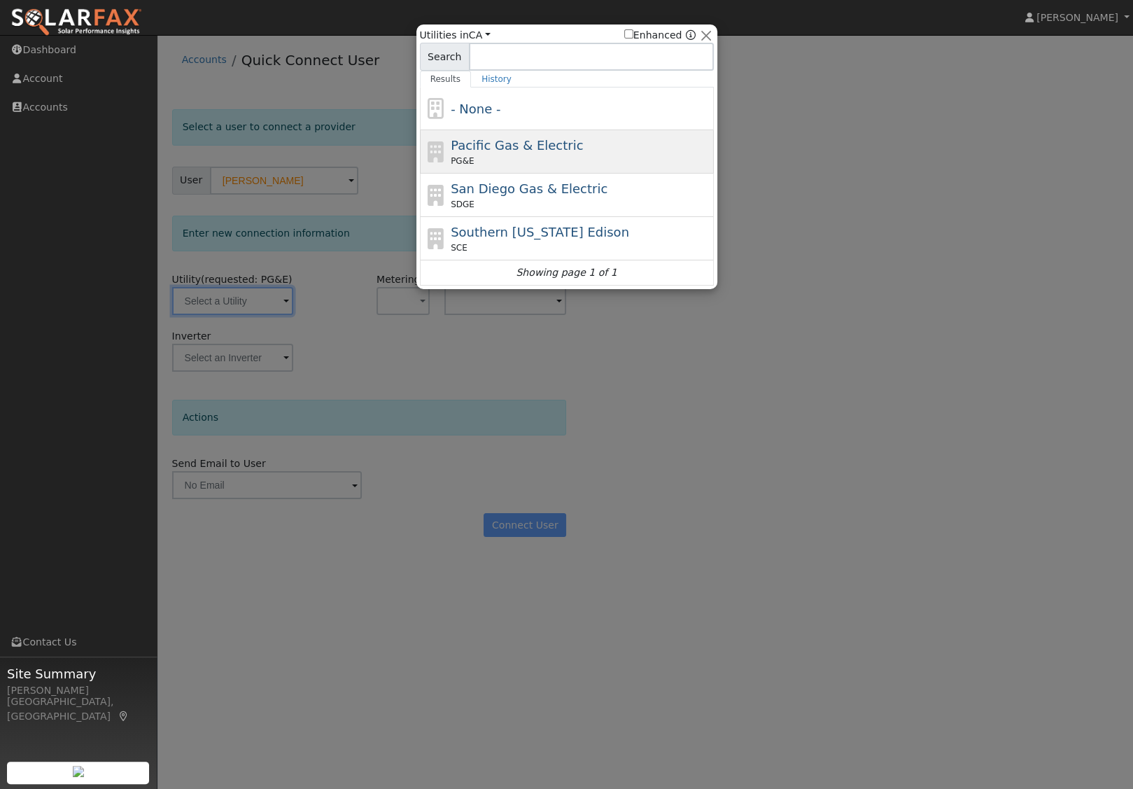
click at [539, 149] on span "Pacific Gas & Electric" at bounding box center [517, 145] width 132 height 15
type input "PG&E"
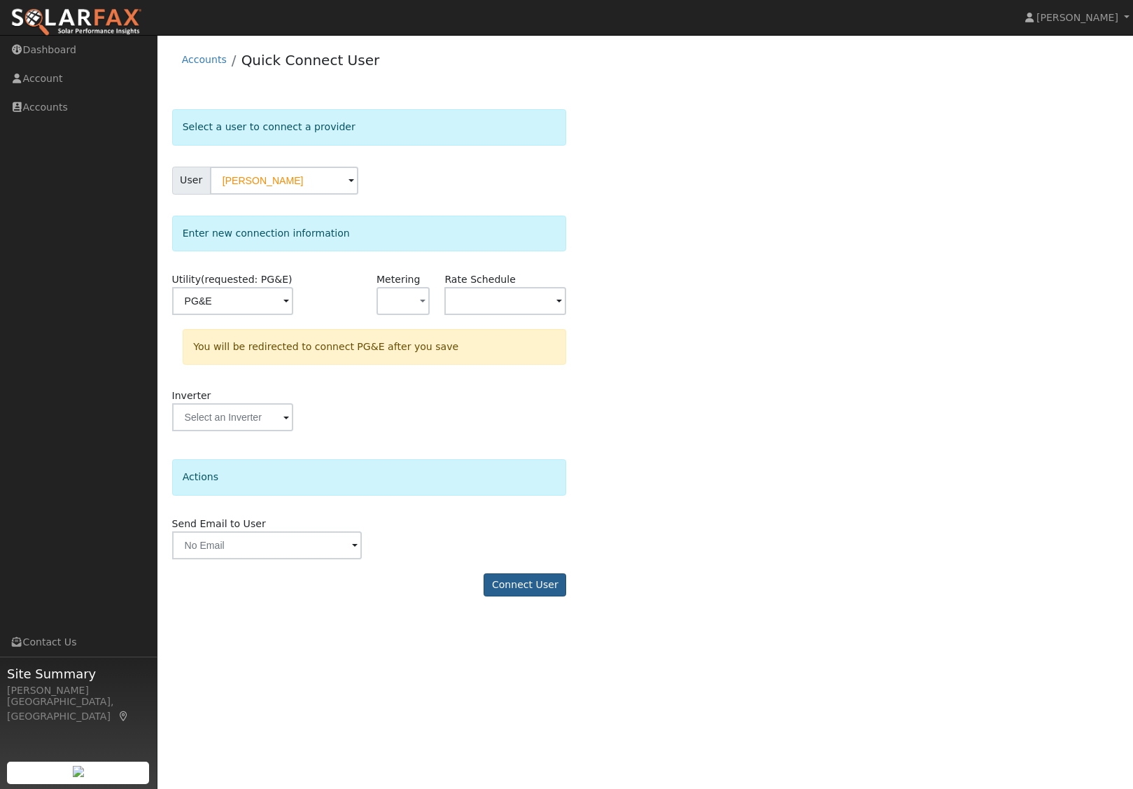
click at [526, 595] on button "Connect User" at bounding box center [524, 585] width 83 height 24
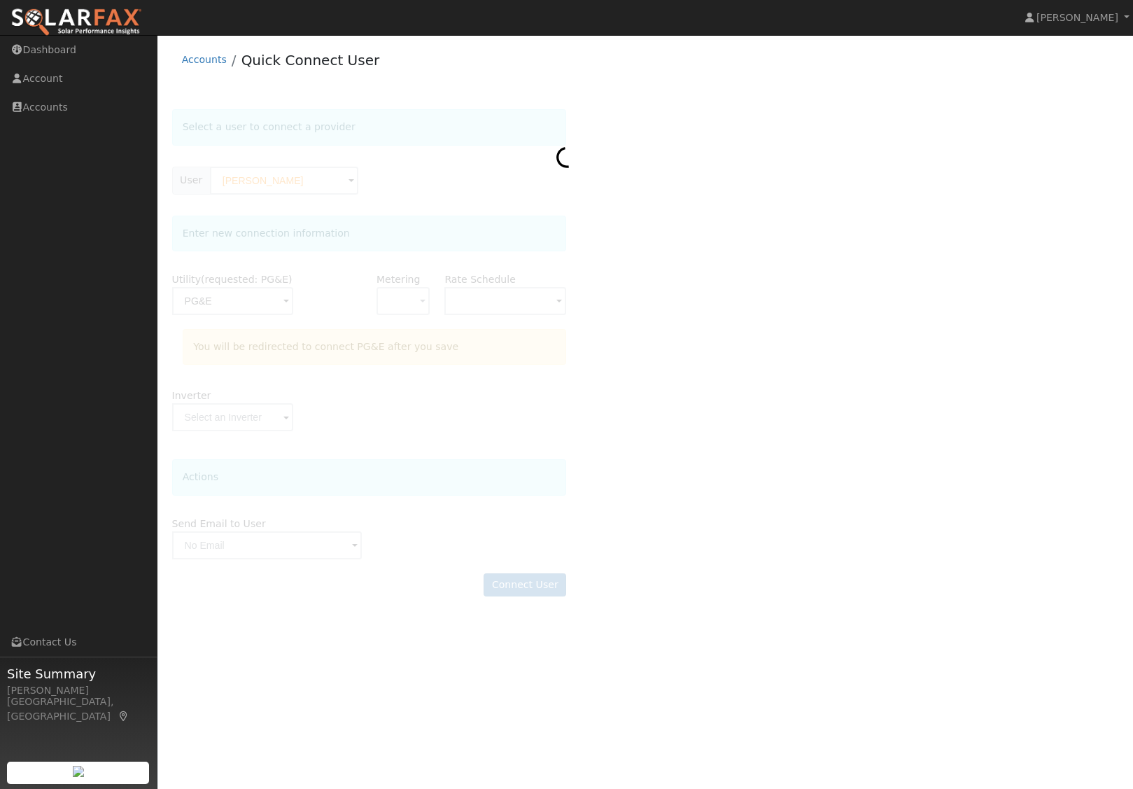
click at [769, 271] on div at bounding box center [645, 359] width 947 height 501
click at [578, 428] on div at bounding box center [645, 359] width 947 height 501
click at [687, 295] on div at bounding box center [645, 359] width 947 height 501
click at [708, 330] on div at bounding box center [645, 359] width 947 height 501
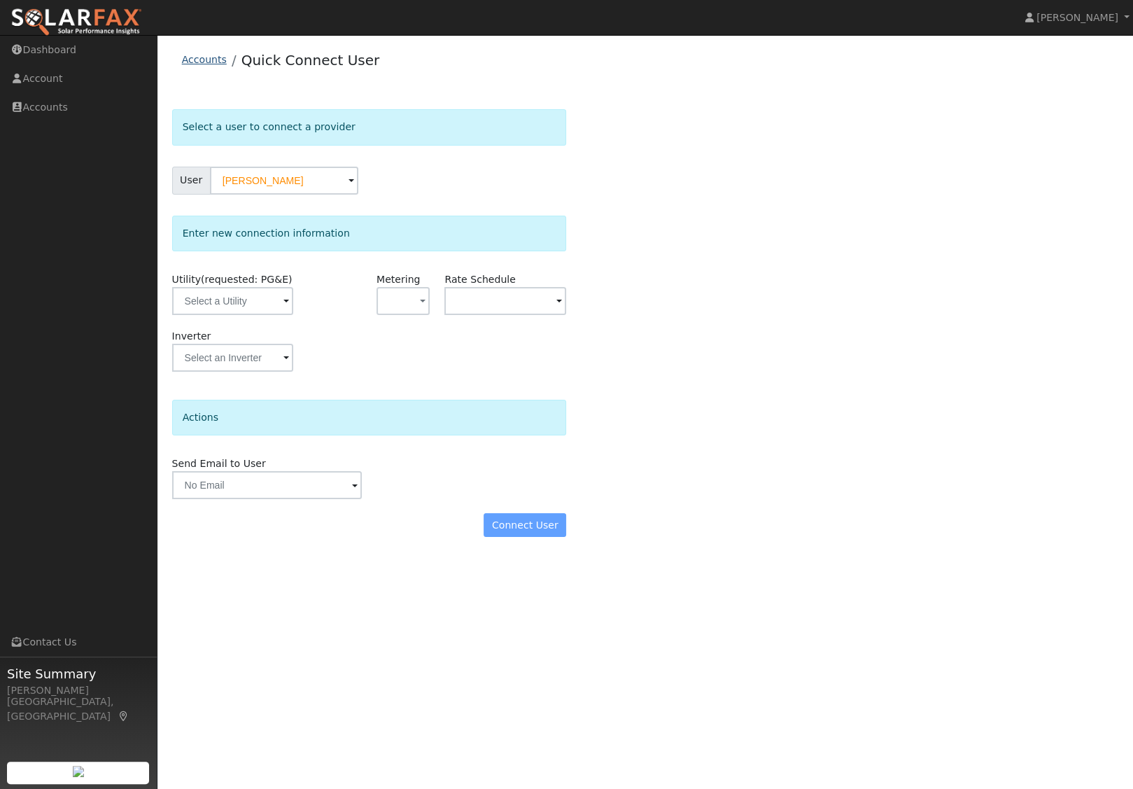
click at [202, 64] on link "Accounts" at bounding box center [204, 59] width 45 height 11
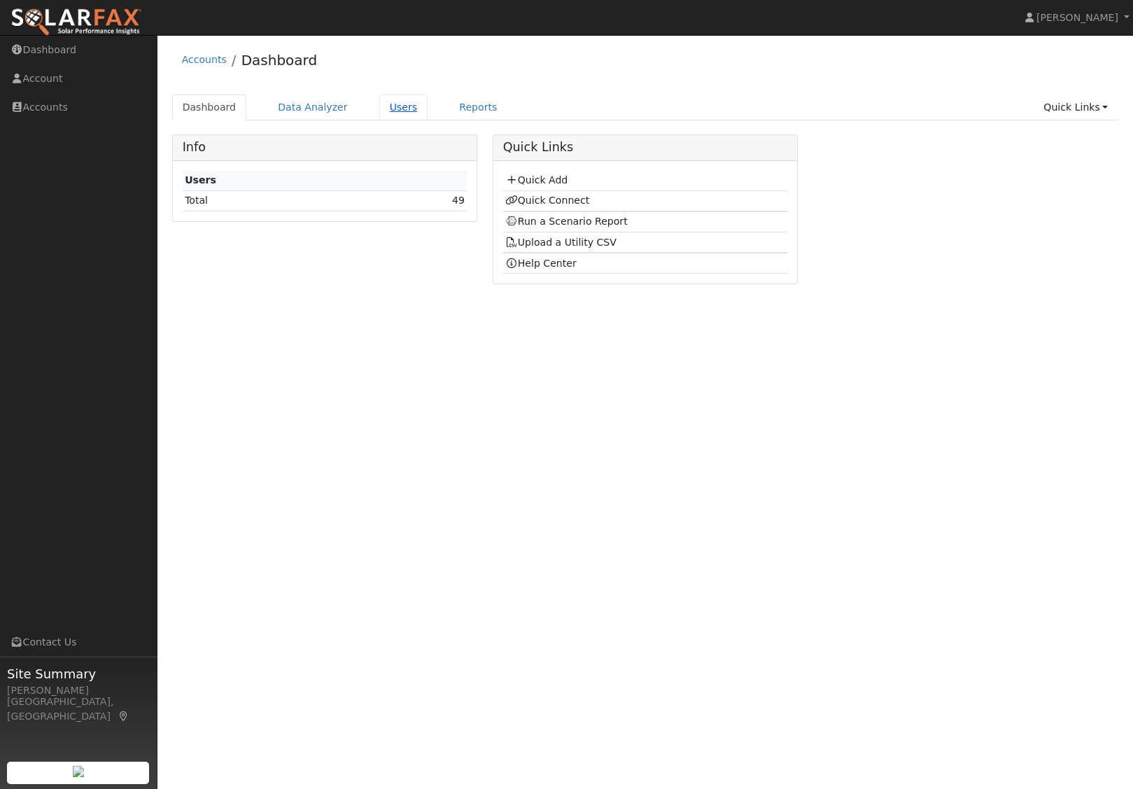
click at [398, 113] on link "Users" at bounding box center [403, 107] width 49 height 26
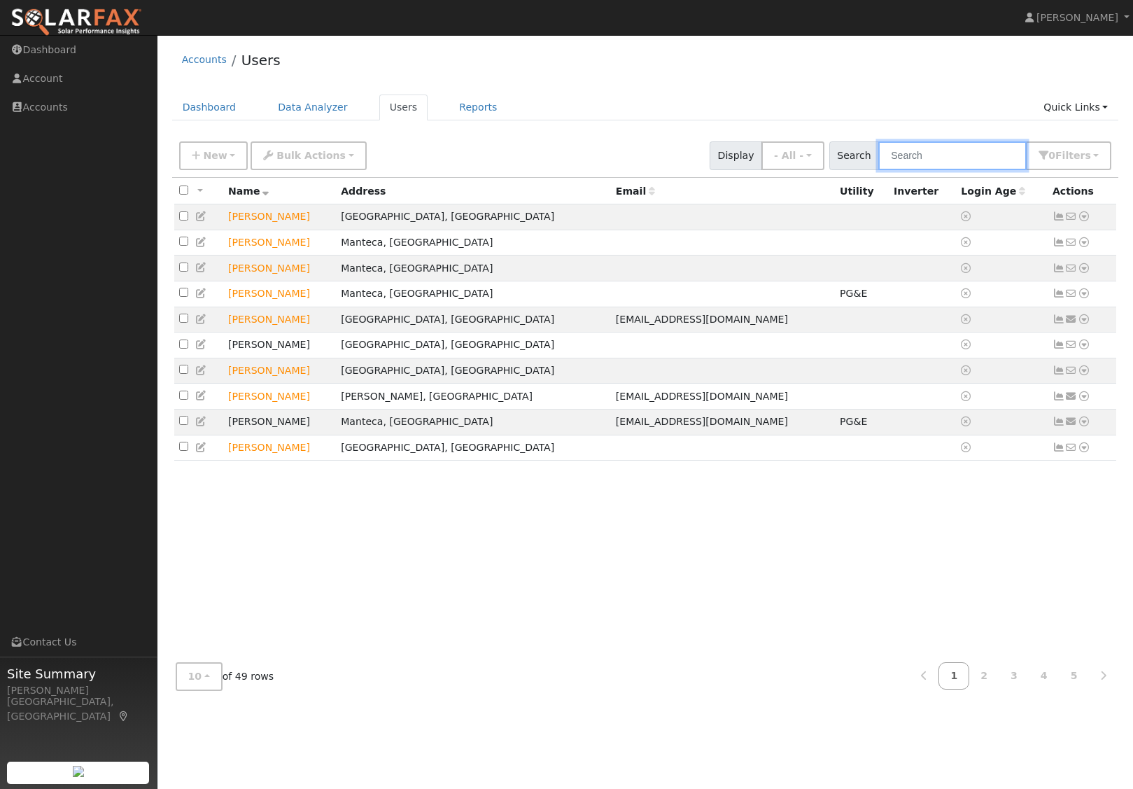
click at [956, 147] on input "text" at bounding box center [952, 155] width 148 height 29
type input "harlan"
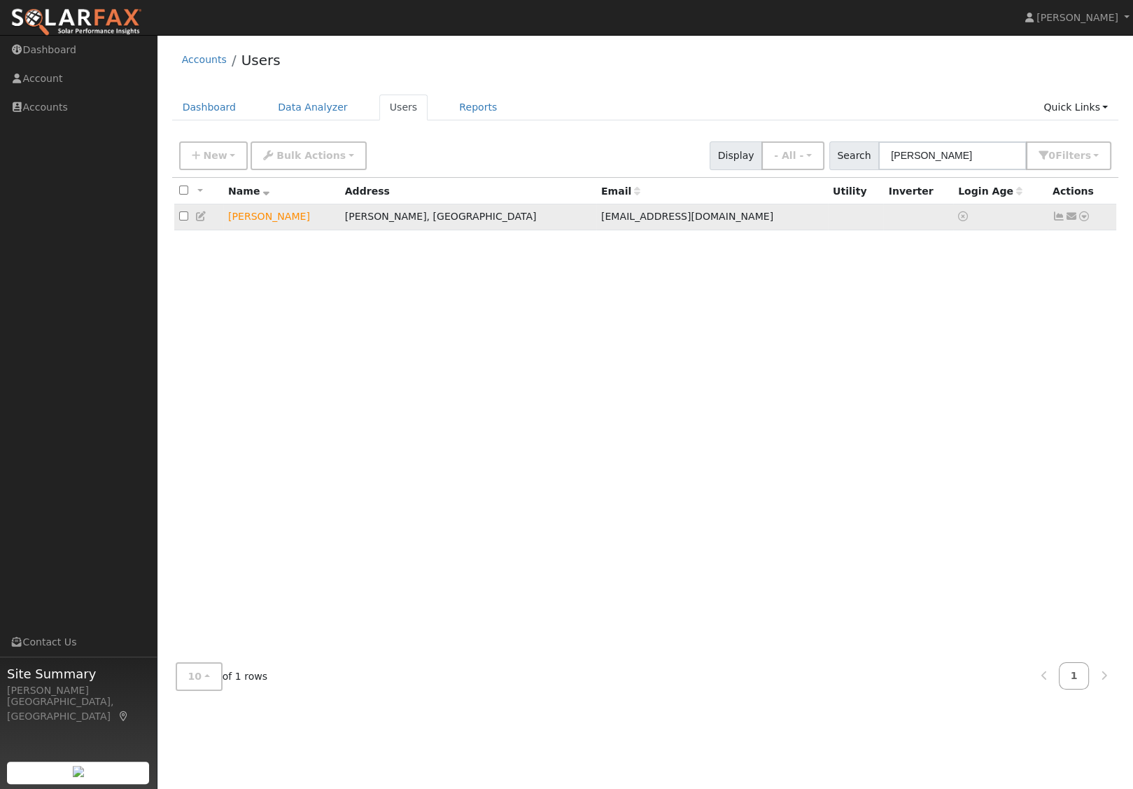
click at [199, 222] on link at bounding box center [201, 216] width 13 height 11
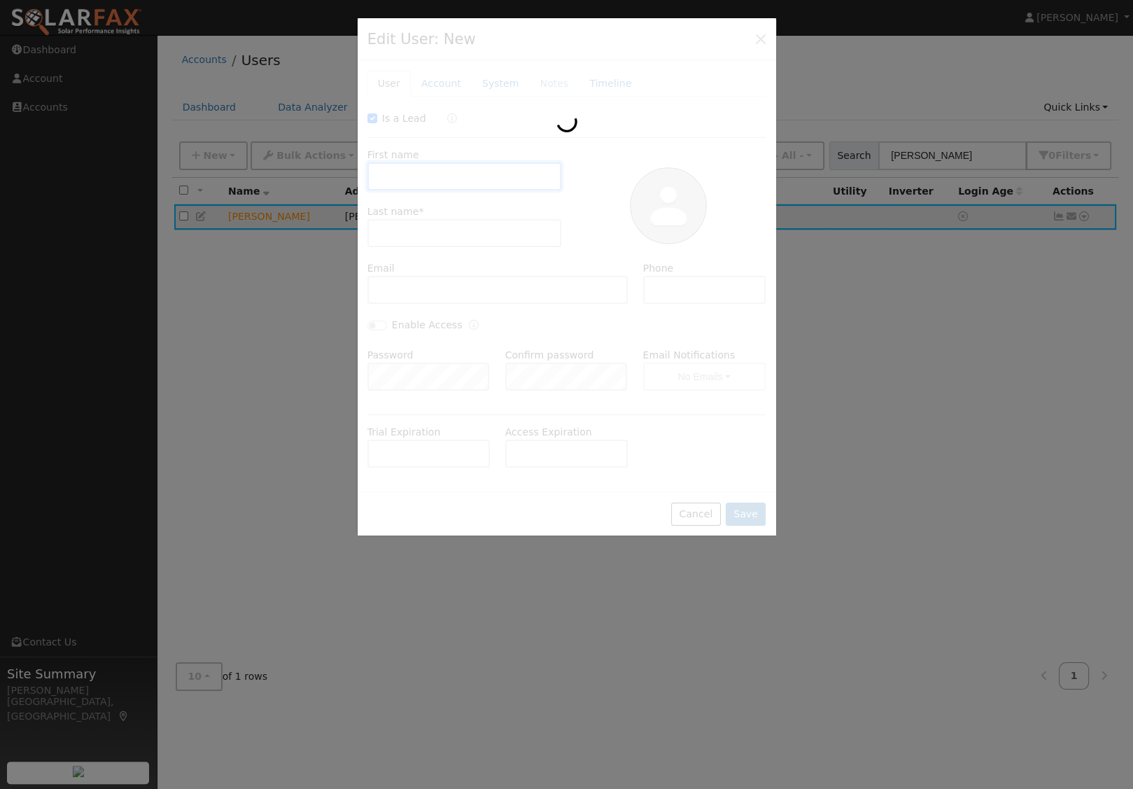
checkbox input "true"
type input "Harlan"
type input "Carlson"
type input "hc@nselectric.net"
type input "(925) 766-1768"
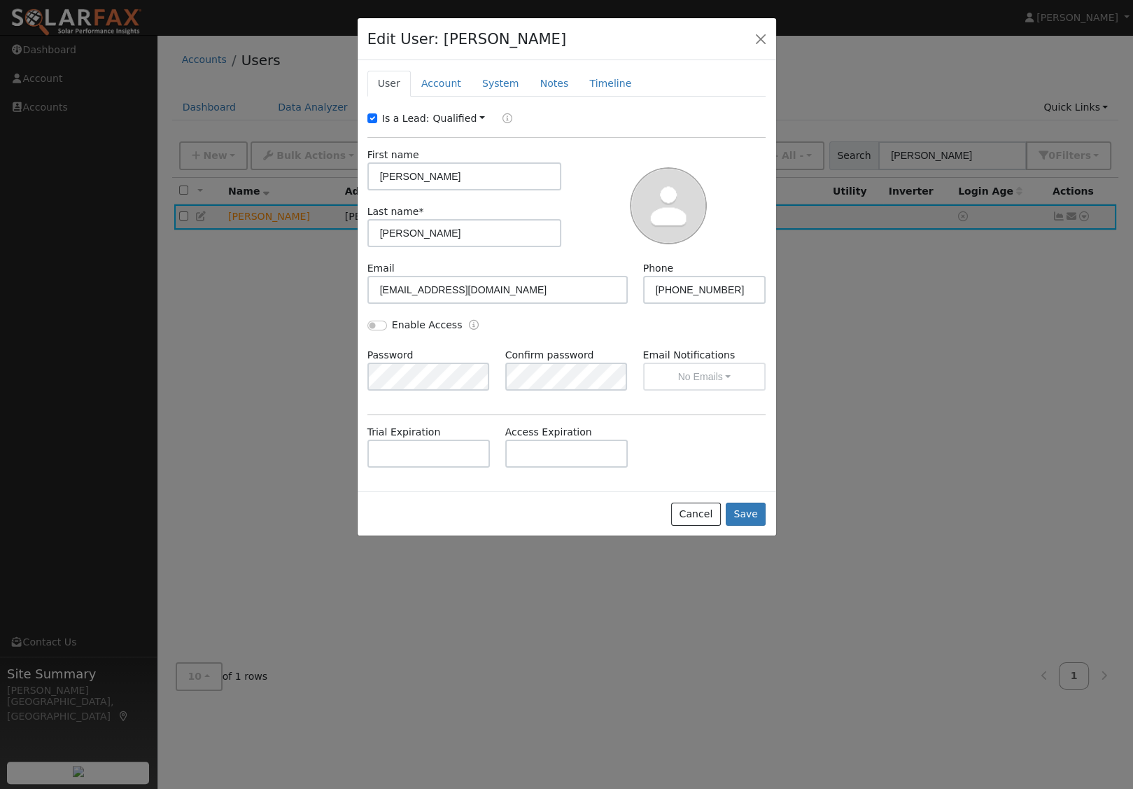
click at [495, 290] on input "hc@nselectric.net" at bounding box center [497, 290] width 261 height 28
click at [497, 287] on input "hc@nselectric.net" at bounding box center [497, 290] width 261 height 28
click at [509, 292] on input "hc@nselectric.net" at bounding box center [497, 290] width 261 height 28
click at [933, 310] on div at bounding box center [566, 394] width 1133 height 789
click at [970, 120] on div at bounding box center [566, 394] width 1133 height 789
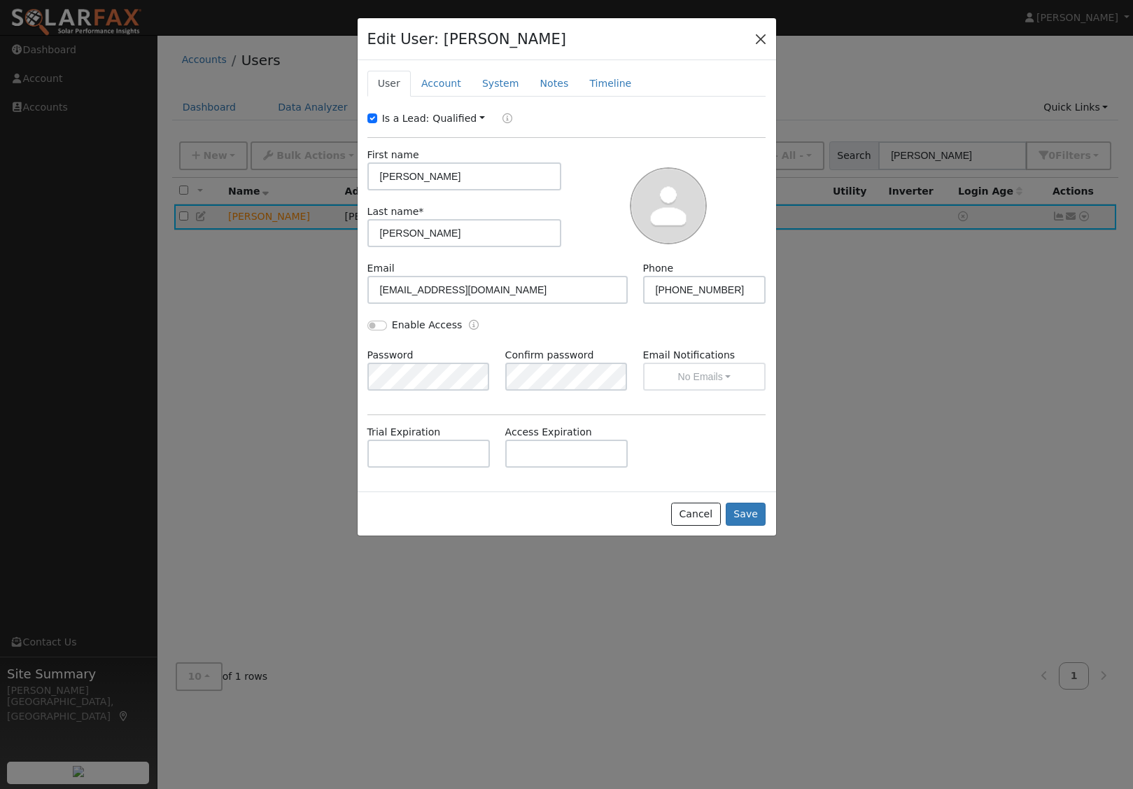
click at [767, 47] on button "button" at bounding box center [761, 39] width 20 height 20
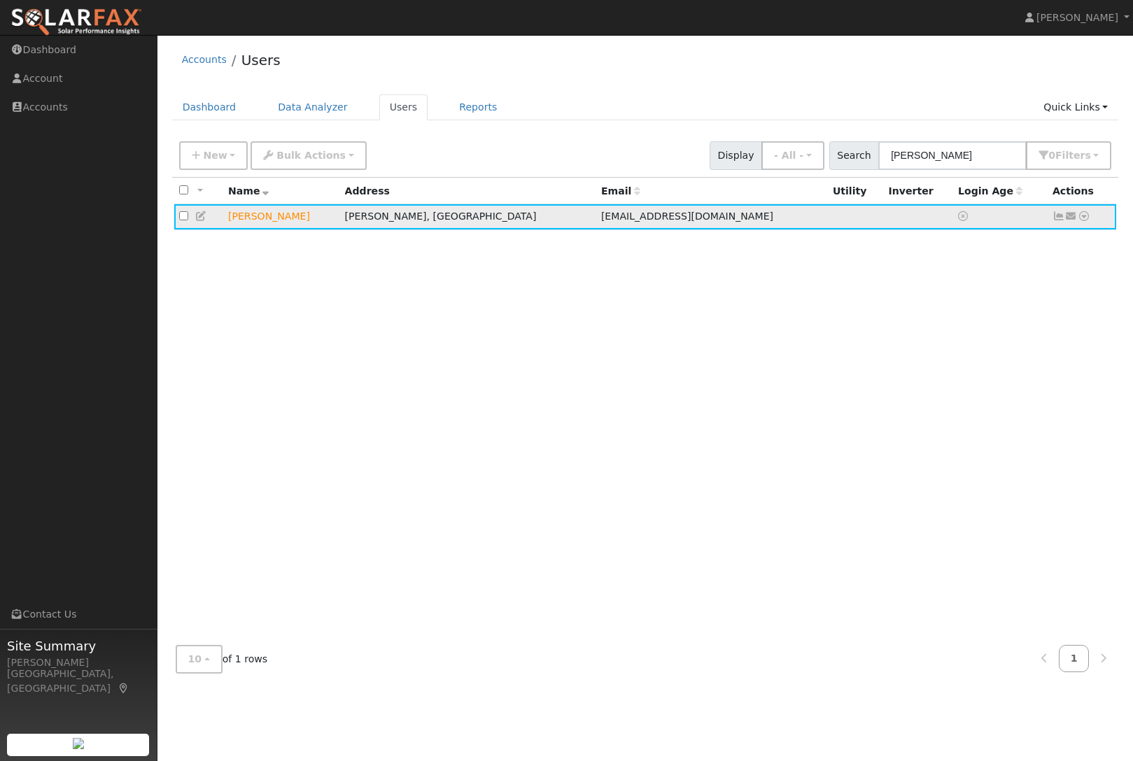
click at [1077, 215] on icon at bounding box center [1071, 216] width 13 height 10
click at [1077, 219] on icon at bounding box center [1071, 216] width 13 height 10
click at [1103, 217] on td "Send Email... Email Templates Shared Templates Salesperson Welcome Email Sharin…" at bounding box center [1081, 217] width 69 height 26
click at [1093, 220] on td "Send Email... Email Templates Shared Templates Salesperson Welcome Email Sharin…" at bounding box center [1081, 217] width 69 height 26
click at [1096, 223] on td "Send Email... Email Templates Shared Templates Salesperson Welcome Email Sharin…" at bounding box center [1081, 217] width 69 height 26
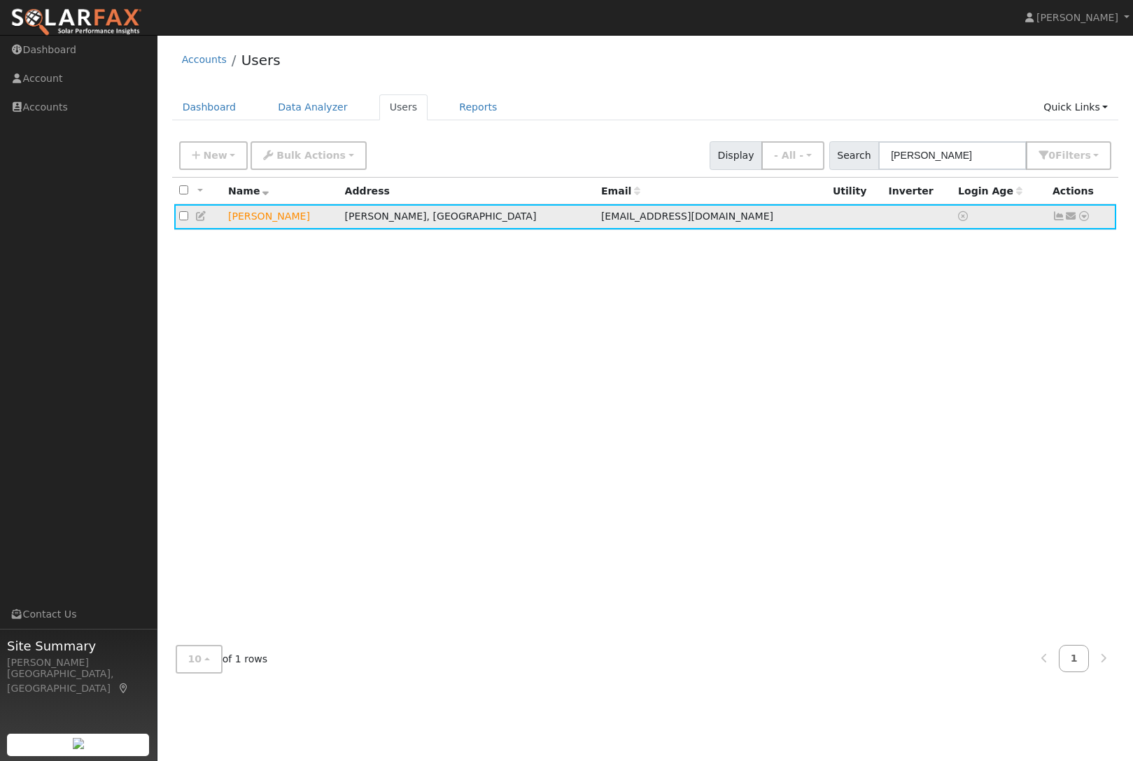
click at [1094, 225] on td "Send Email... Email Templates Shared Templates Salesperson Welcome Email Sharin…" at bounding box center [1081, 217] width 69 height 26
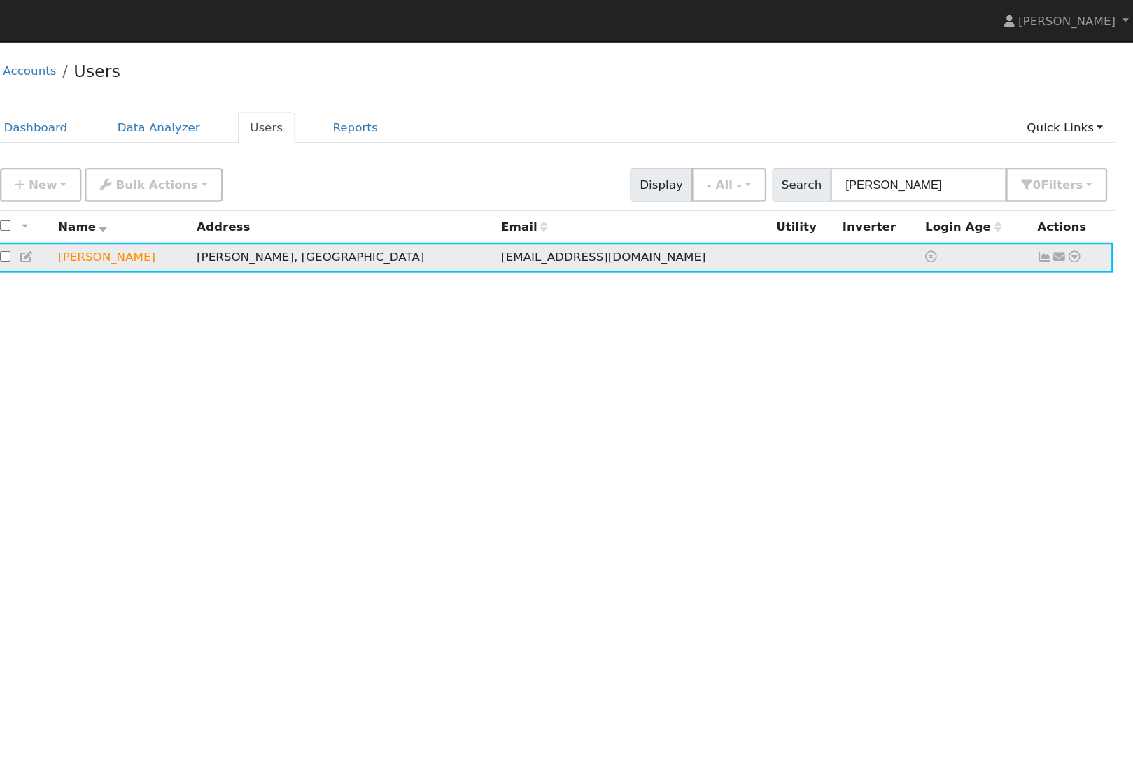
click at [1077, 220] on icon at bounding box center [1083, 216] width 13 height 10
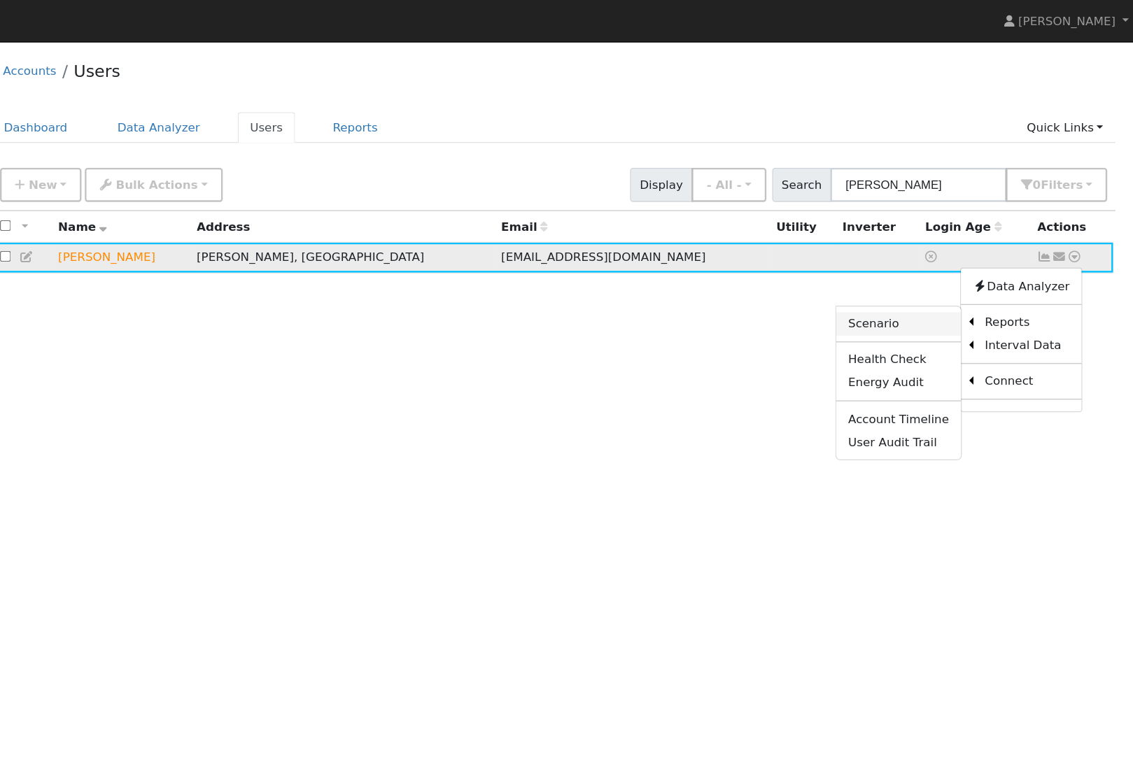
click at [883, 283] on link "Scenario" at bounding box center [935, 273] width 104 height 20
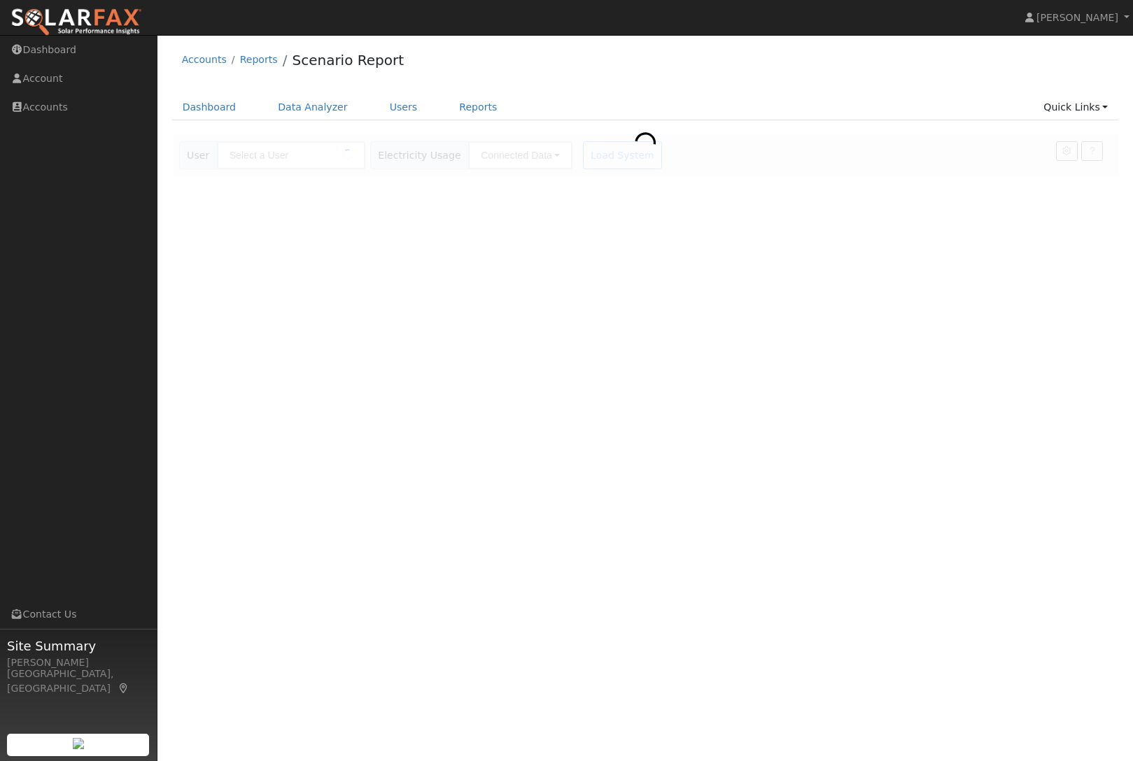
type input "[PERSON_NAME]"
type input "Pacific Gas & Electric"
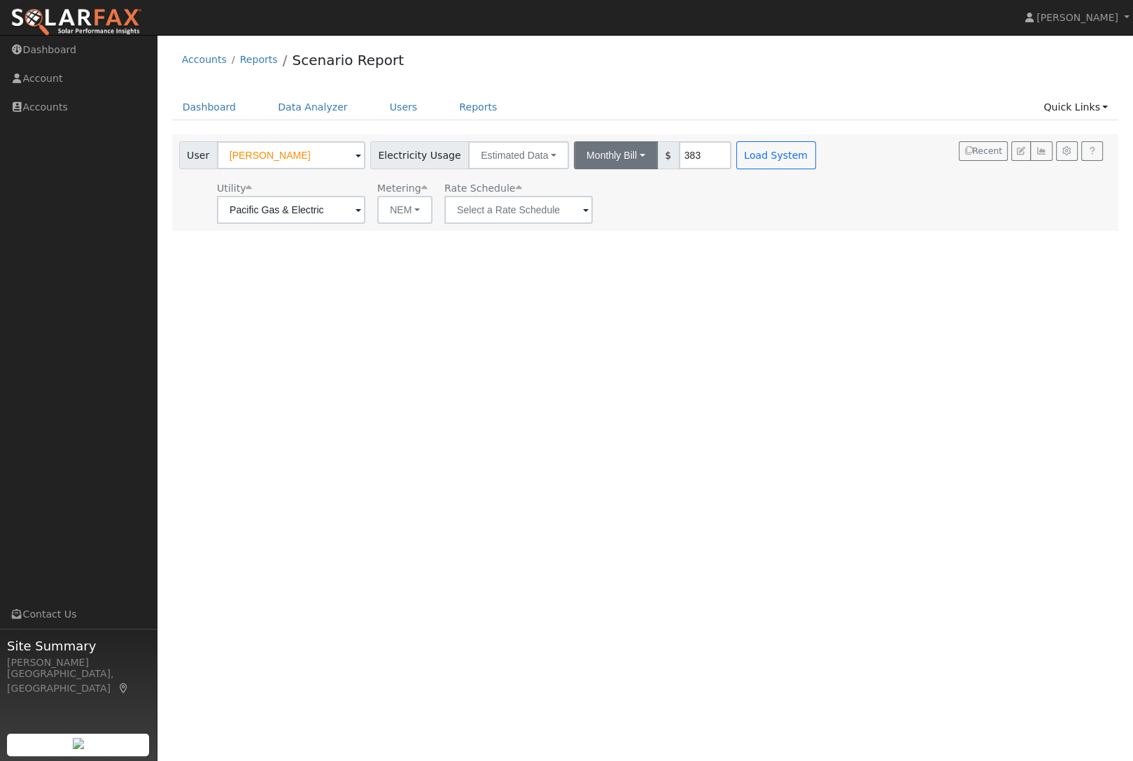
click at [607, 162] on button "Monthly Bill" at bounding box center [616, 155] width 84 height 28
click at [575, 190] on link "Annual Consumption" at bounding box center [596, 186] width 122 height 20
type input "5418"
click at [807, 159] on button "Load System" at bounding box center [832, 155] width 80 height 28
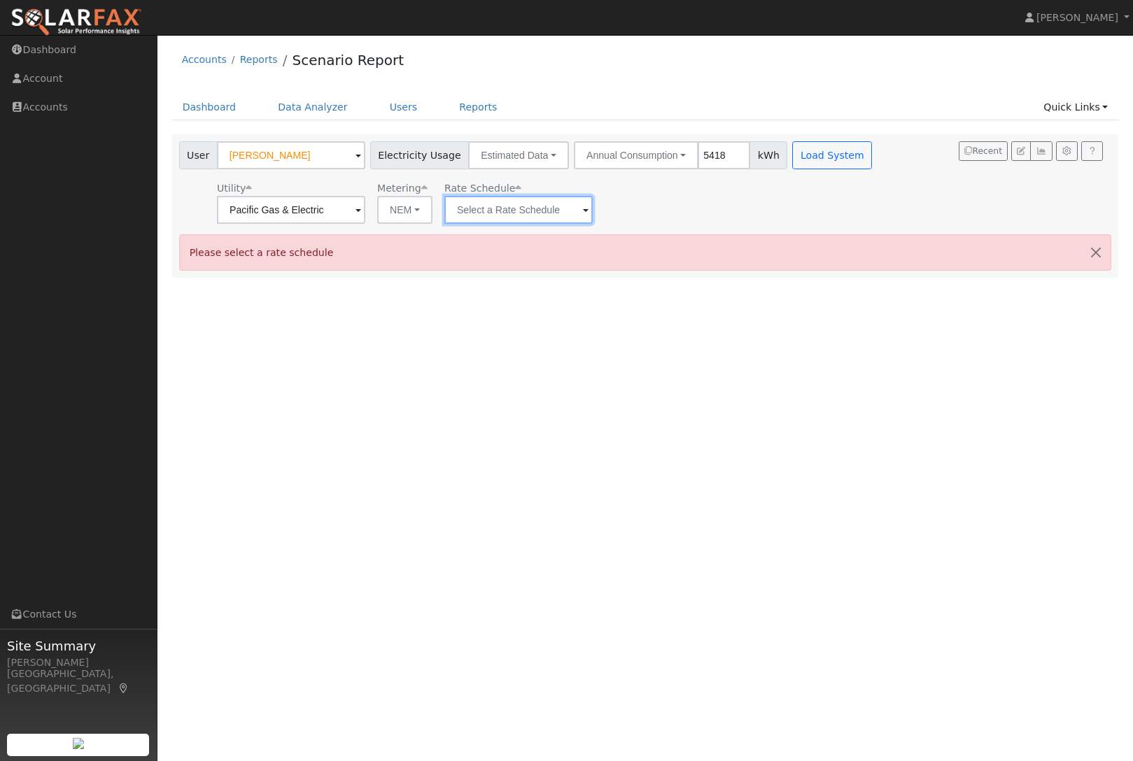
click at [365, 214] on input "text" at bounding box center [291, 210] width 148 height 28
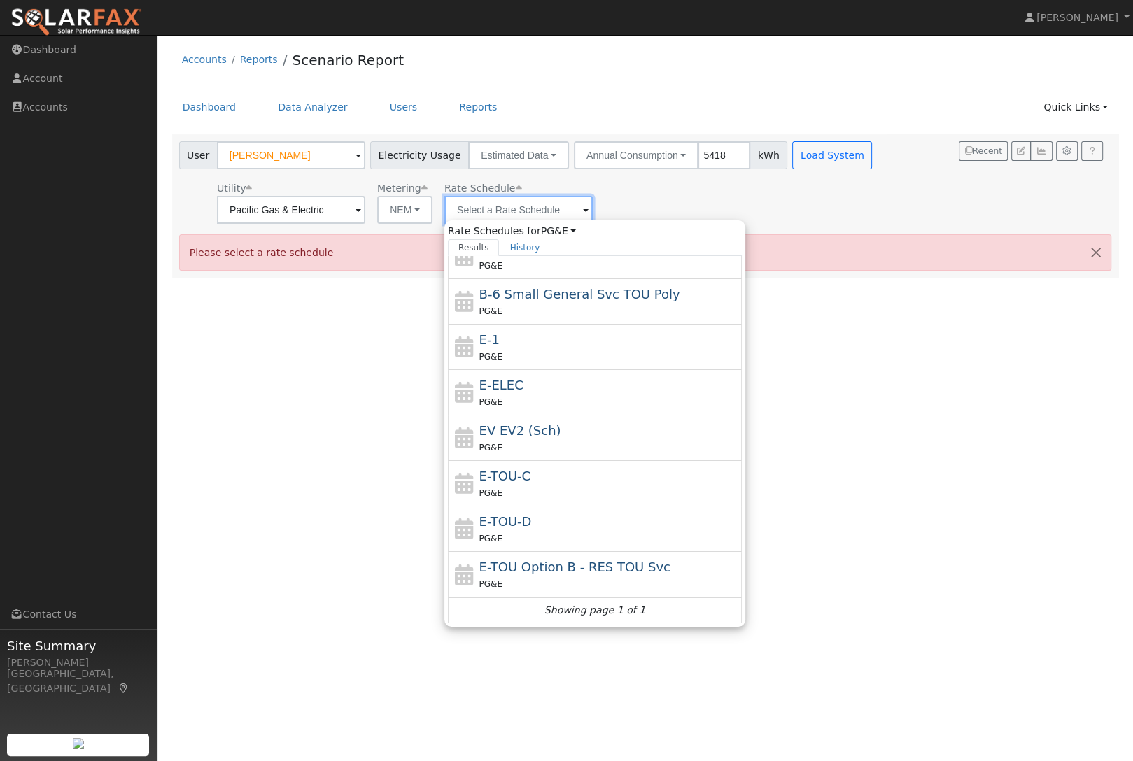
scroll to position [153, 0]
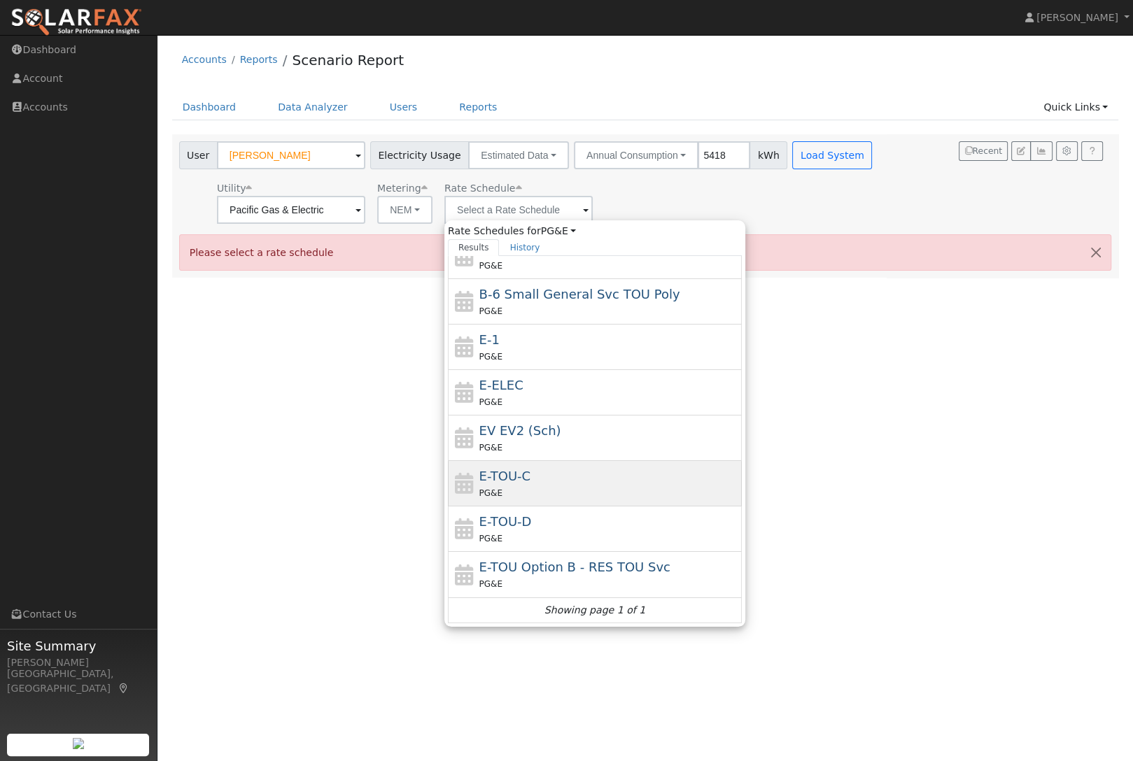
click at [550, 479] on div "E-TOU-C PG&E" at bounding box center [609, 484] width 260 height 34
type input "E-TOU-C"
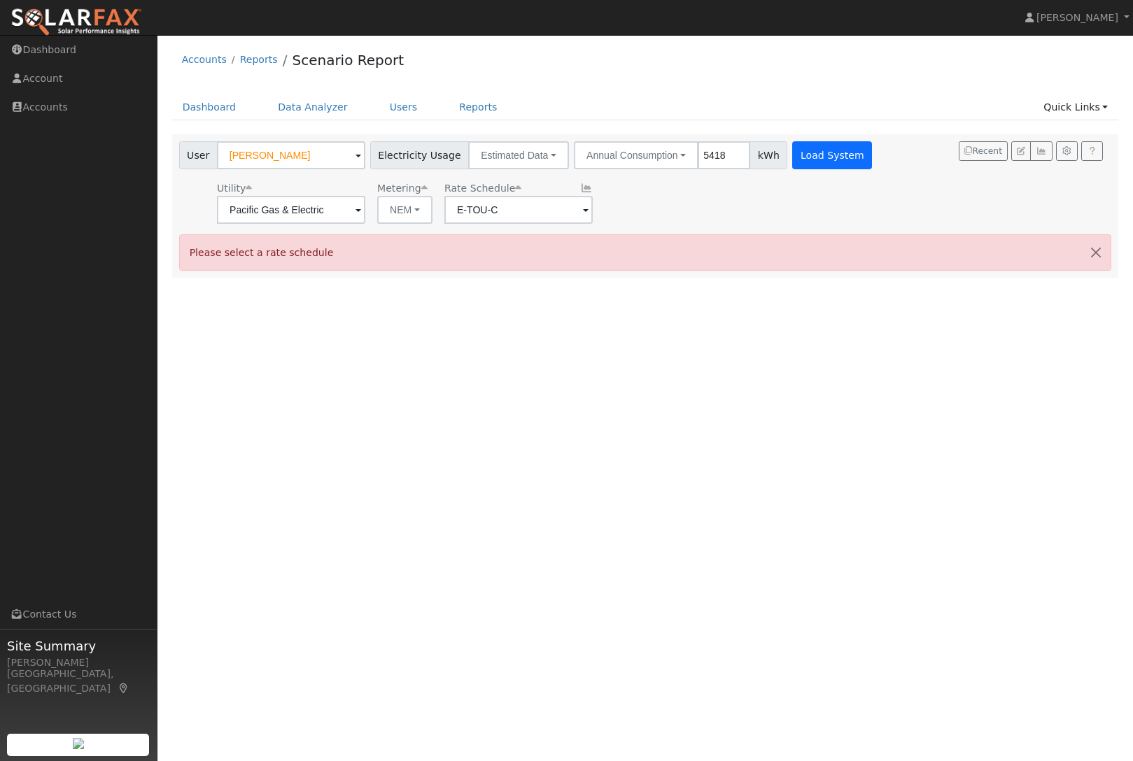
click at [801, 169] on button "Load System" at bounding box center [832, 155] width 80 height 28
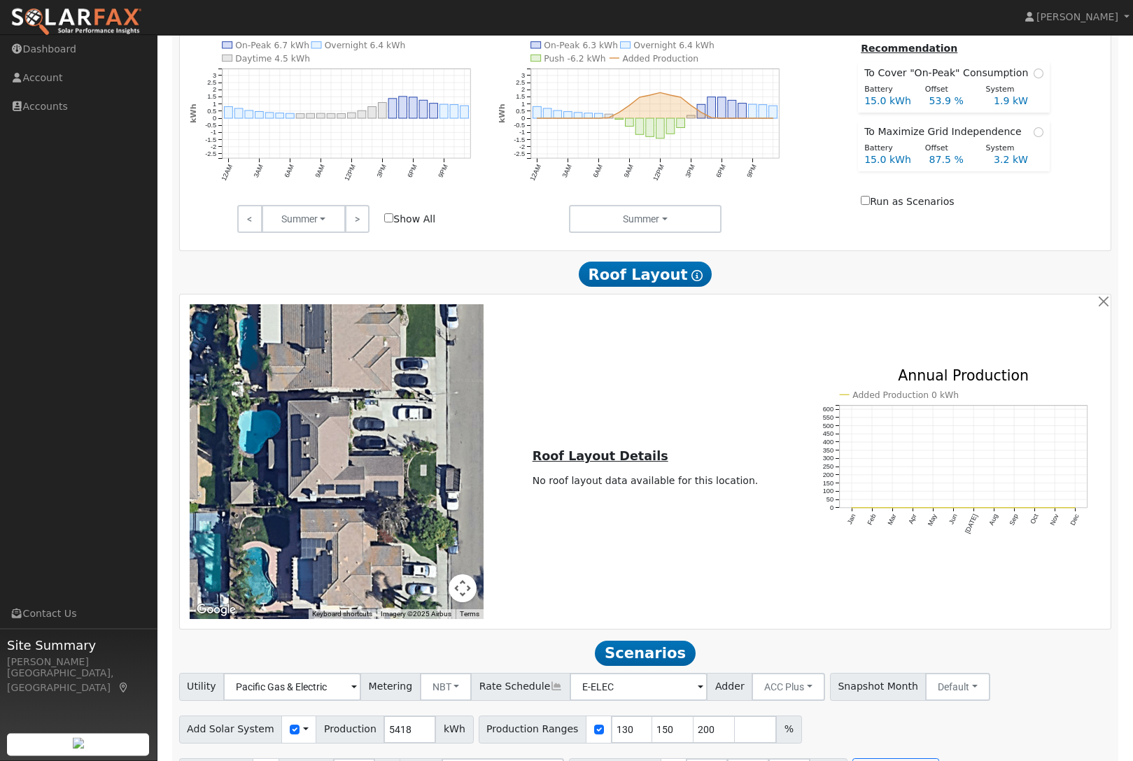
scroll to position [558, 0]
click at [671, 730] on input "150" at bounding box center [673, 730] width 42 height 28
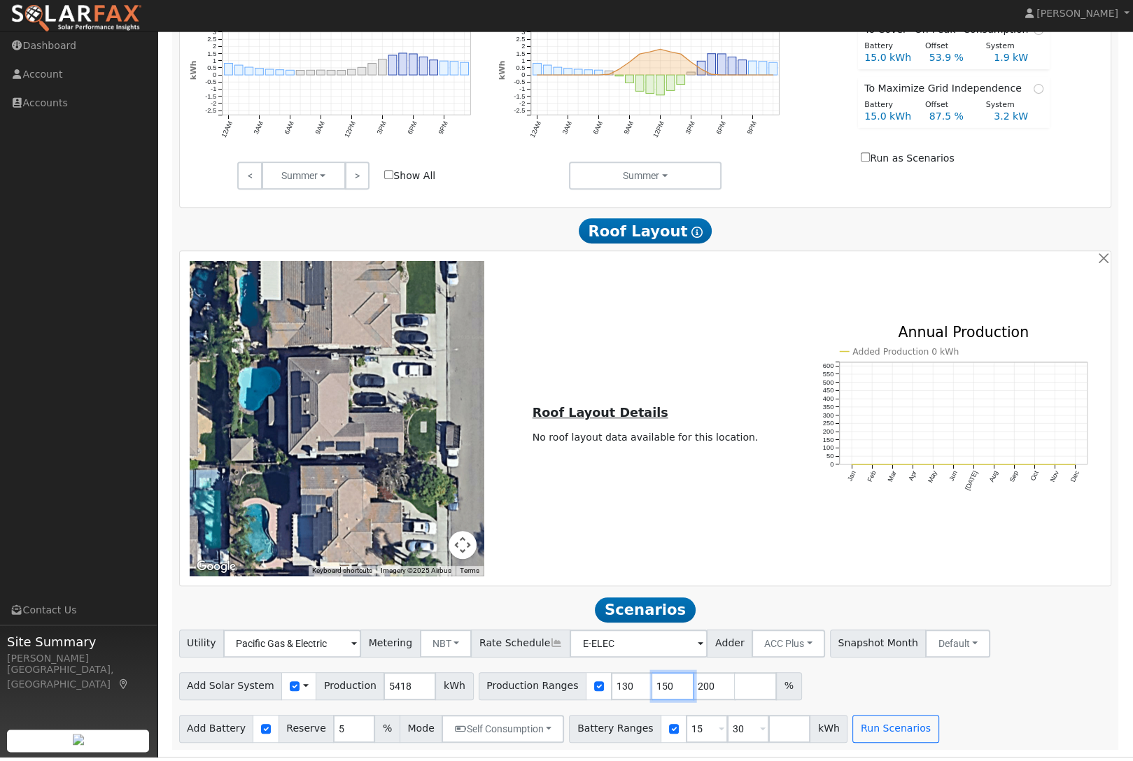
click at [679, 684] on input "150" at bounding box center [673, 691] width 42 height 28
type input "200"
type input "2"
click at [445, 656] on button "NBT" at bounding box center [446, 648] width 52 height 28
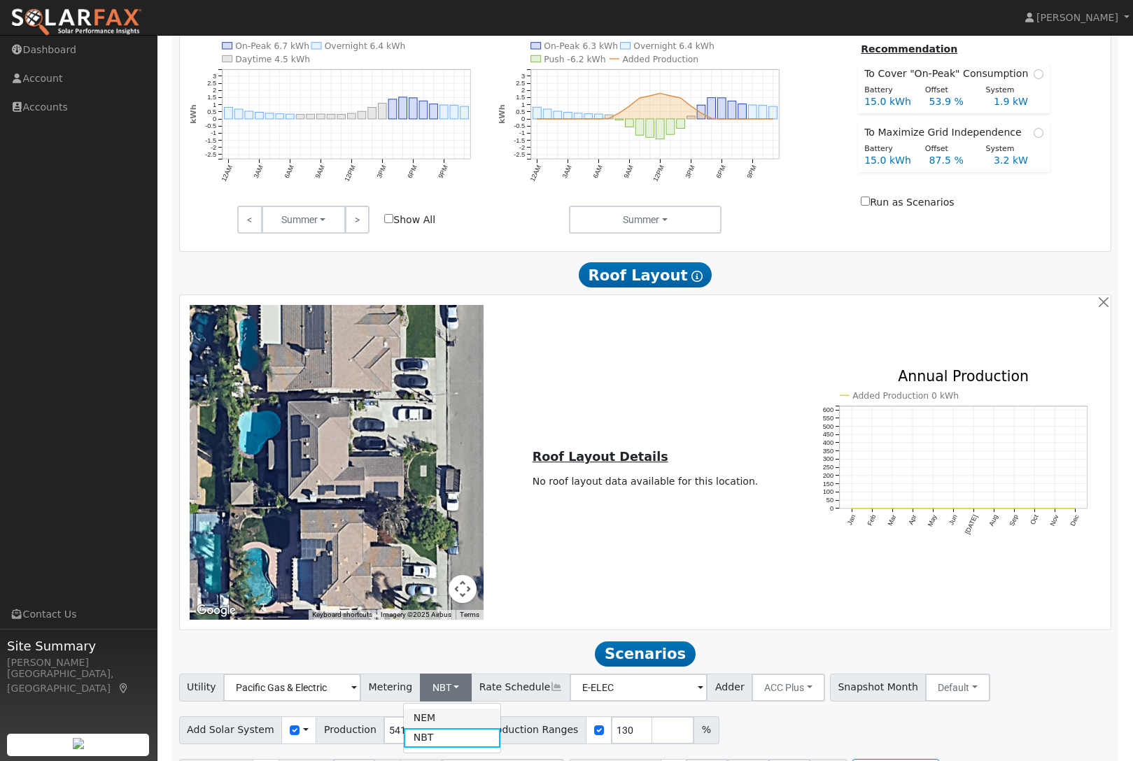
click at [458, 728] on link "NEM" at bounding box center [452, 719] width 97 height 20
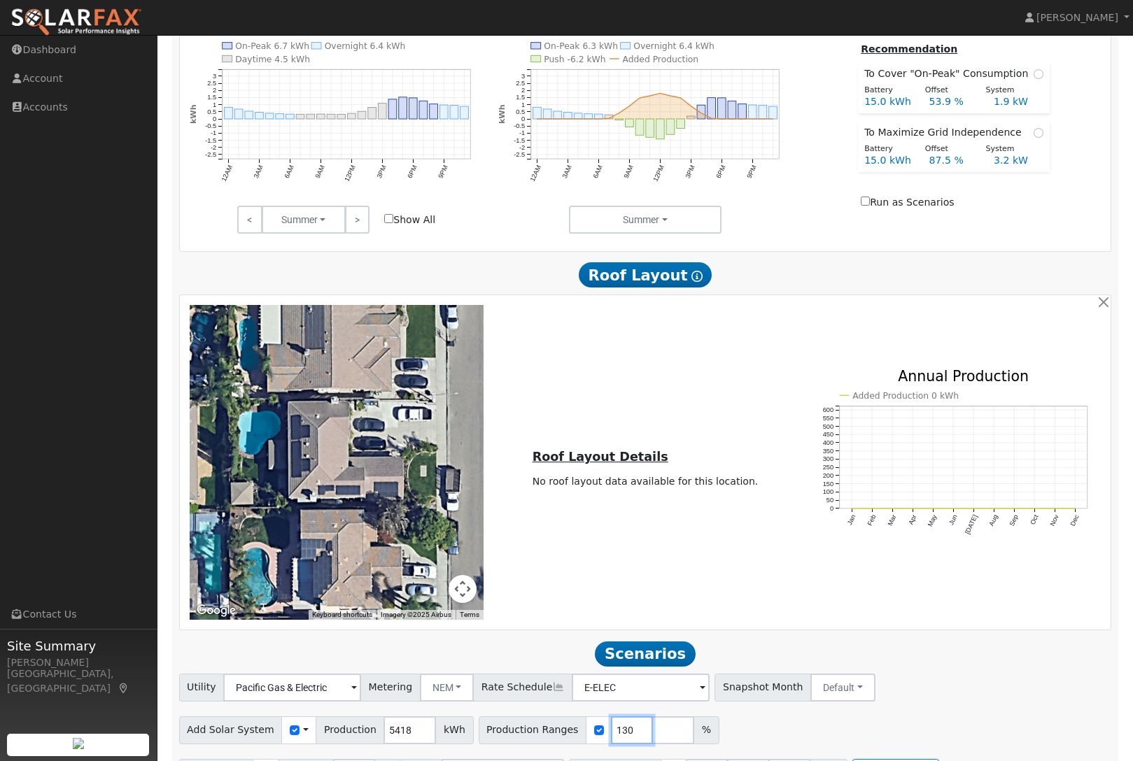
click at [630, 733] on input "130" at bounding box center [632, 730] width 42 height 28
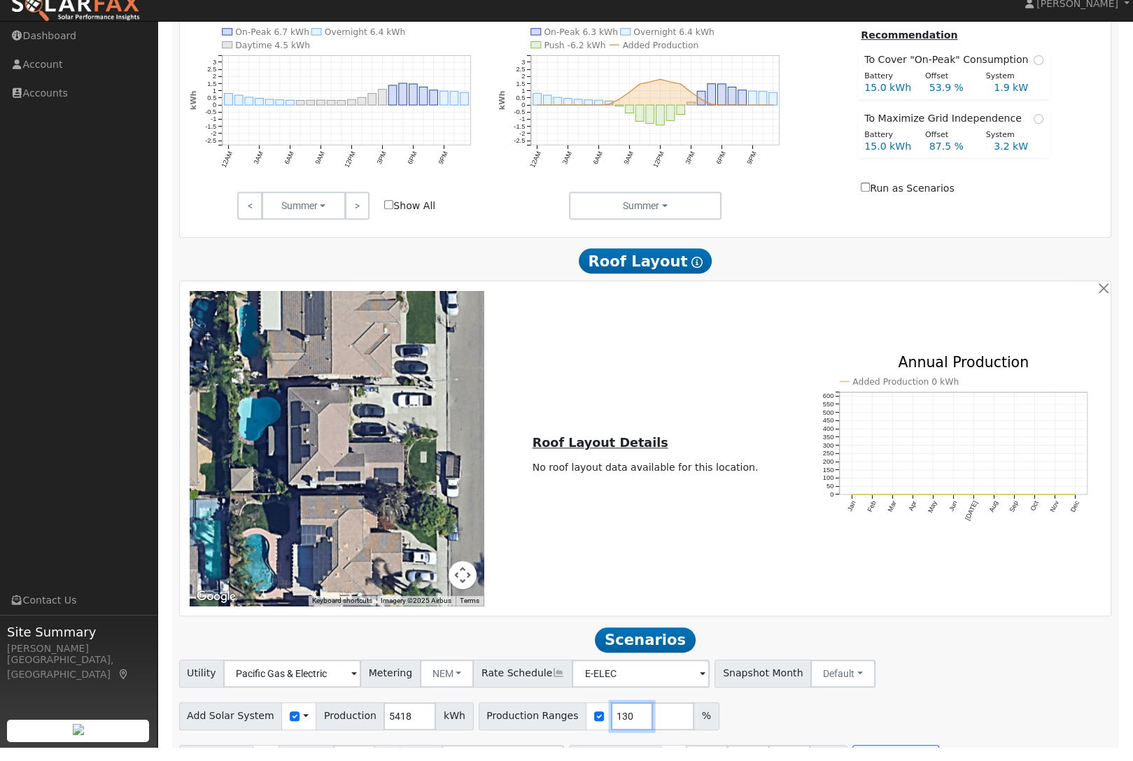
scroll to position [610, 0]
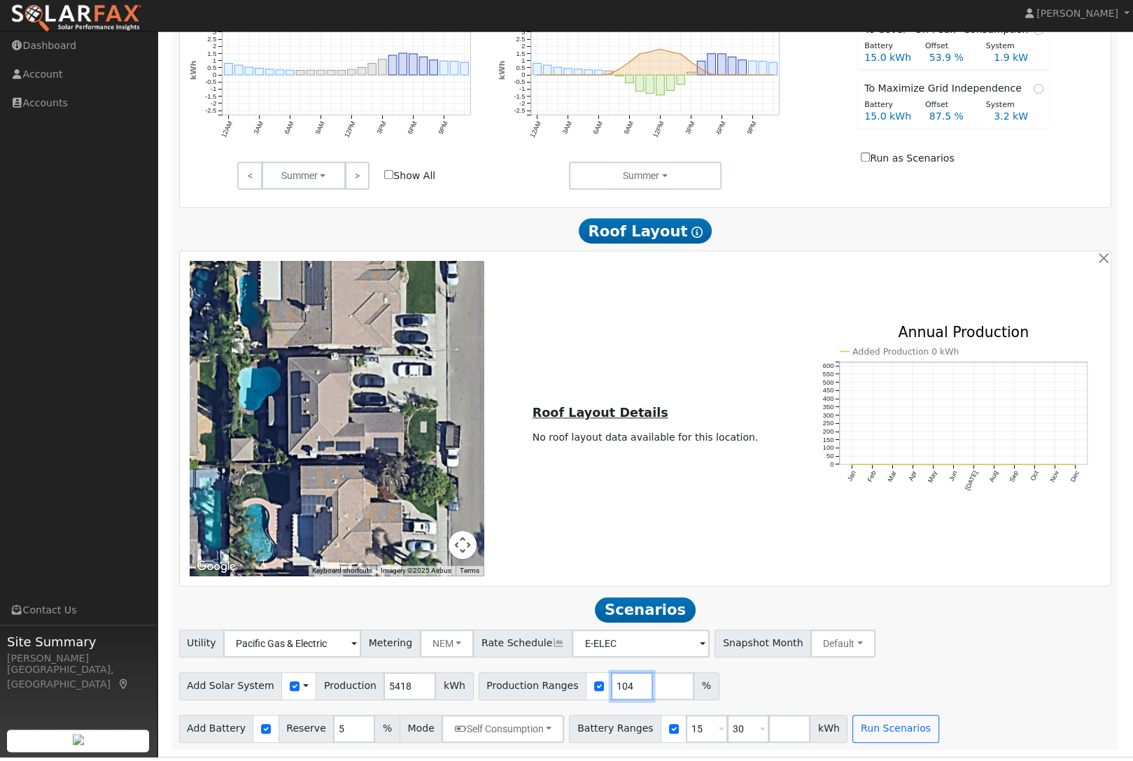
type input "104"
click at [660, 726] on span "Battery Ranges" at bounding box center [615, 733] width 92 height 28
click at [676, 720] on div at bounding box center [673, 733] width 26 height 28
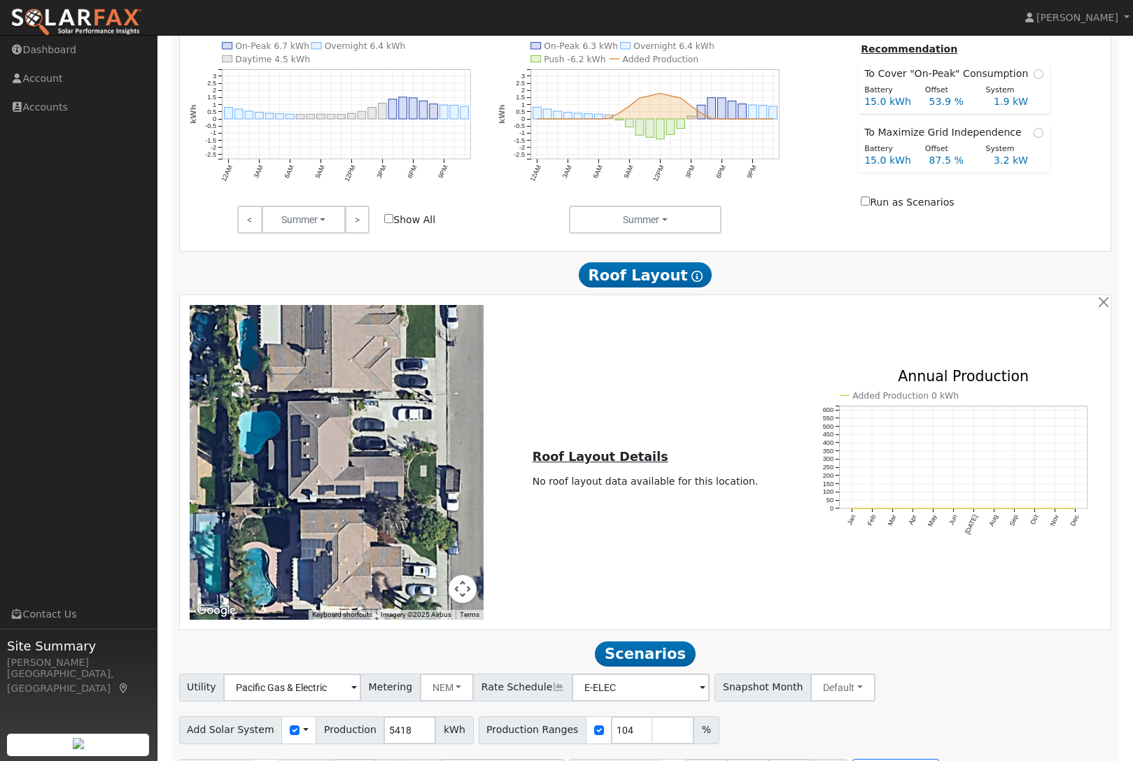
click at [679, 761] on input "checkbox" at bounding box center [674, 773] width 10 height 10
checkbox input "false"
click at [268, 761] on input "checkbox" at bounding box center [266, 773] width 10 height 10
checkbox input "false"
click at [302, 761] on button "Run Scenarios" at bounding box center [327, 773] width 86 height 28
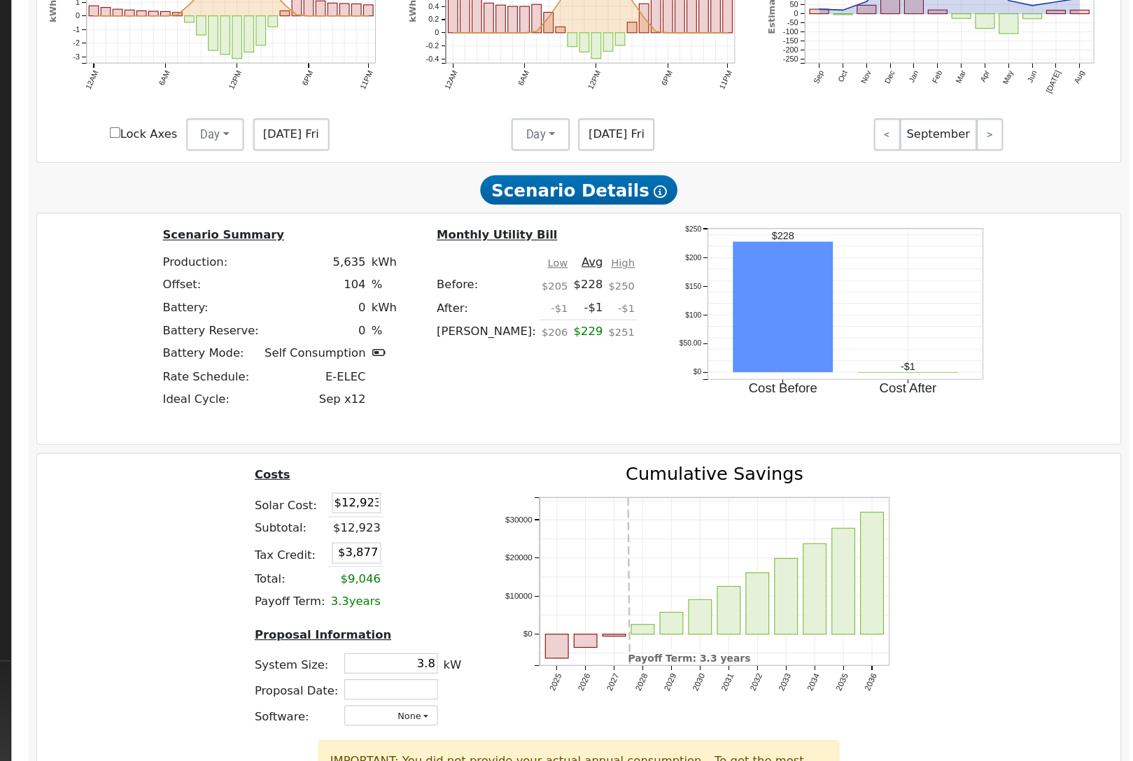
scroll to position [1636, 0]
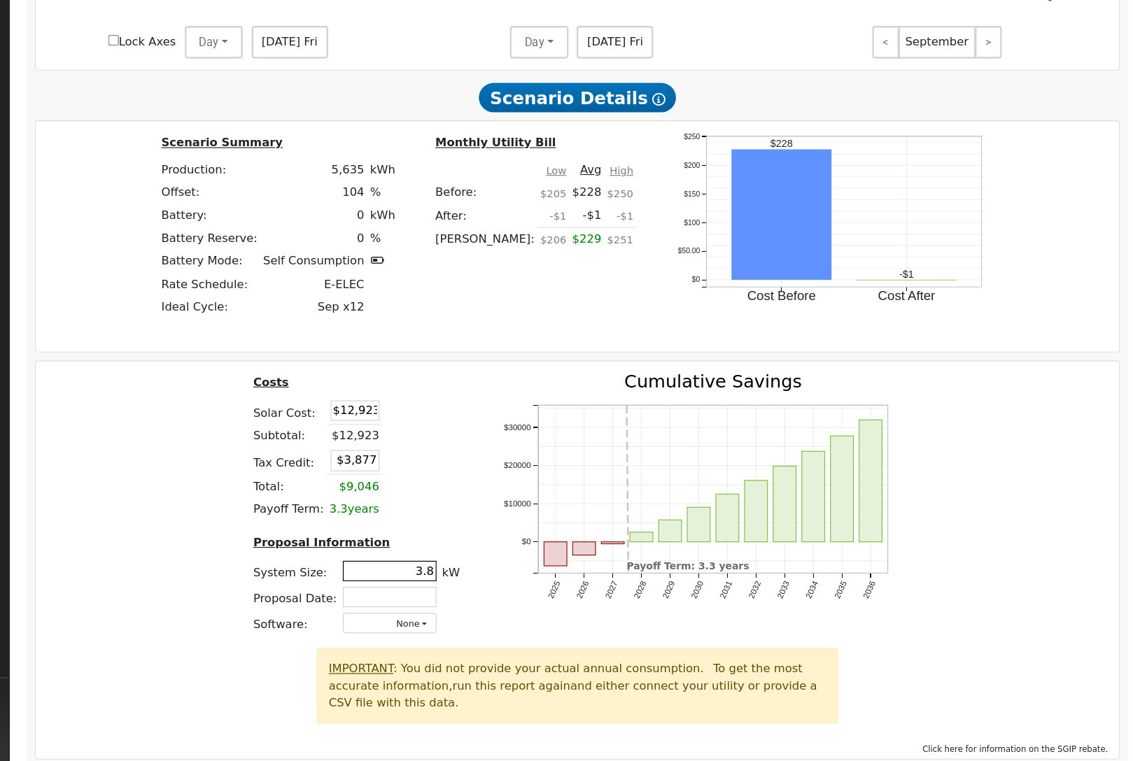
click at [444, 529] on input "3.8" at bounding box center [484, 537] width 80 height 17
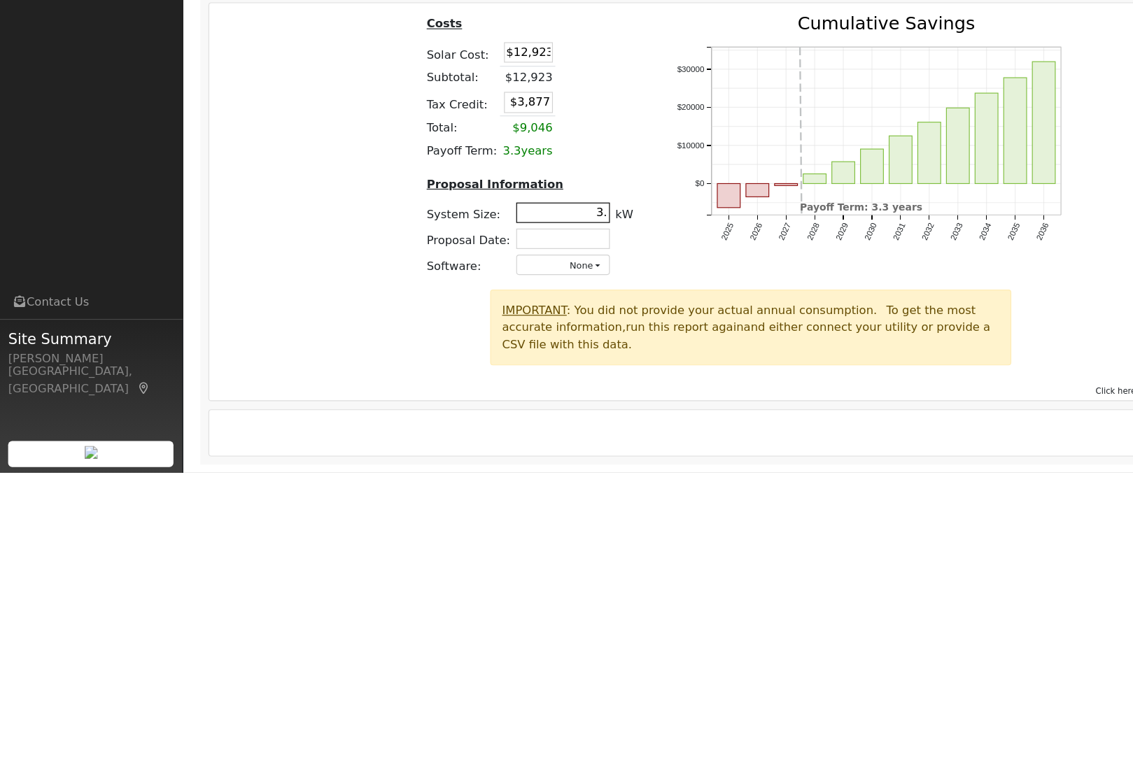
type input "3"
type input "4.5"
type input "$15,480"
type input "$4,644"
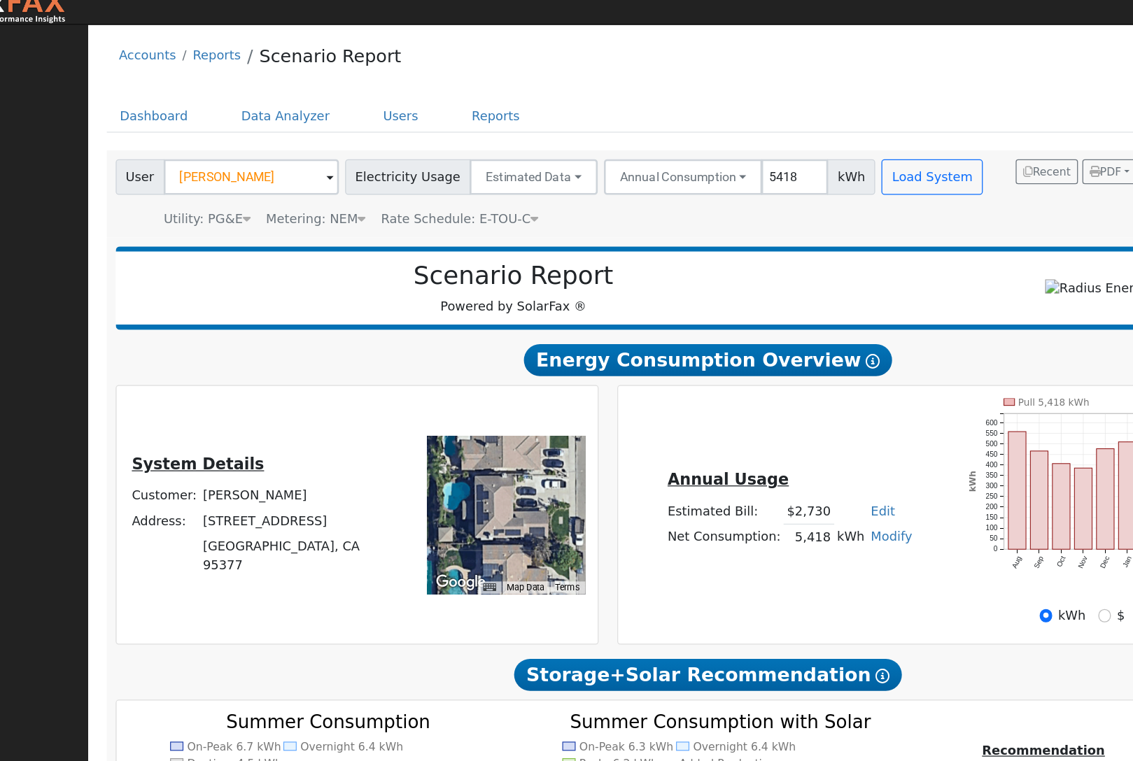
scroll to position [16, 0]
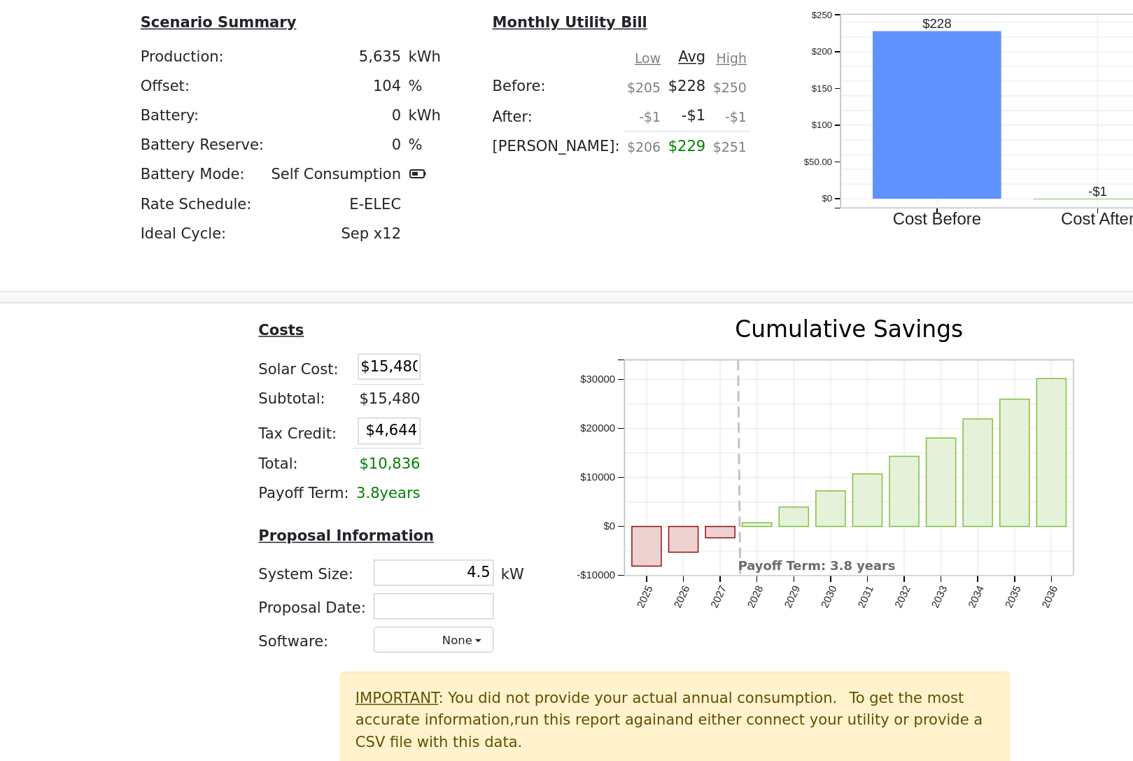
scroll to position [1635, 0]
